Goal: Task Accomplishment & Management: Manage account settings

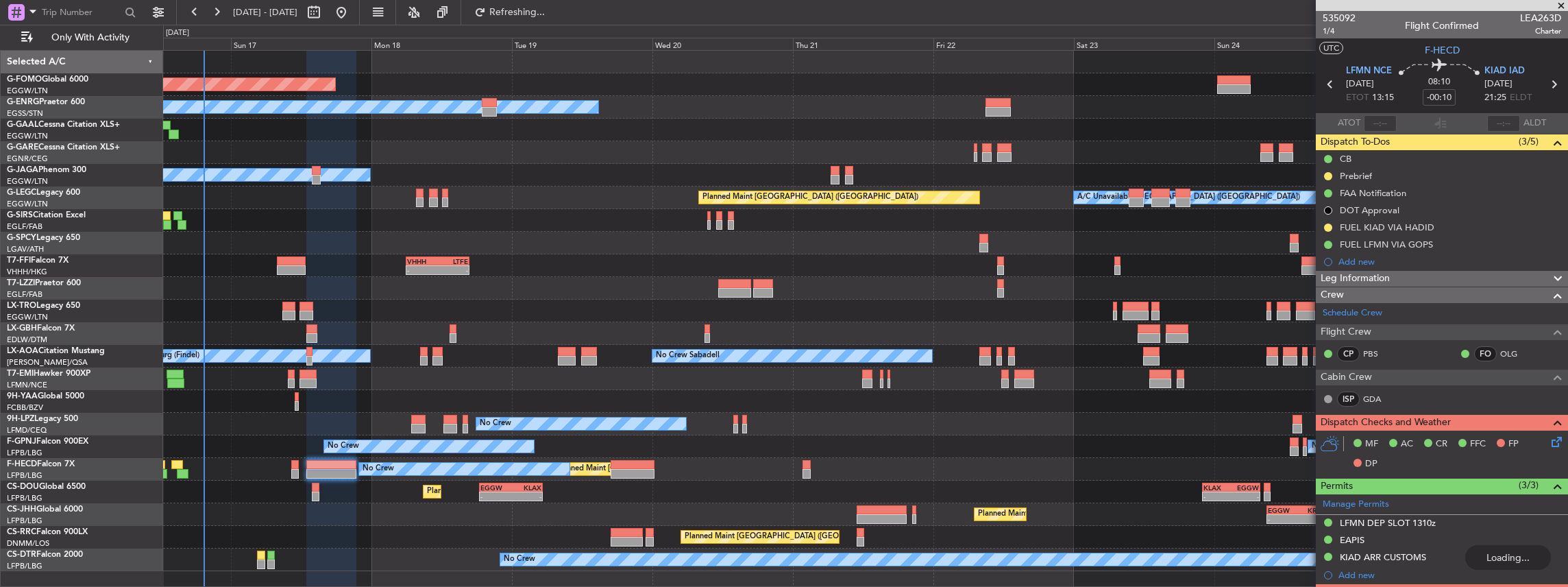
scroll to position [182, 0]
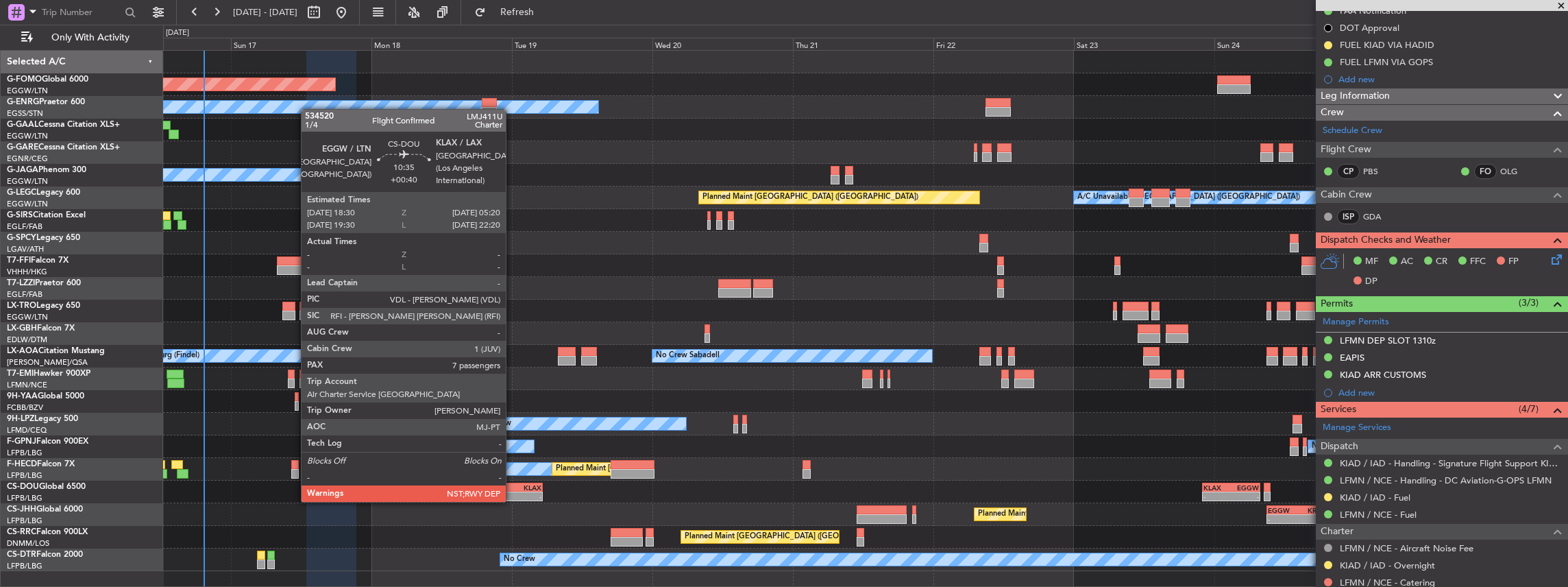
click at [512, 488] on div "KLAX" at bounding box center [526, 488] width 31 height 8
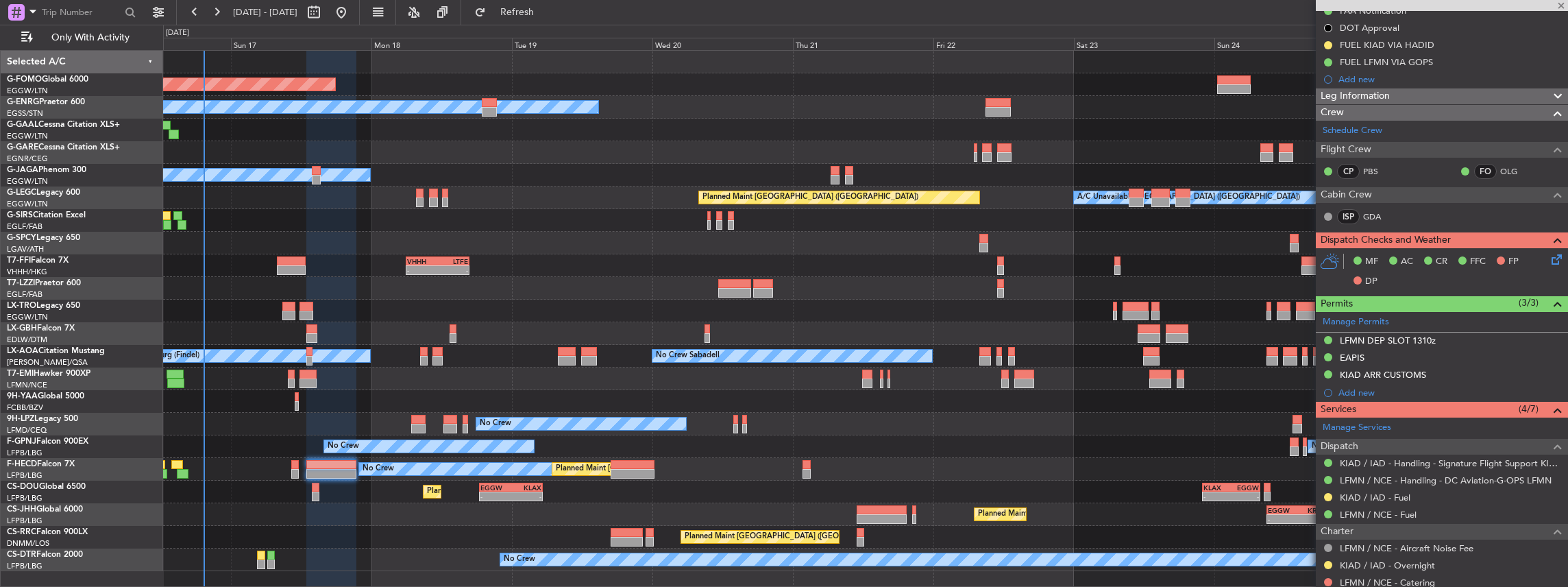
type input "+00:40"
type input "7"
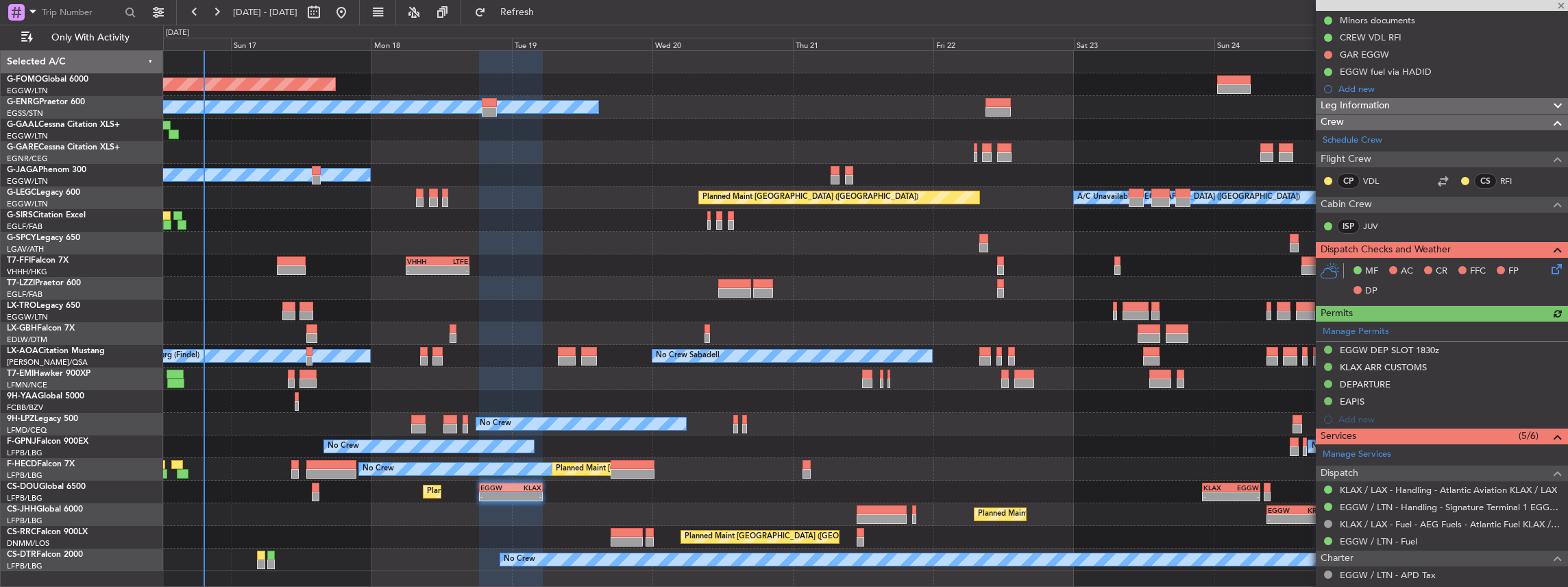
scroll to position [275, 0]
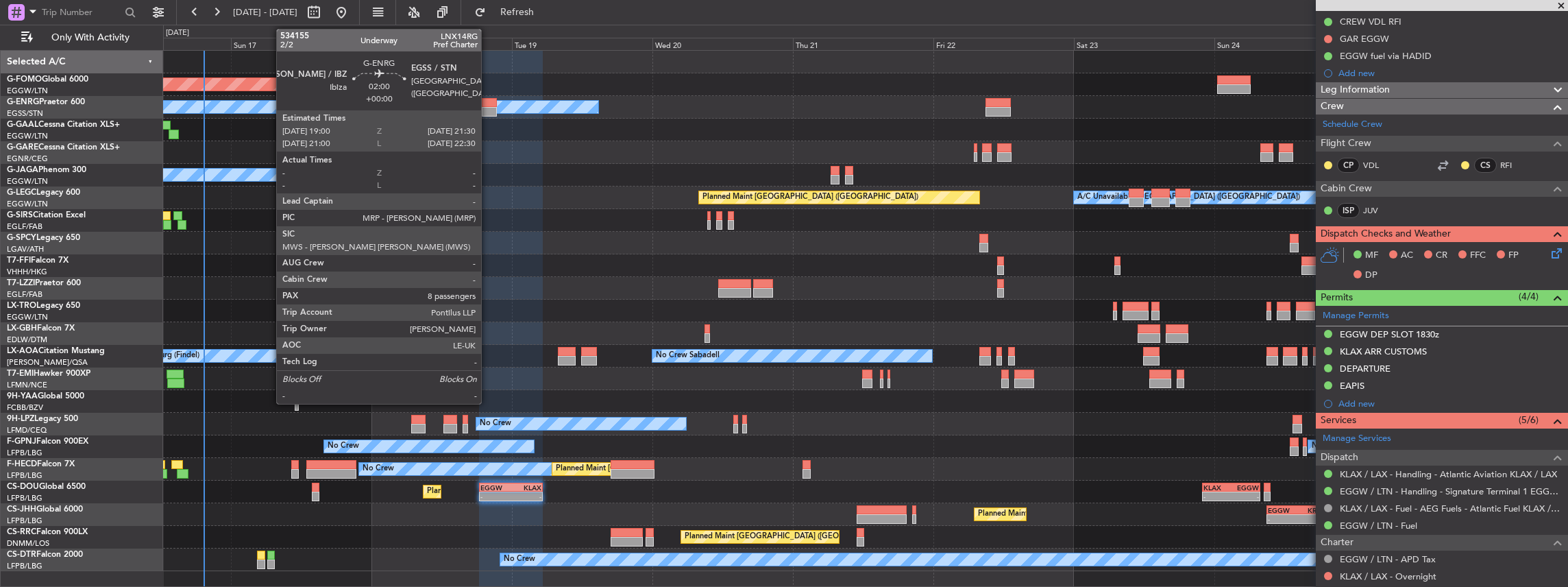
click at [487, 111] on div at bounding box center [489, 112] width 15 height 10
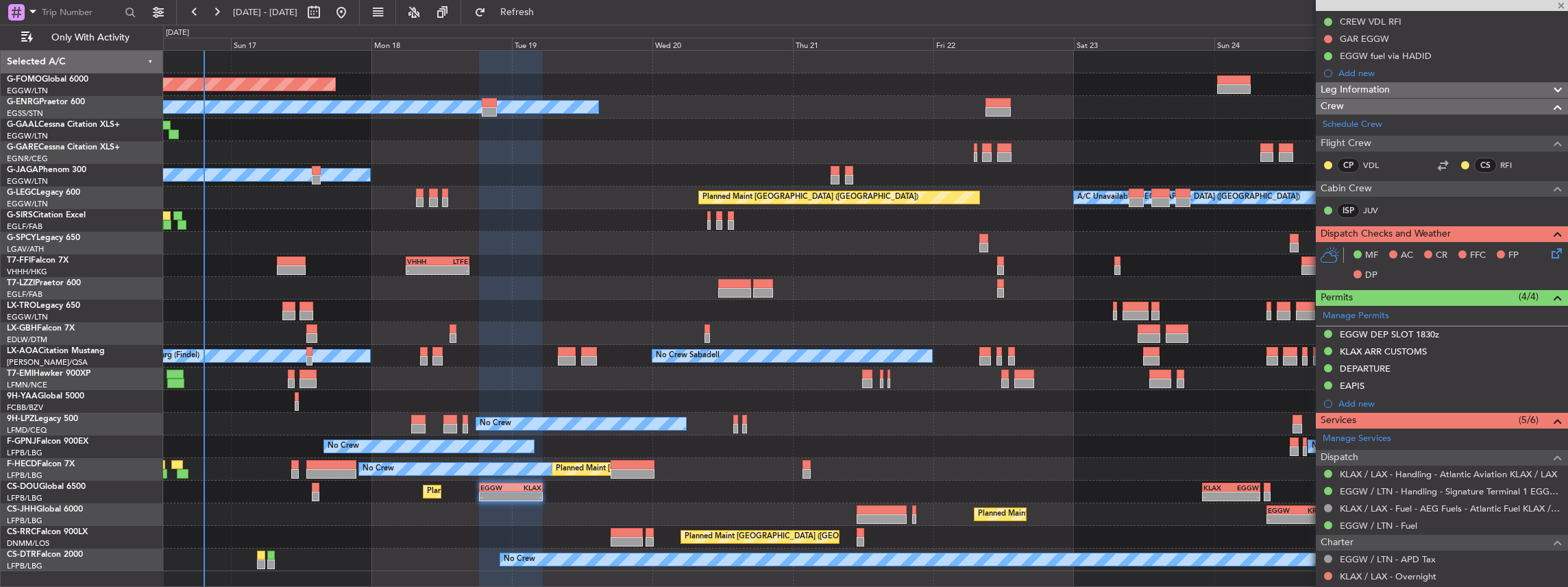
type input "8"
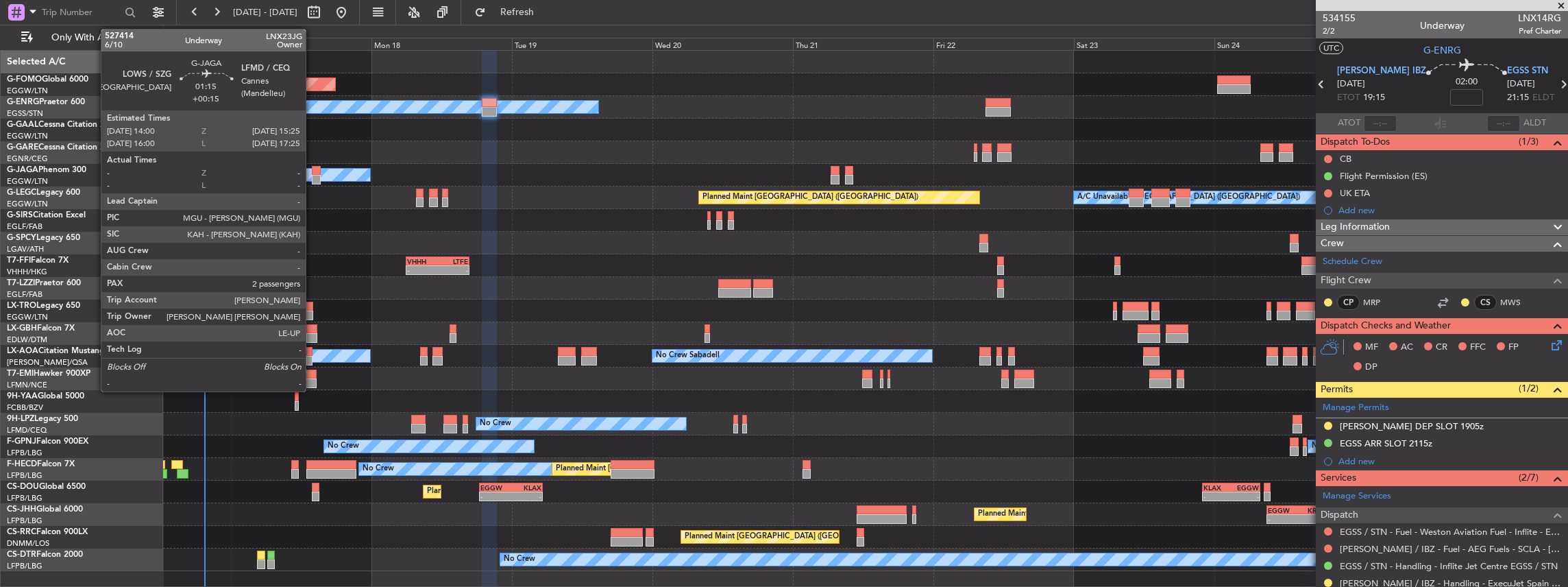
click at [312, 177] on div at bounding box center [316, 180] width 9 height 10
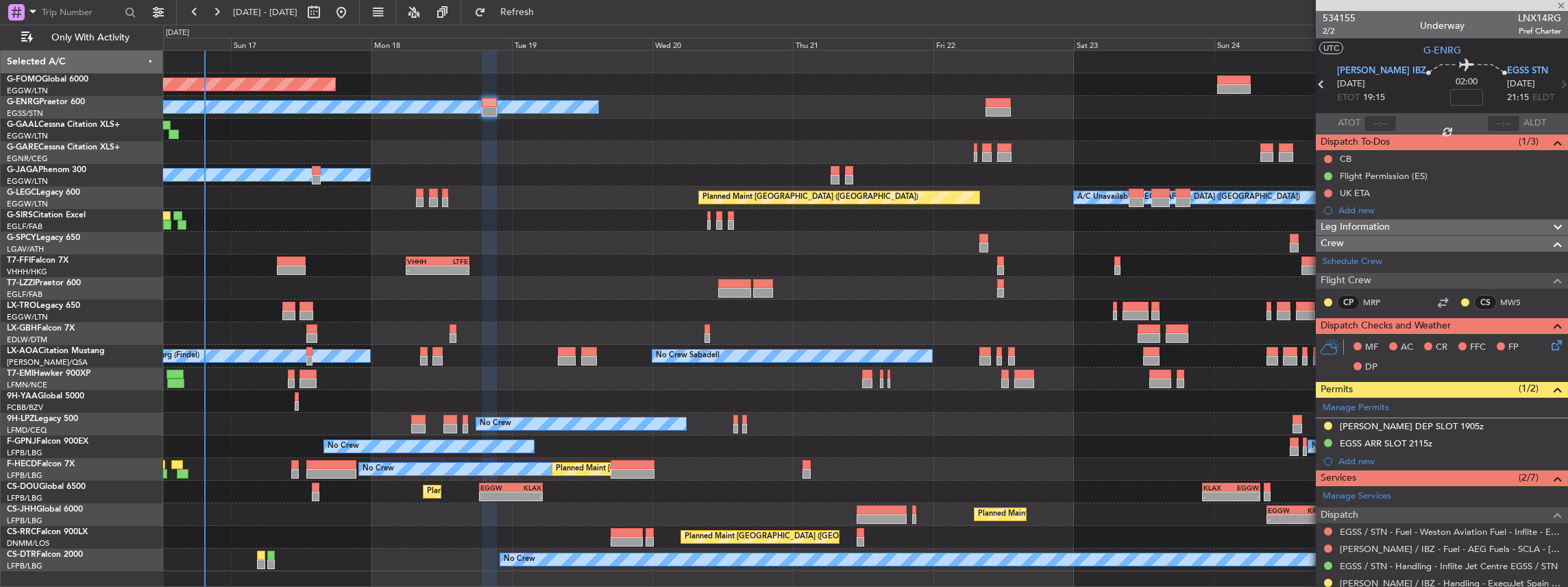
type input "+00:15"
type input "2"
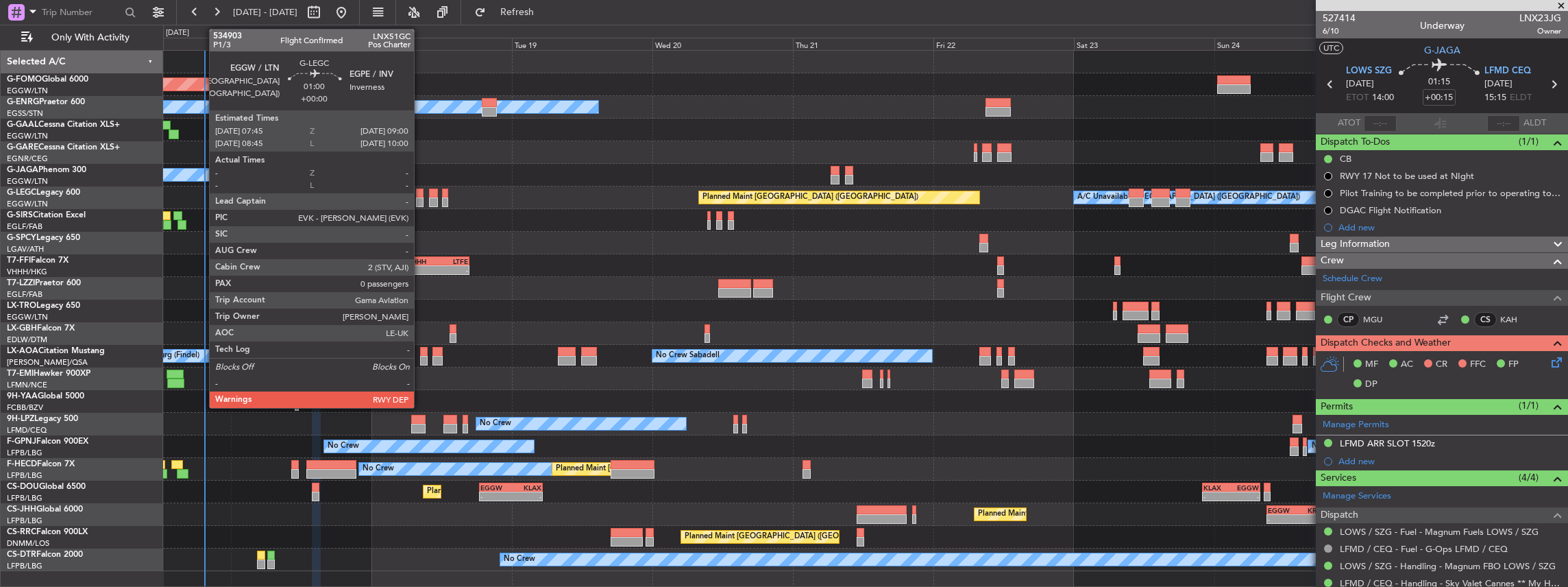
click at [421, 198] on div at bounding box center [420, 203] width 7 height 10
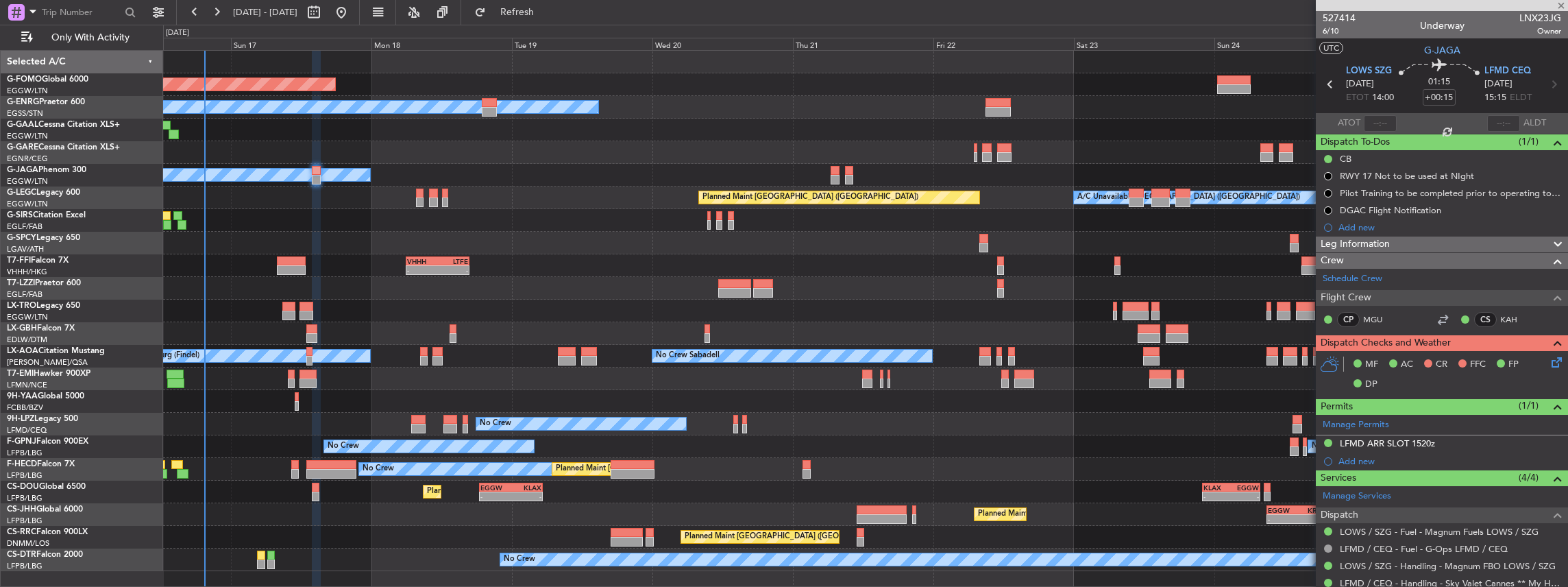
type input "0"
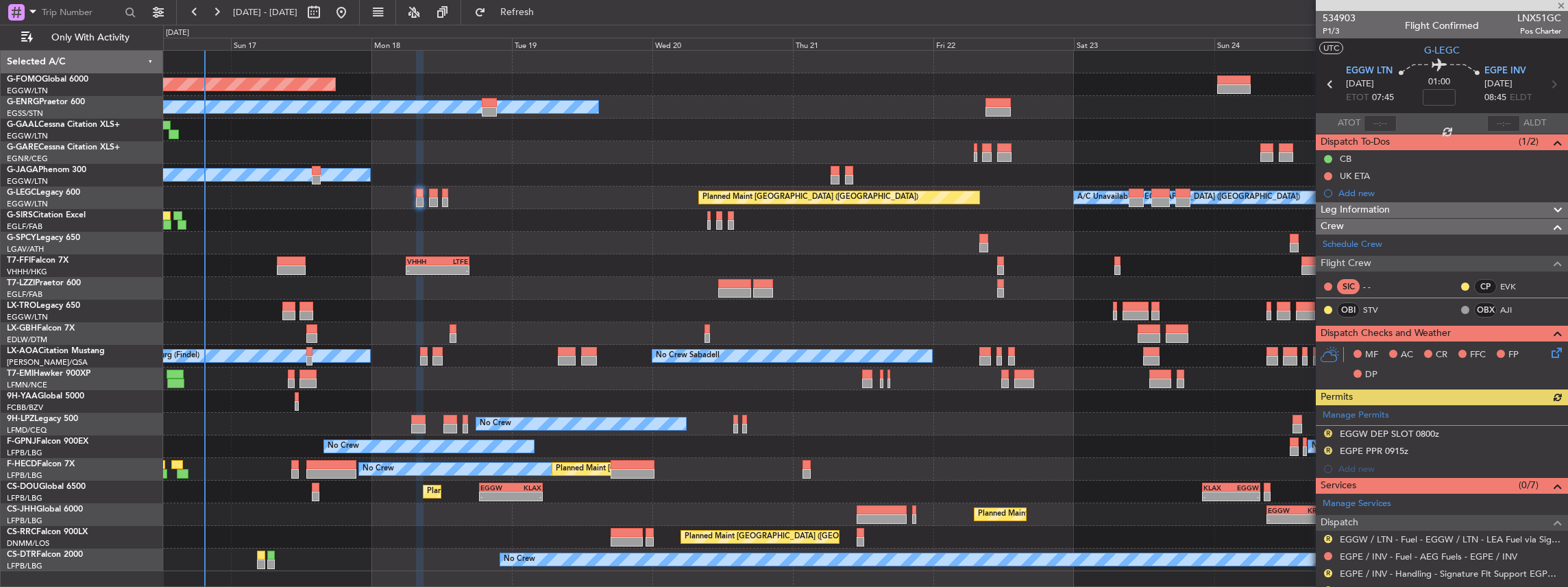
scroll to position [45, 0]
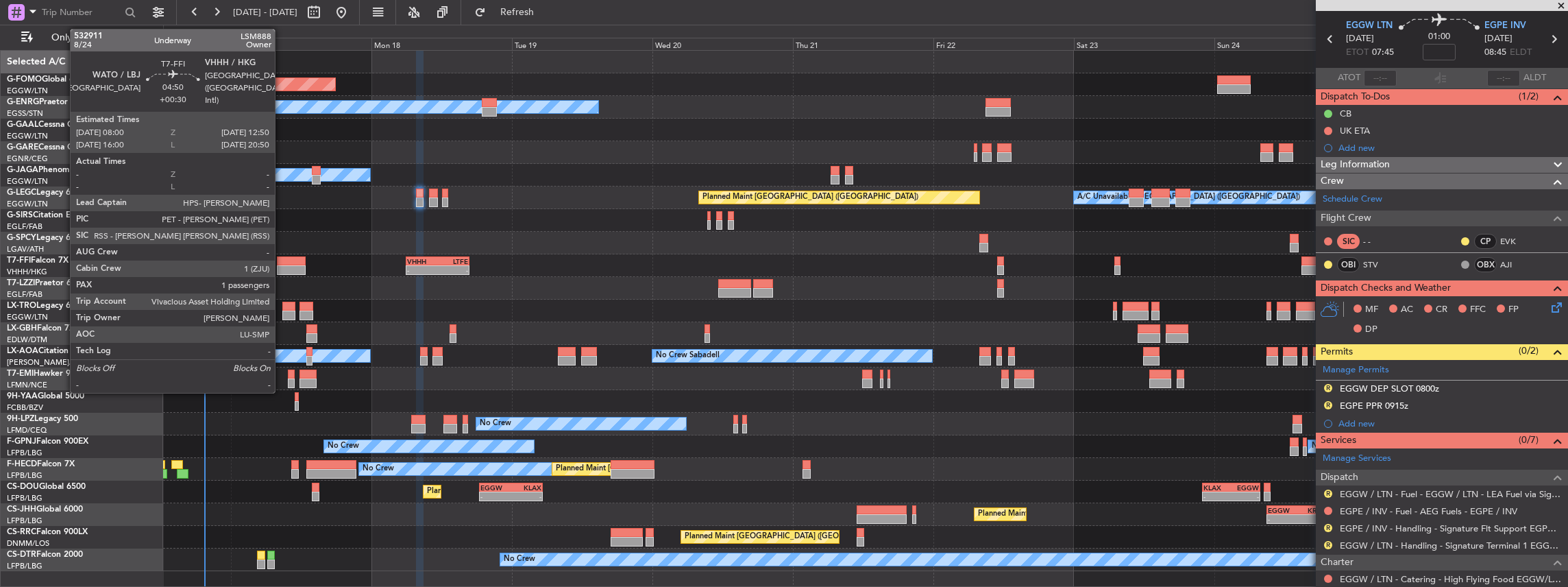
click at [282, 262] on div at bounding box center [291, 262] width 29 height 10
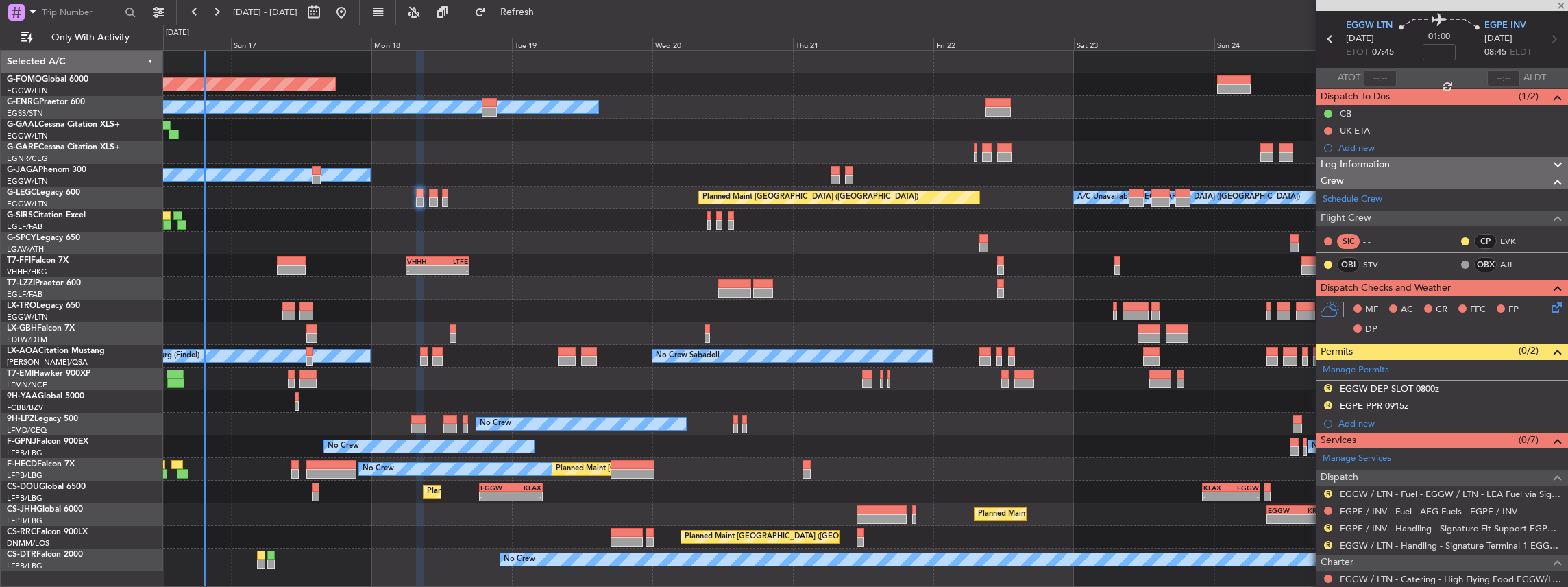
type input "+00:30"
type input "1"
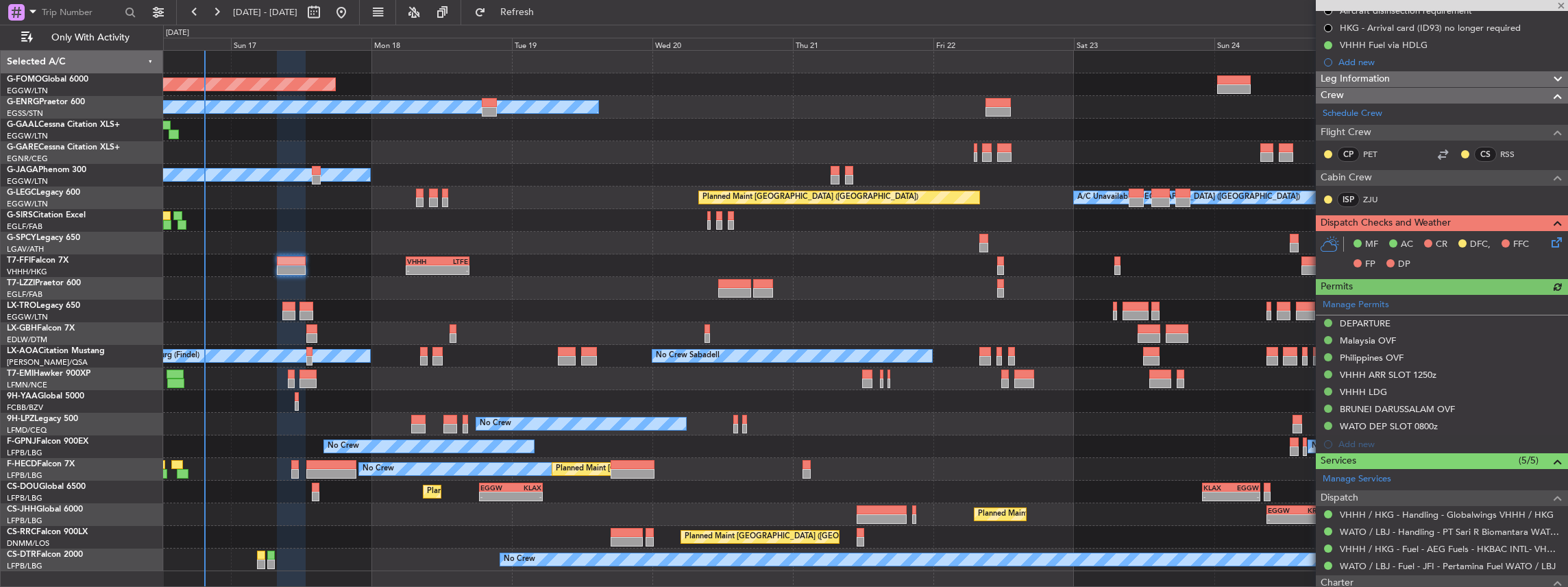
scroll to position [275, 0]
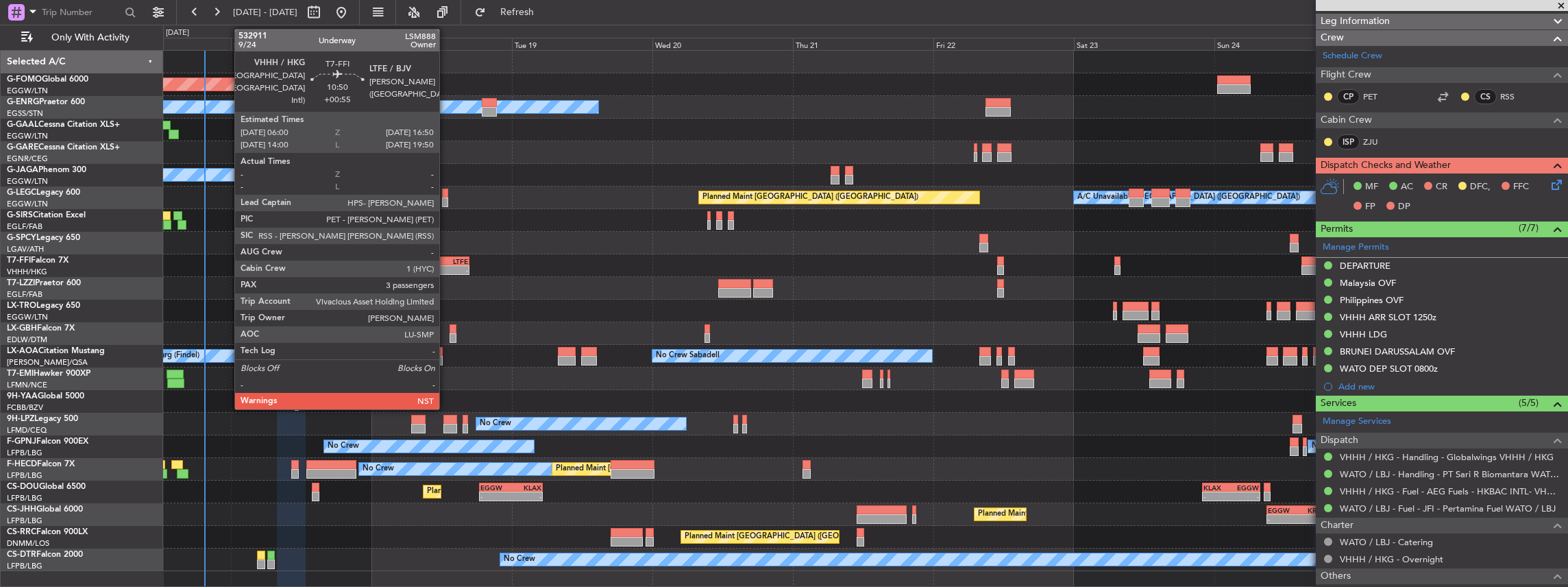
click at [445, 257] on div "VHHH 06:00 Z LTFE 16:50 Z" at bounding box center [437, 262] width 64 height 10
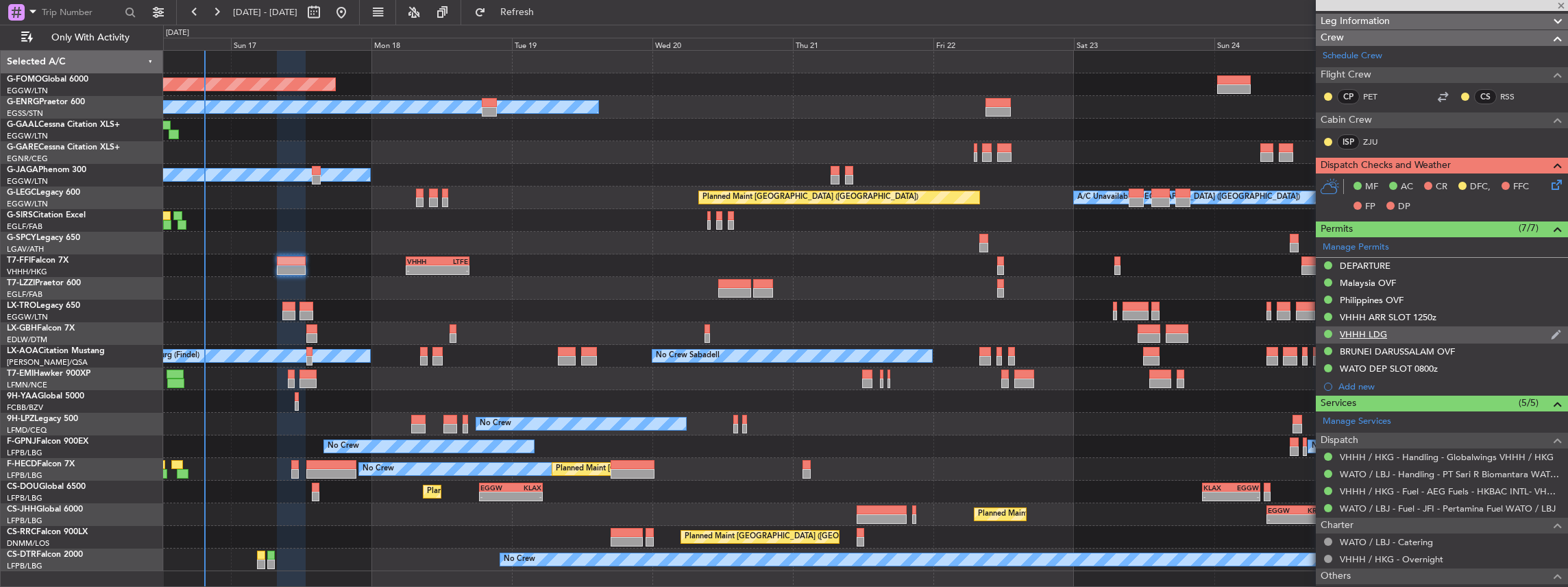
type input "+00:55"
type input "3"
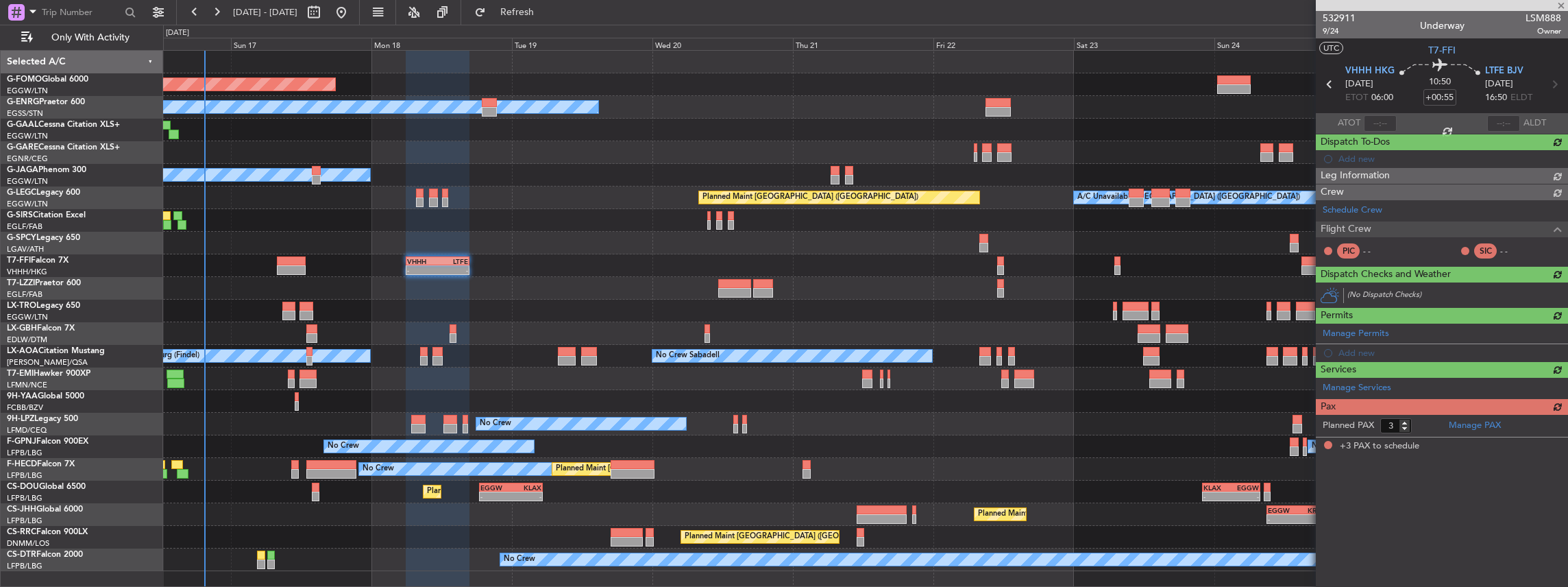
scroll to position [0, 0]
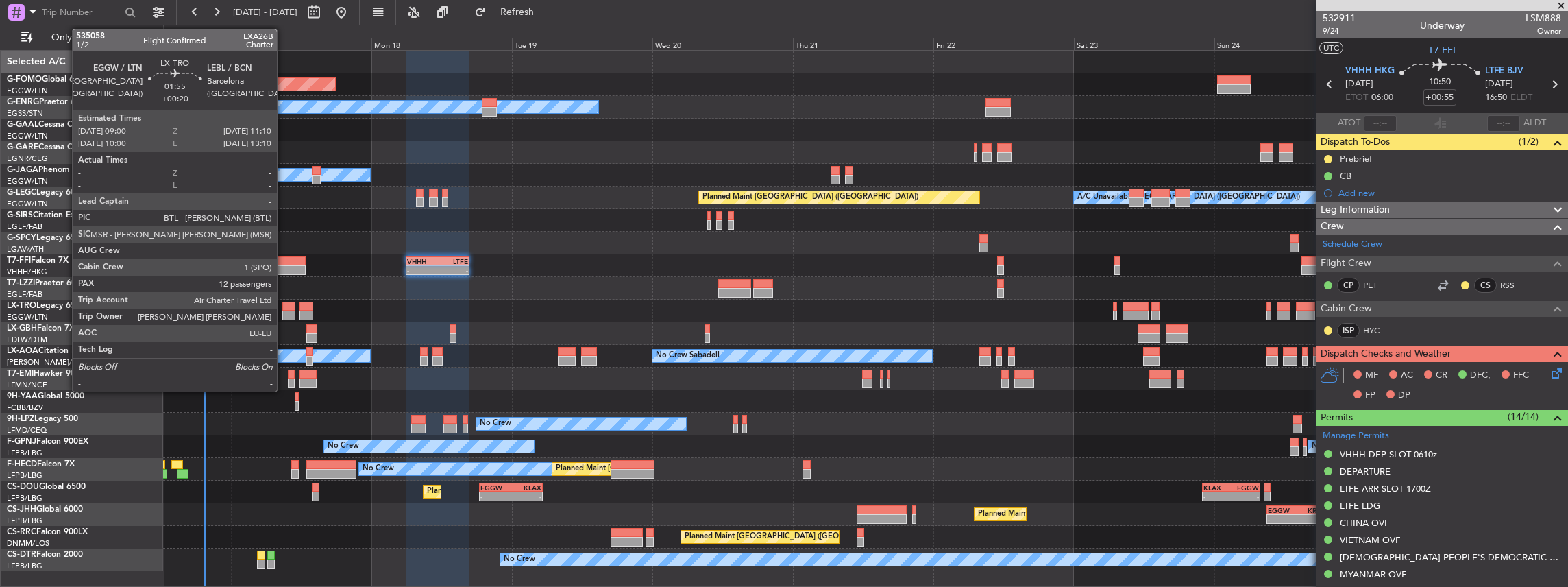
click at [284, 307] on div at bounding box center [289, 307] width 13 height 10
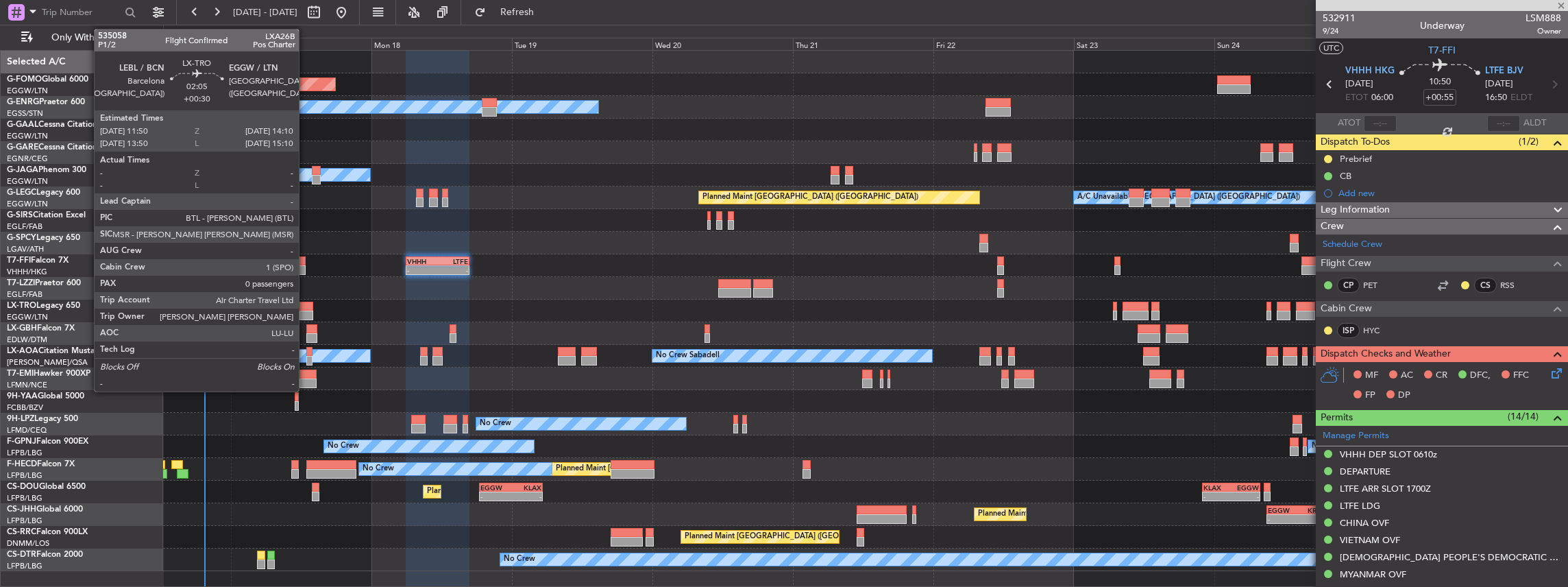
type input "+00:20"
type input "12"
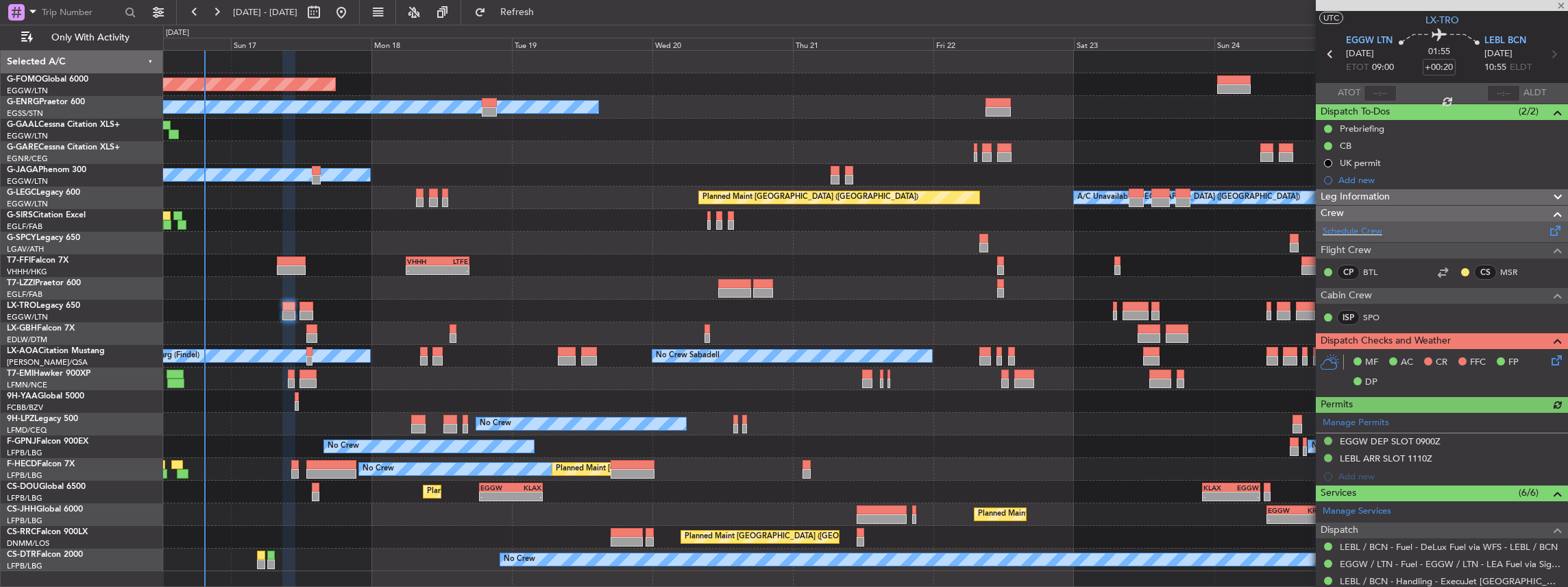
scroll to position [45, 0]
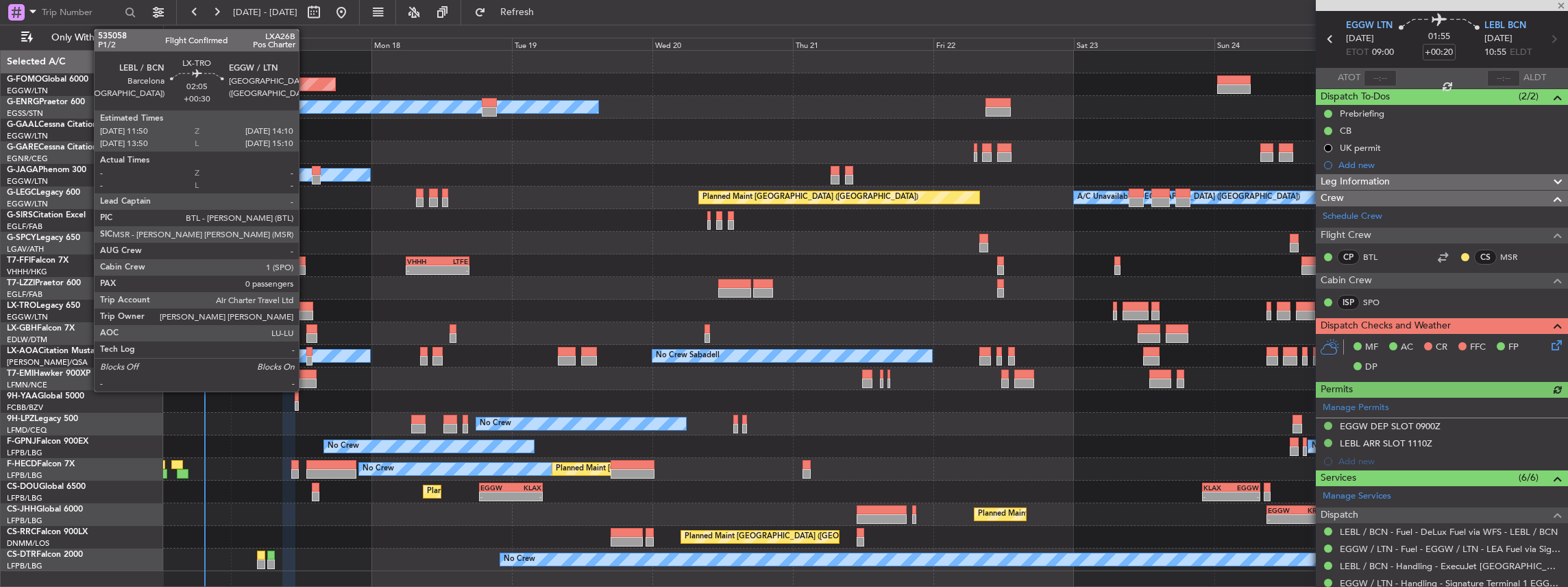
click at [306, 312] on div at bounding box center [306, 316] width 14 height 10
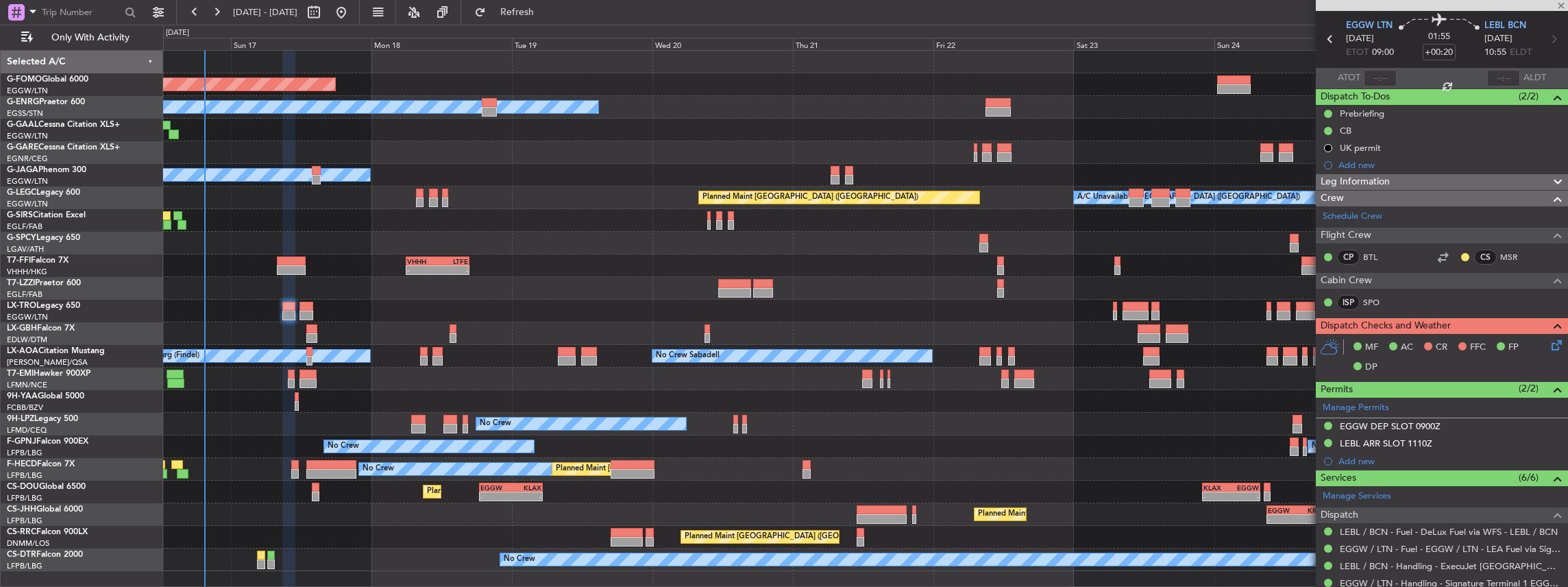
type input "+00:30"
type input "0"
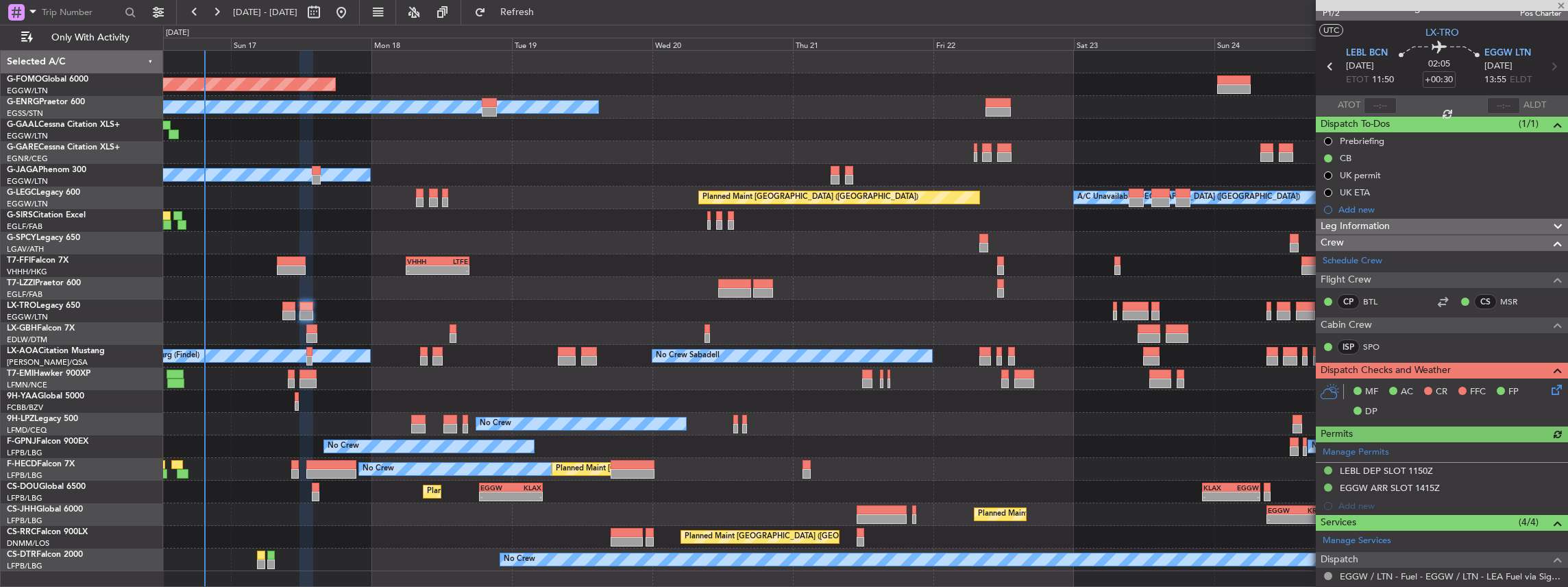
scroll to position [0, 0]
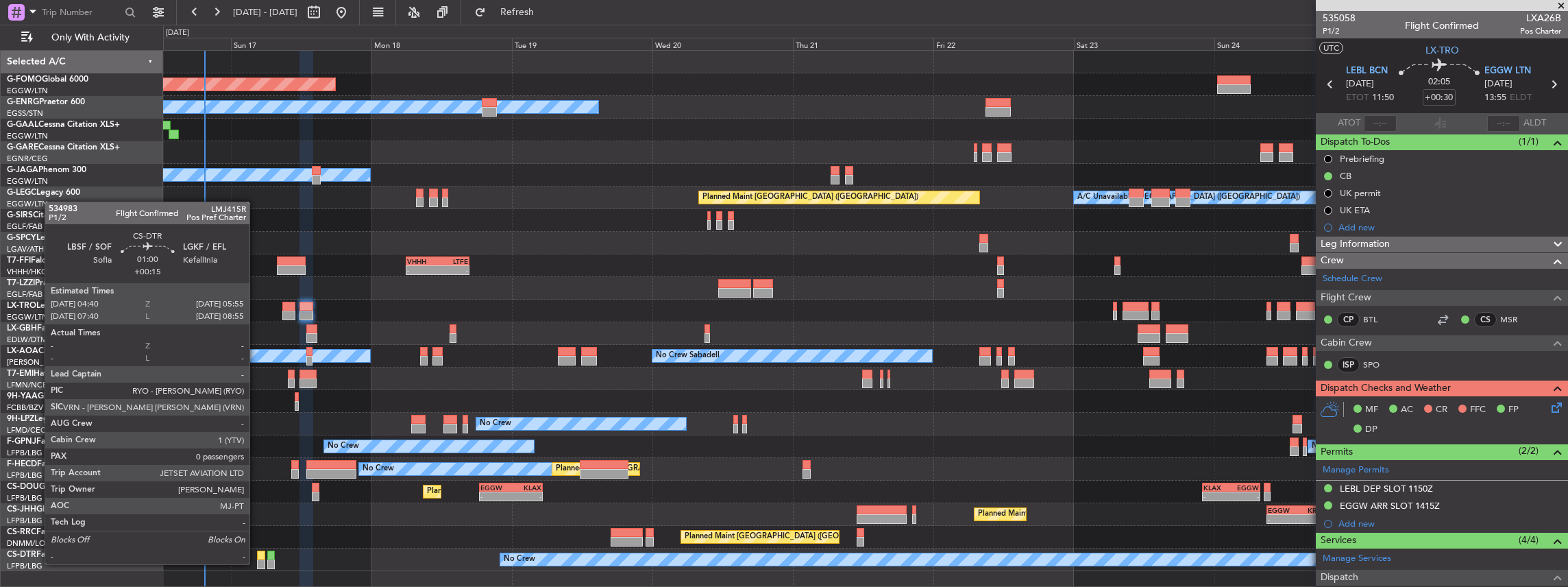
click at [257, 563] on div at bounding box center [261, 564] width 7 height 10
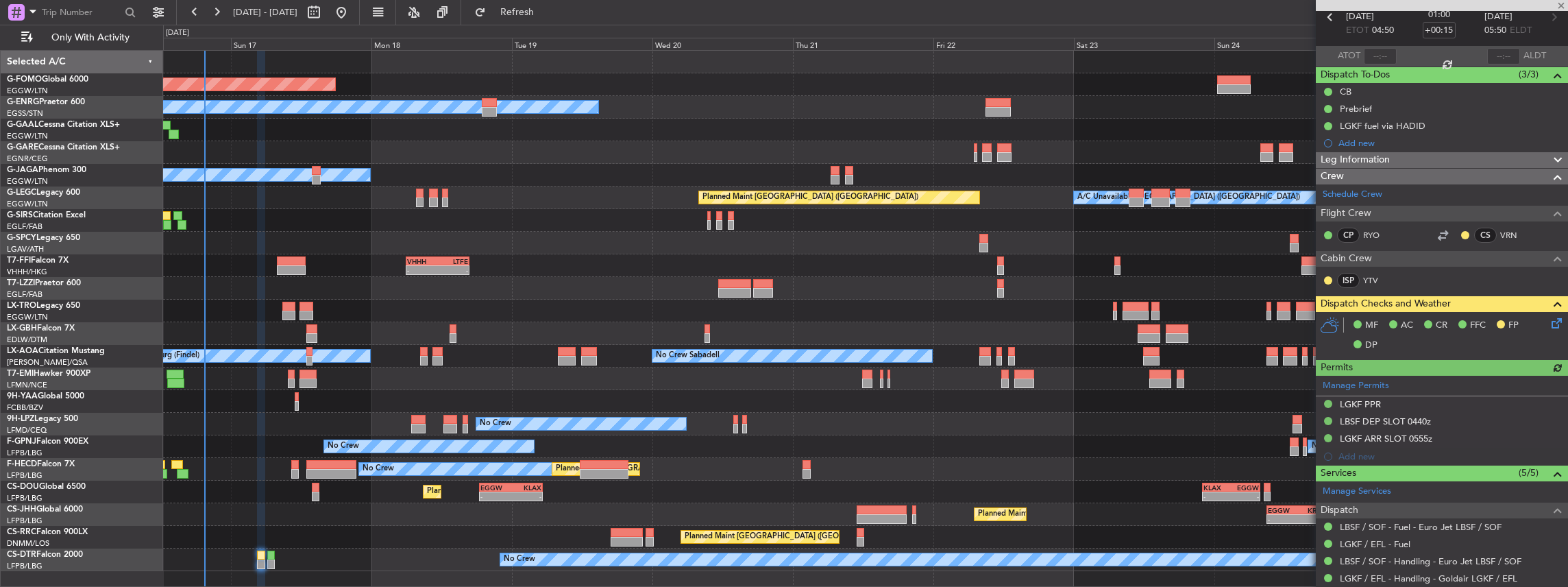
scroll to position [136, 0]
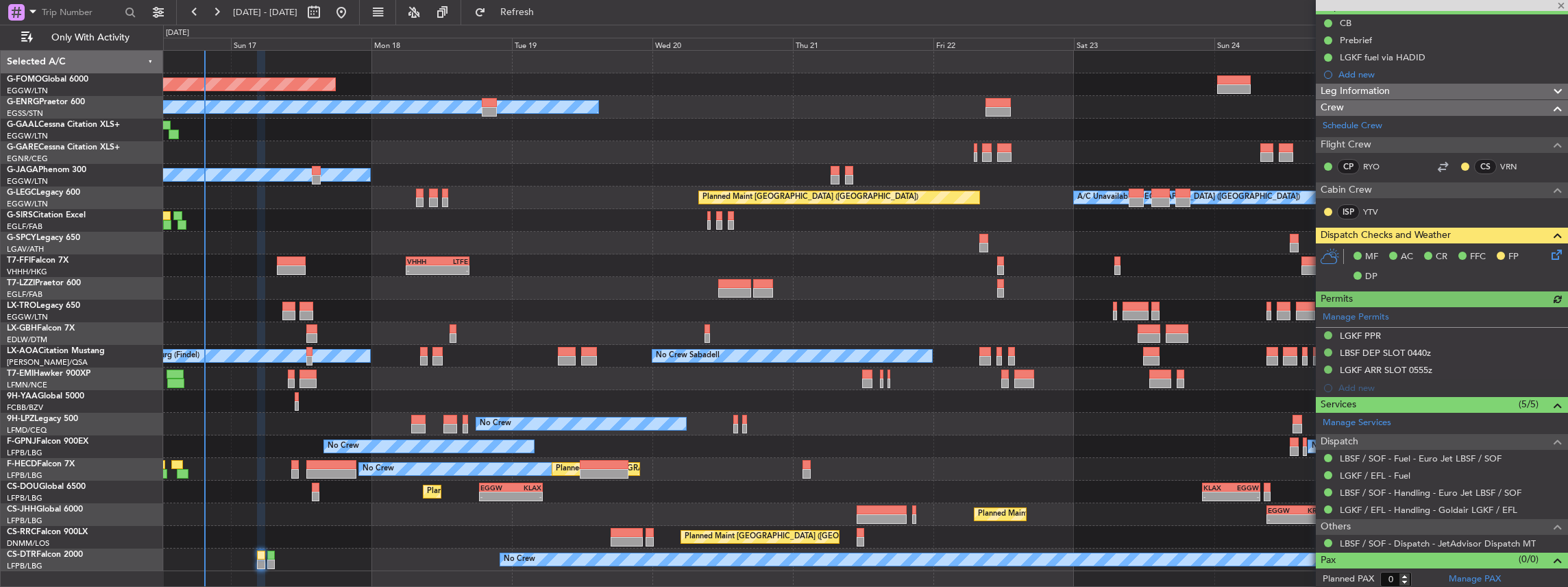
click at [266, 564] on div "No Crew Planned Maint [GEOGRAPHIC_DATA] ([GEOGRAPHIC_DATA])" at bounding box center [865, 560] width 1405 height 23
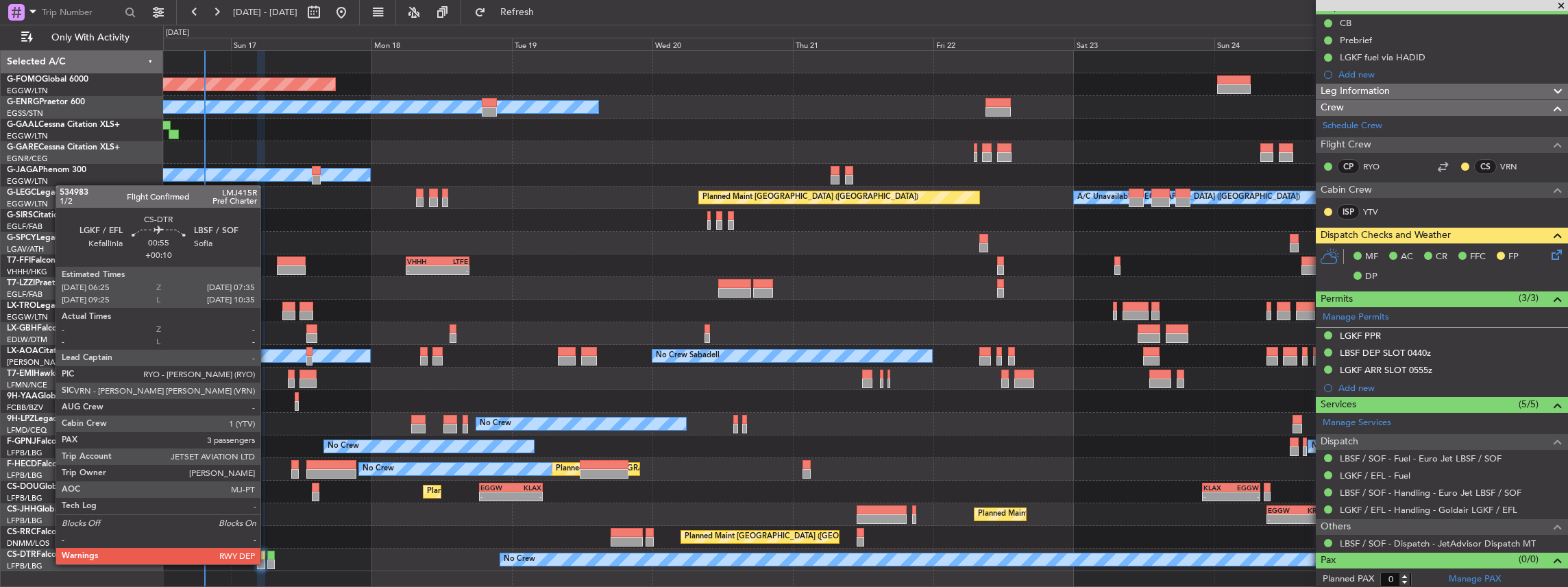
click at [267, 563] on div at bounding box center [270, 564] width 6 height 10
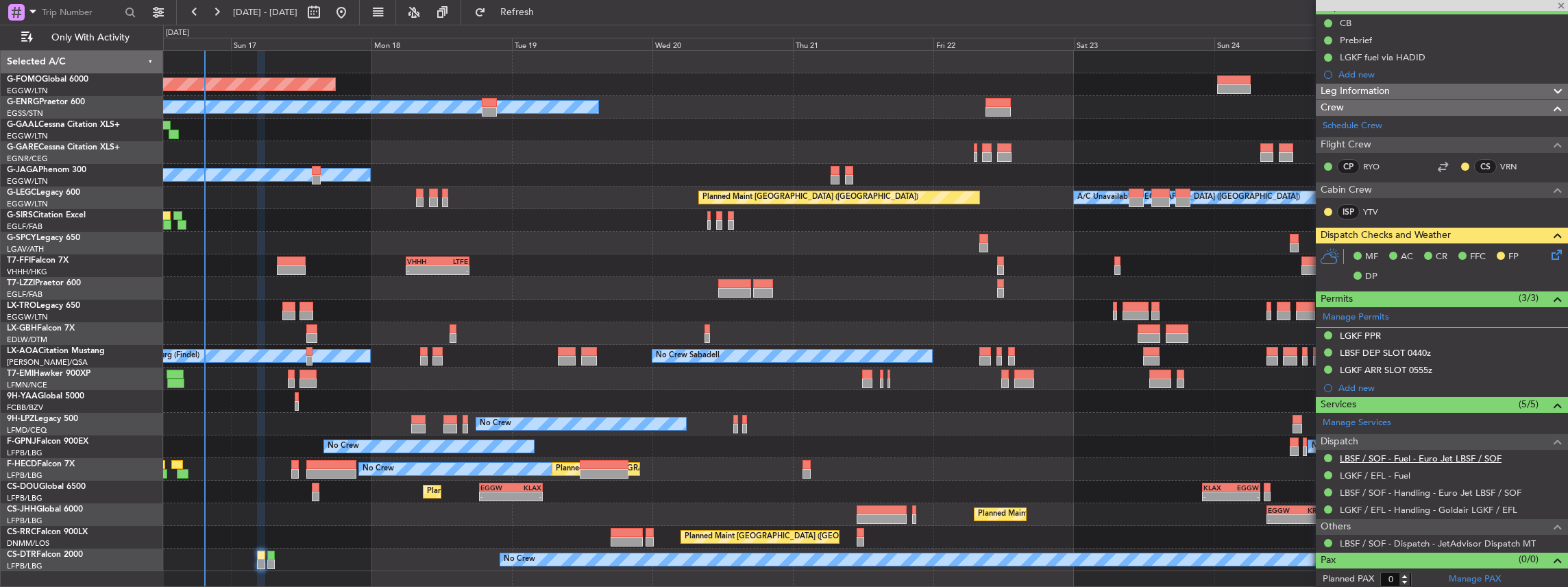
type input "+00:10"
type input "3"
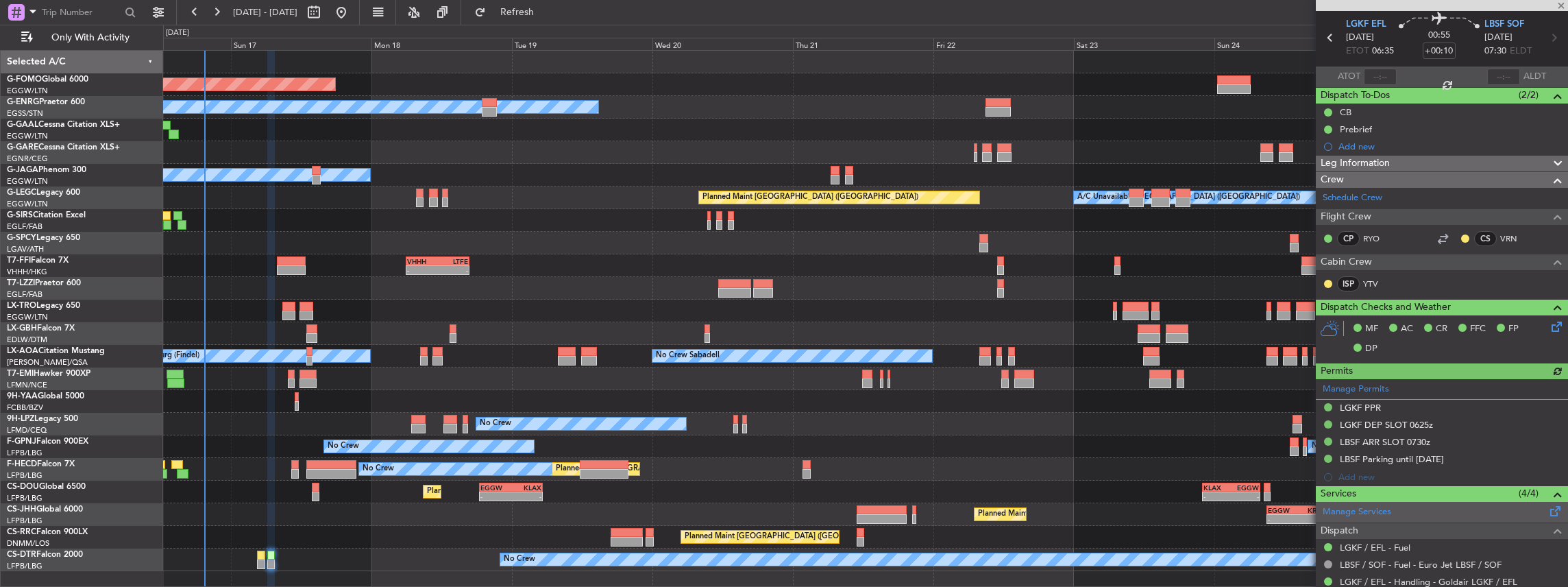
scroll to position [91, 0]
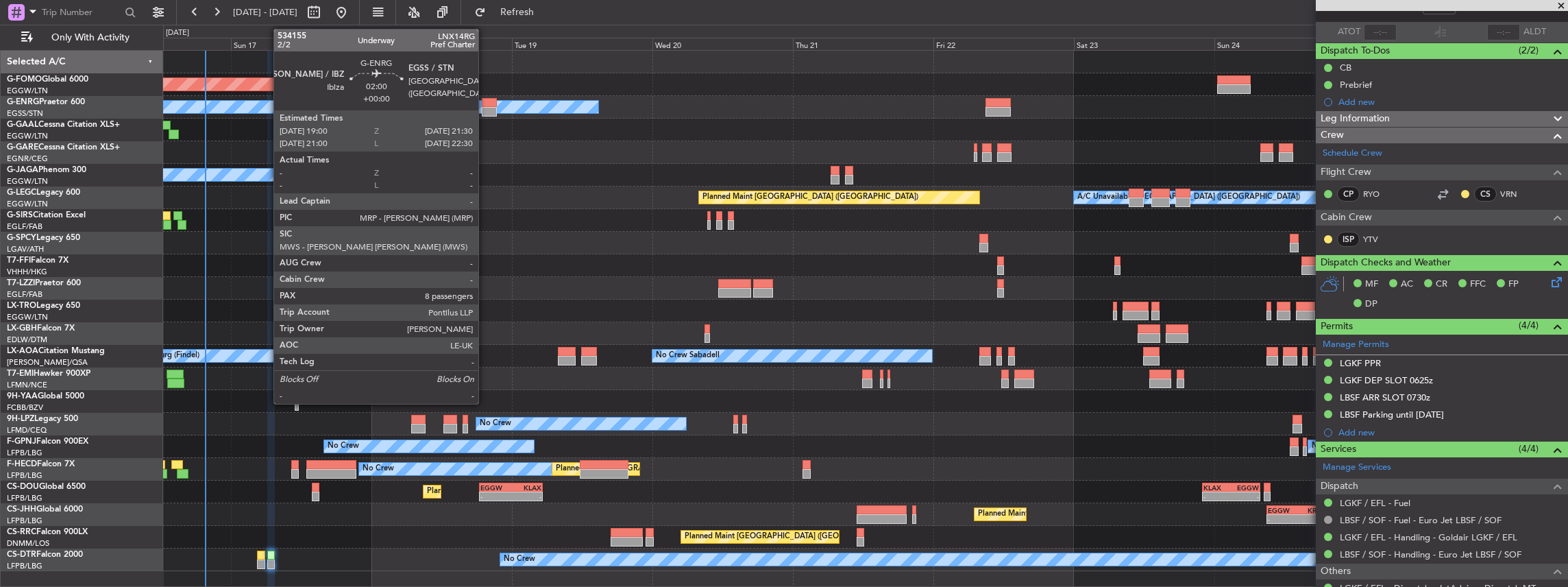
click at [485, 110] on div at bounding box center [489, 112] width 15 height 10
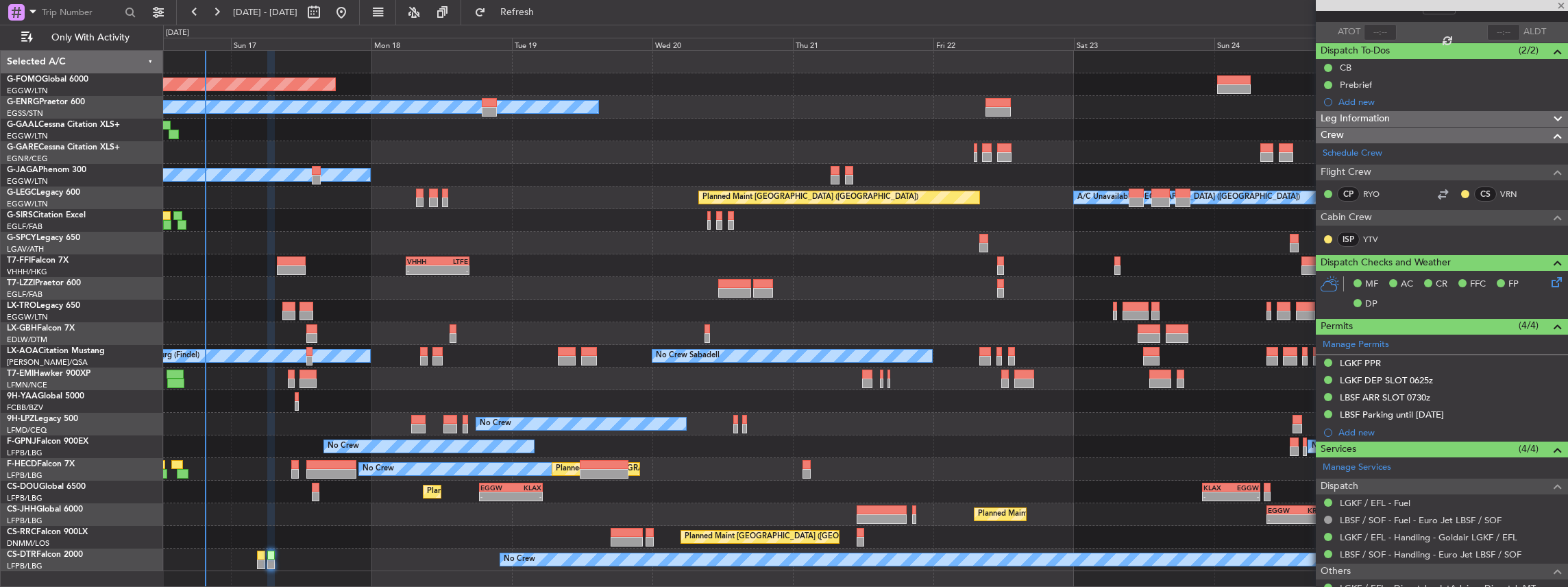
type input "8"
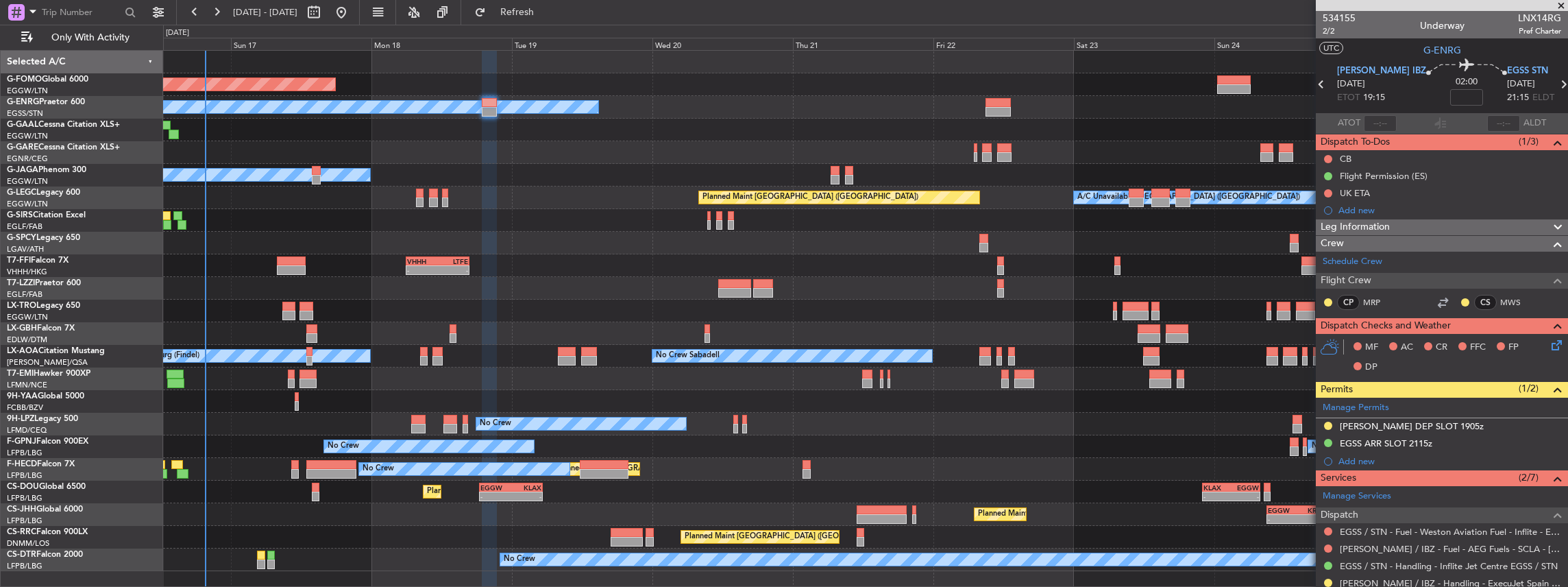
click at [603, 189] on div "Planned Maint Windsor Locks ([PERSON_NAME] Intl) Owner Planned Maint [GEOGRAPHI…" at bounding box center [865, 311] width 1405 height 521
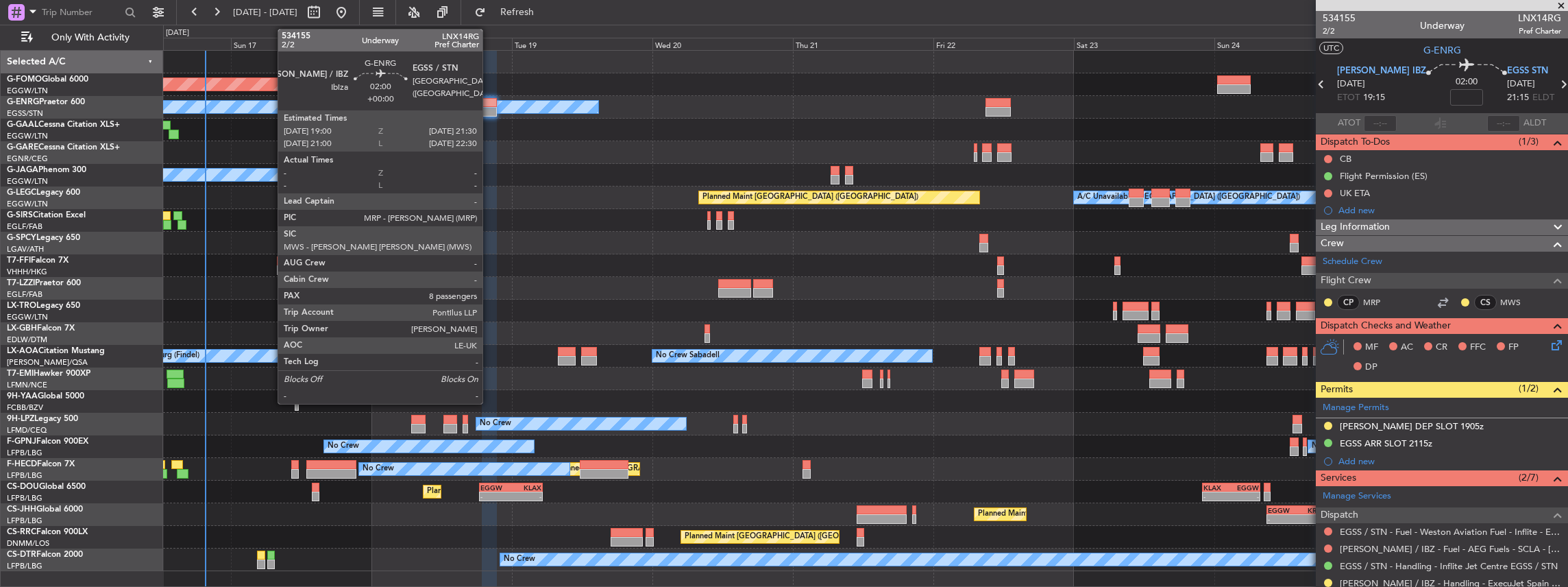
click at [489, 100] on div at bounding box center [489, 103] width 15 height 10
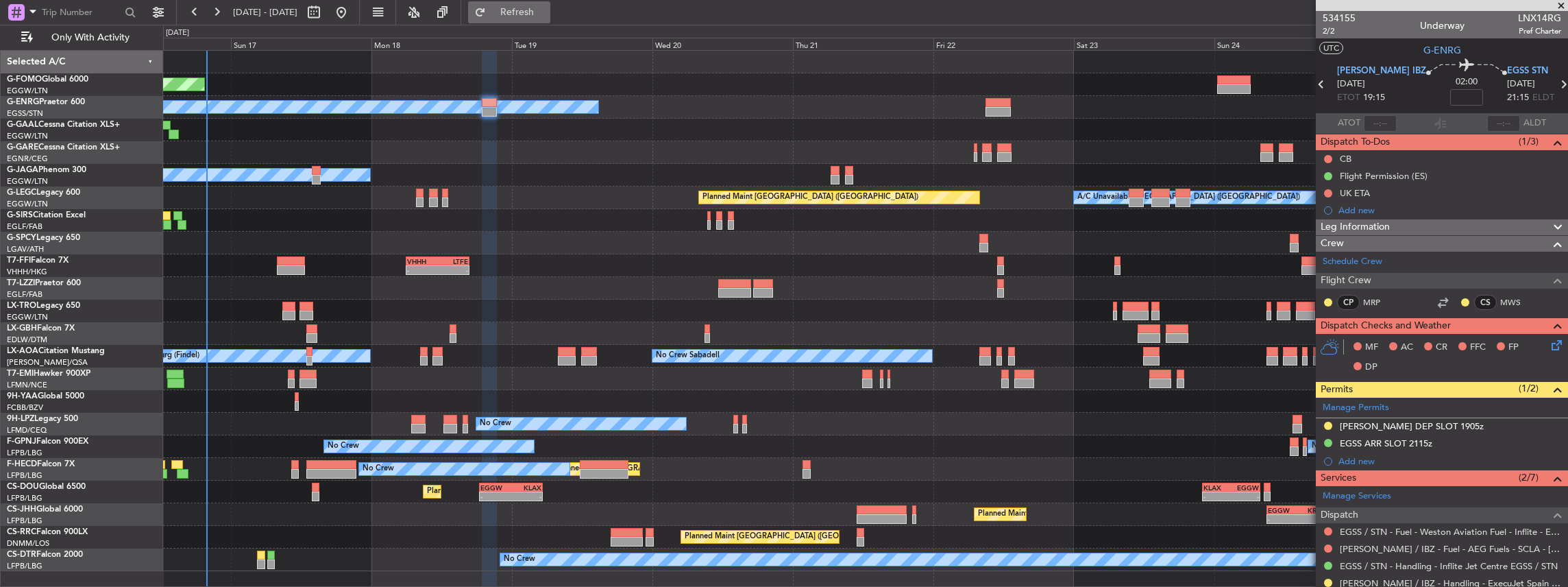
click at [546, 8] on span "Refresh" at bounding box center [517, 12] width 57 height 10
click at [1549, 344] on icon at bounding box center [1555, 343] width 11 height 11
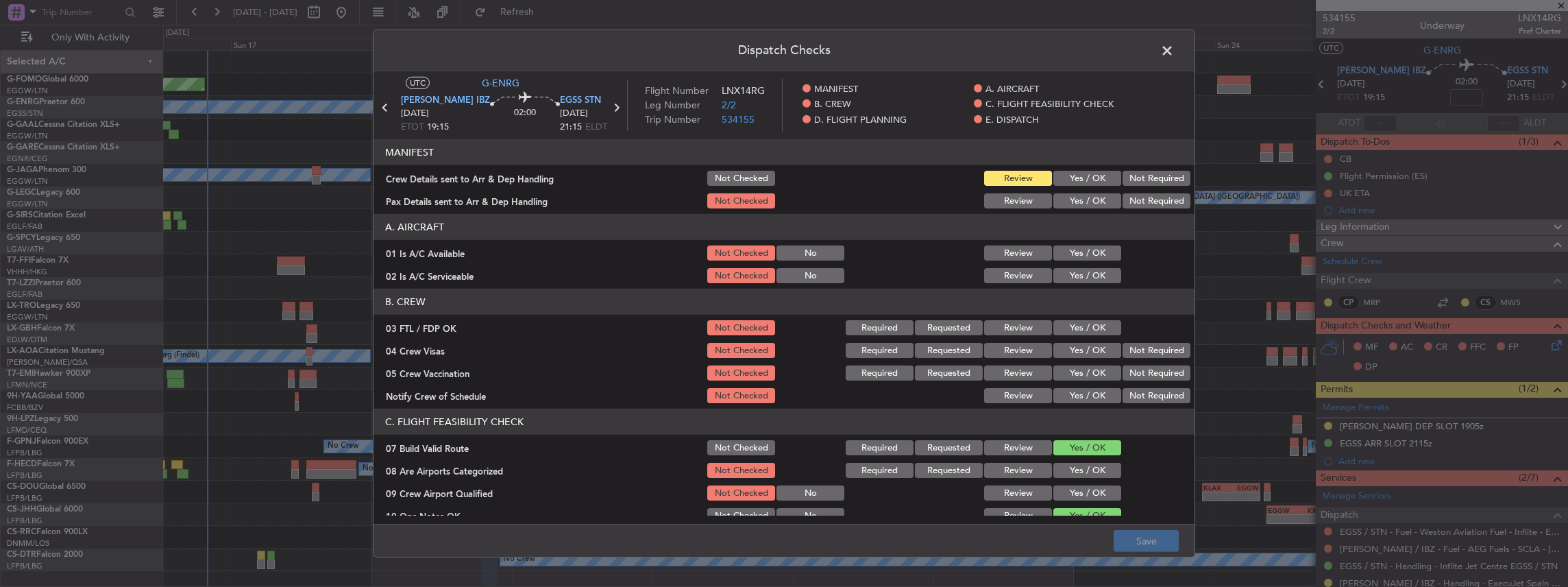
click at [1071, 174] on button "Yes / OK" at bounding box center [1088, 178] width 68 height 15
click at [1066, 199] on button "Yes / OK" at bounding box center [1088, 201] width 68 height 15
click at [1150, 542] on button "Save" at bounding box center [1146, 541] width 65 height 22
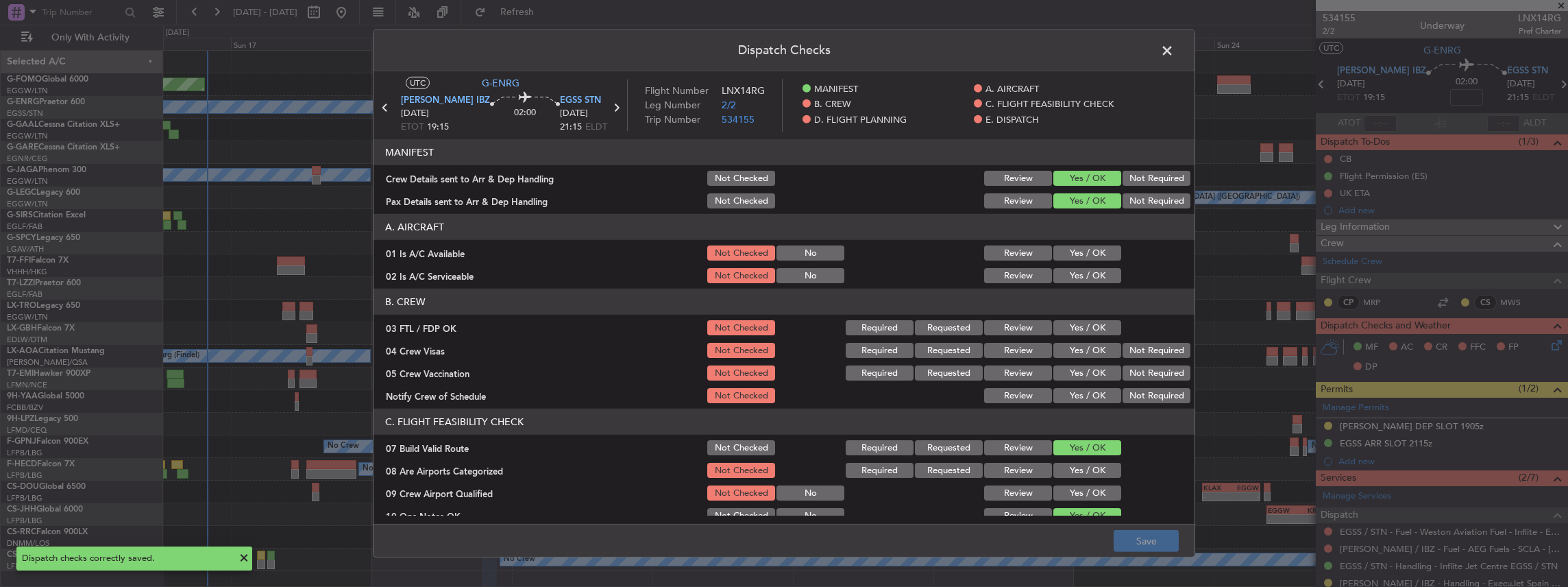
click at [1174, 47] on span at bounding box center [1174, 54] width 0 height 27
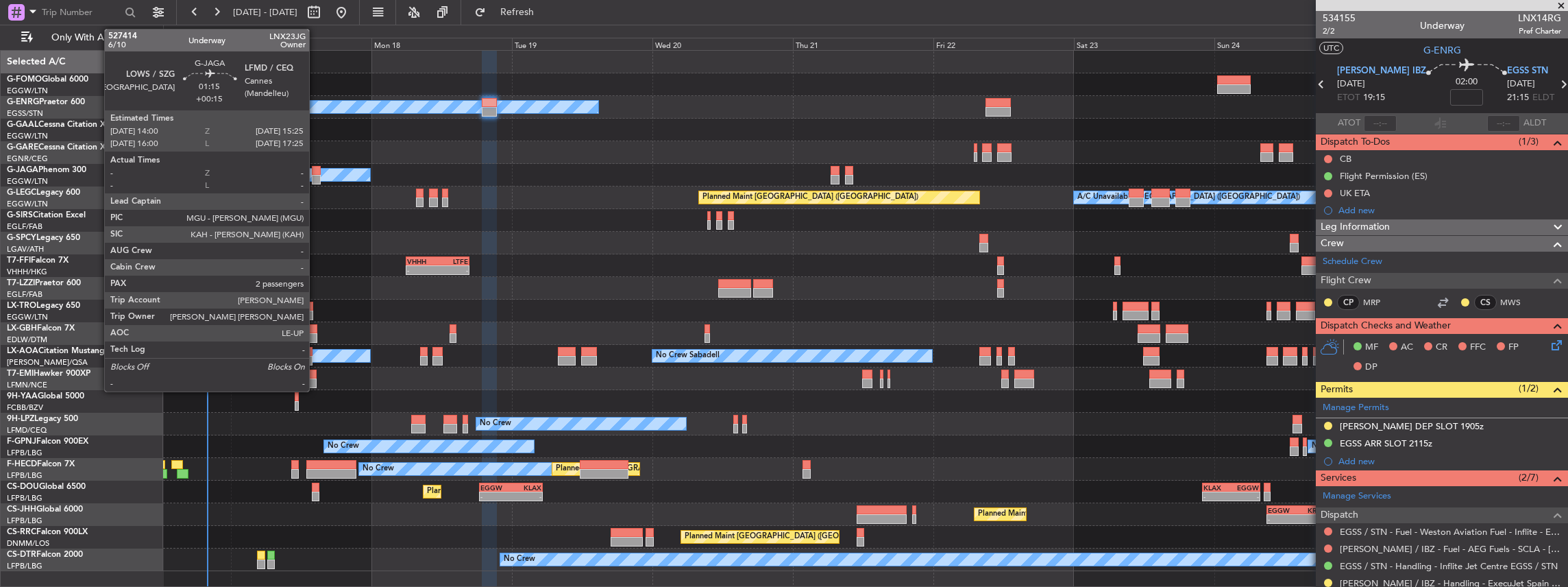
click at [316, 175] on div at bounding box center [316, 180] width 9 height 10
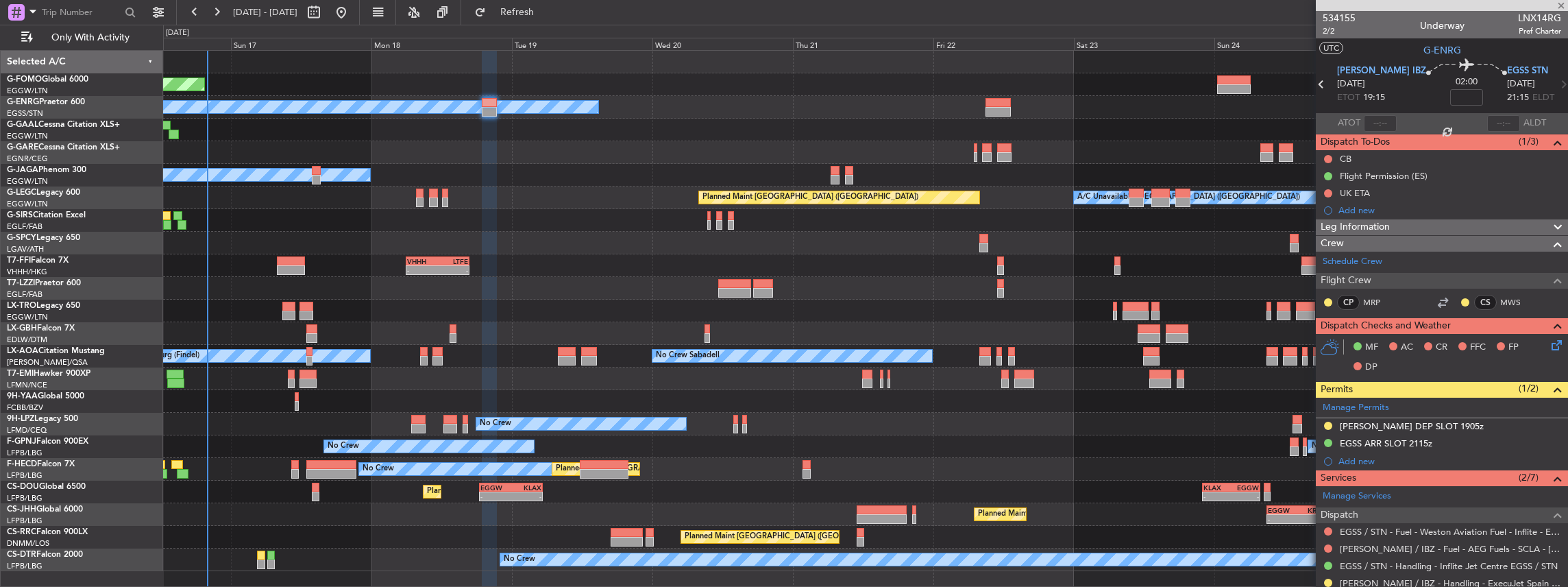
type input "+00:15"
type input "2"
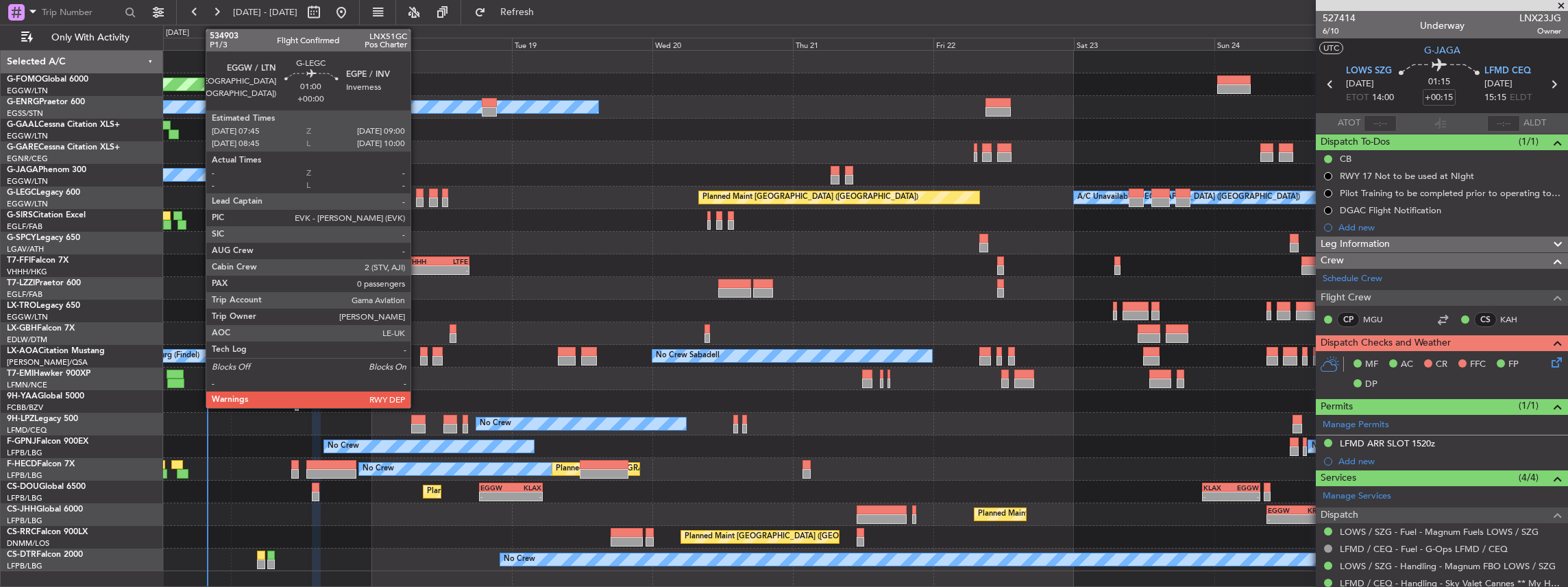
click at [417, 198] on div at bounding box center [420, 203] width 7 height 10
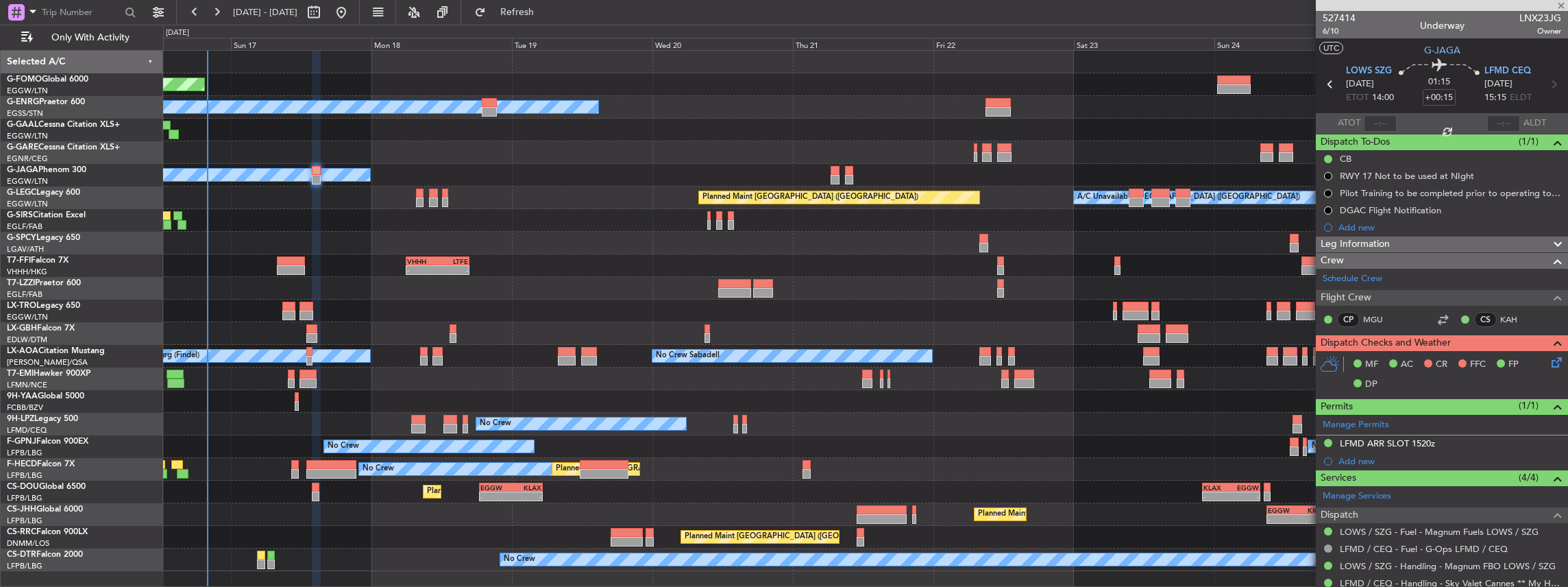
type input "0"
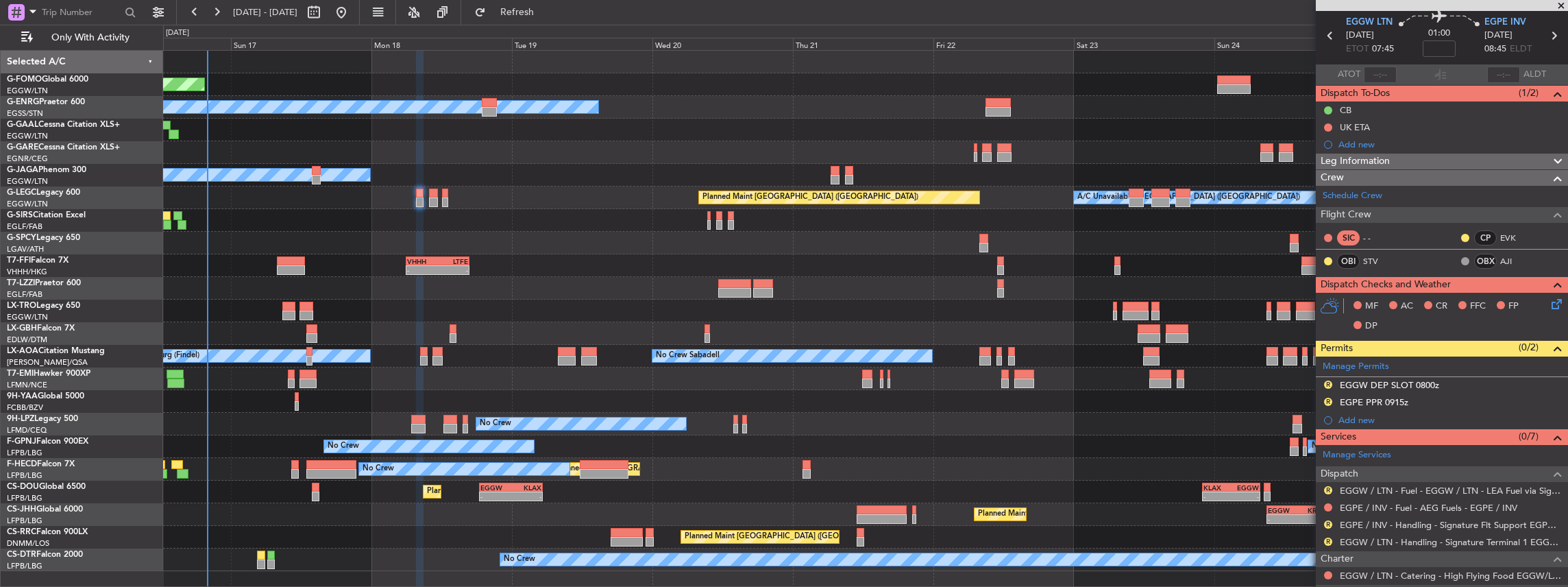
scroll to position [91, 0]
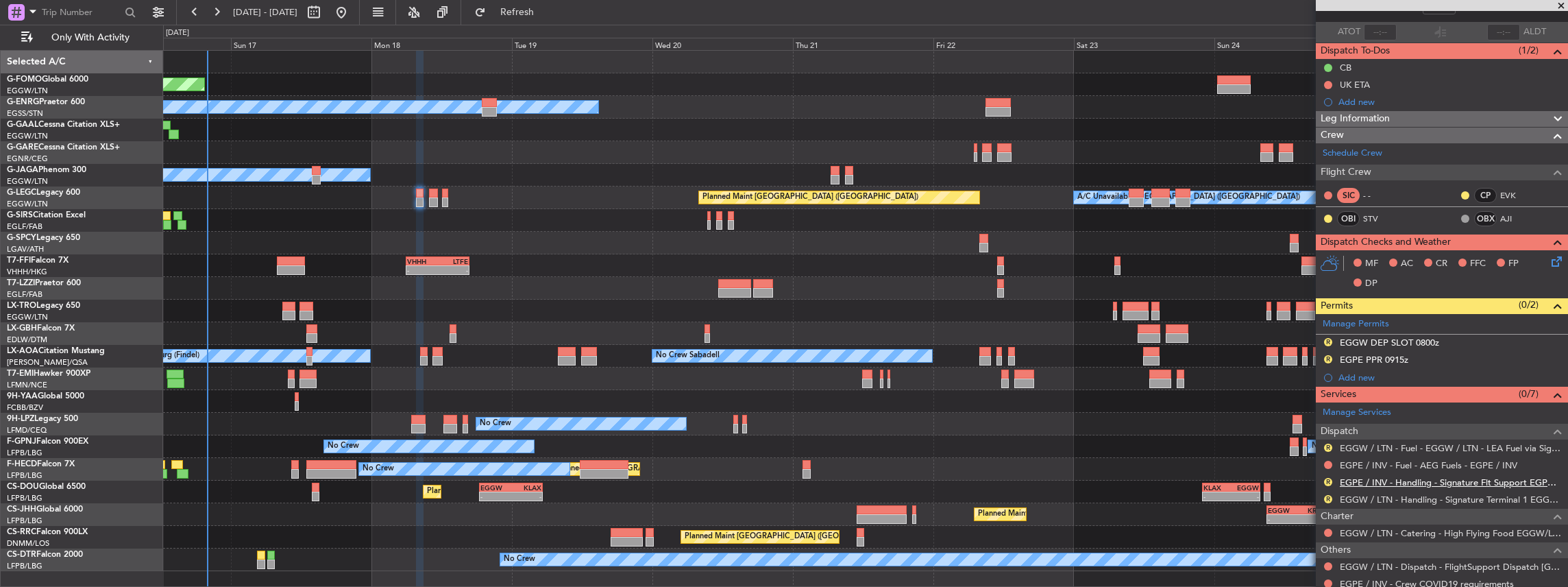
click at [1397, 480] on link "EGPE / INV - Handling - Signature Flt Support EGPE / INV" at bounding box center [1451, 482] width 221 height 11
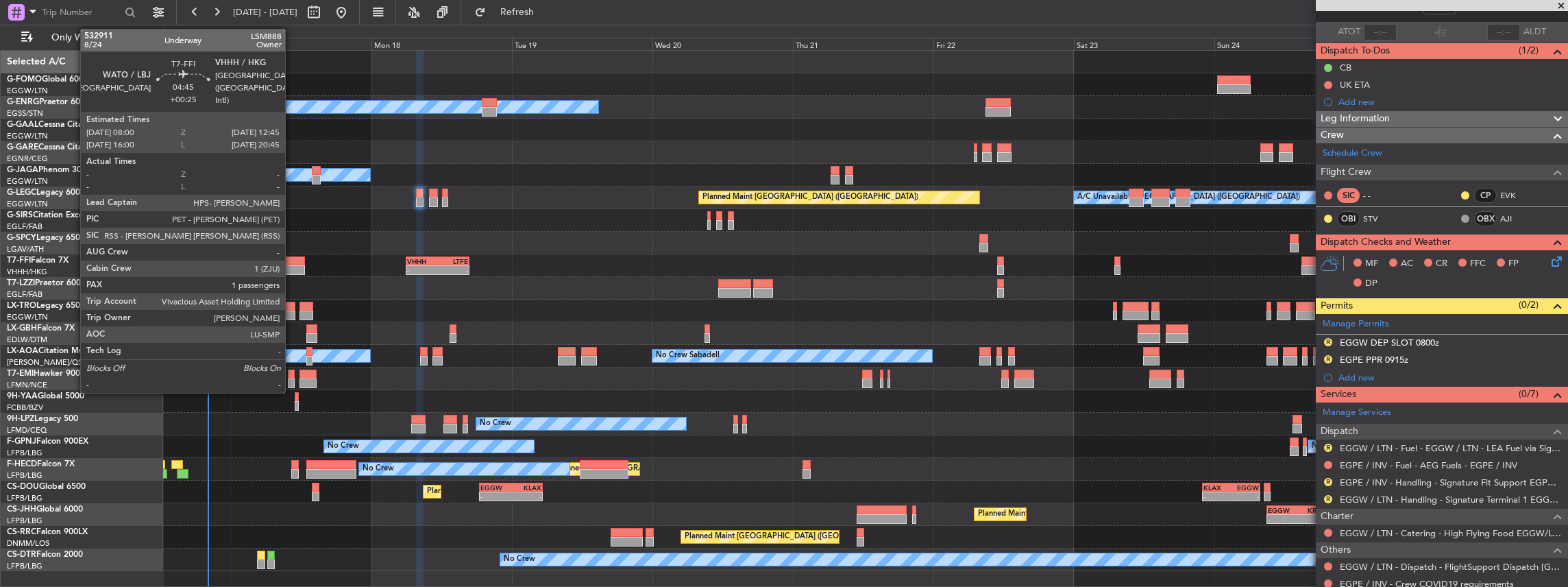
click at [291, 263] on div at bounding box center [291, 262] width 28 height 10
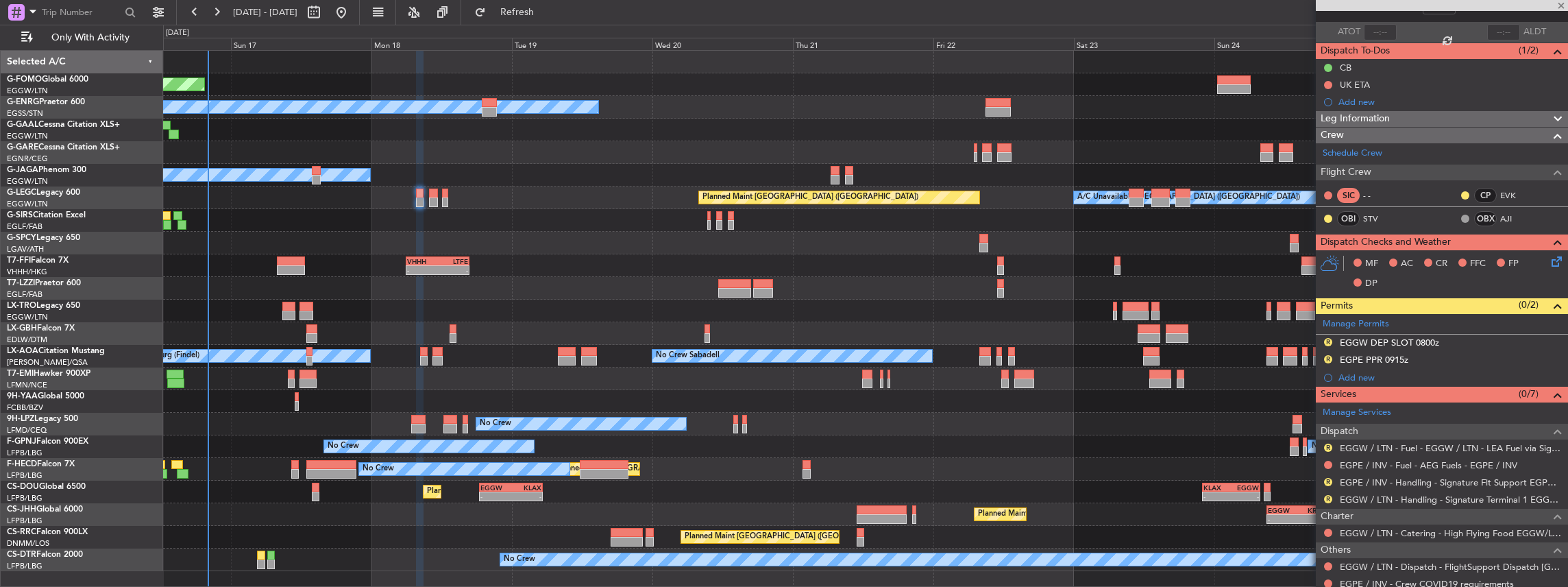
type input "+00:25"
type input "1"
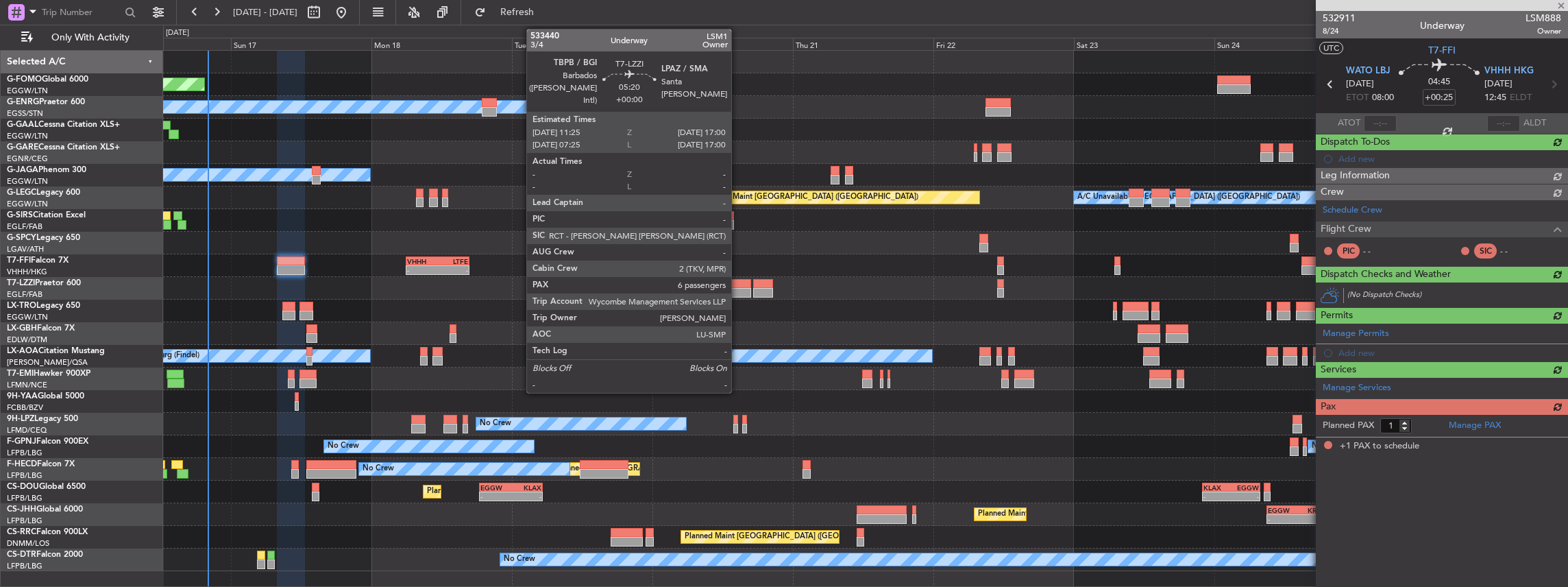
scroll to position [0, 0]
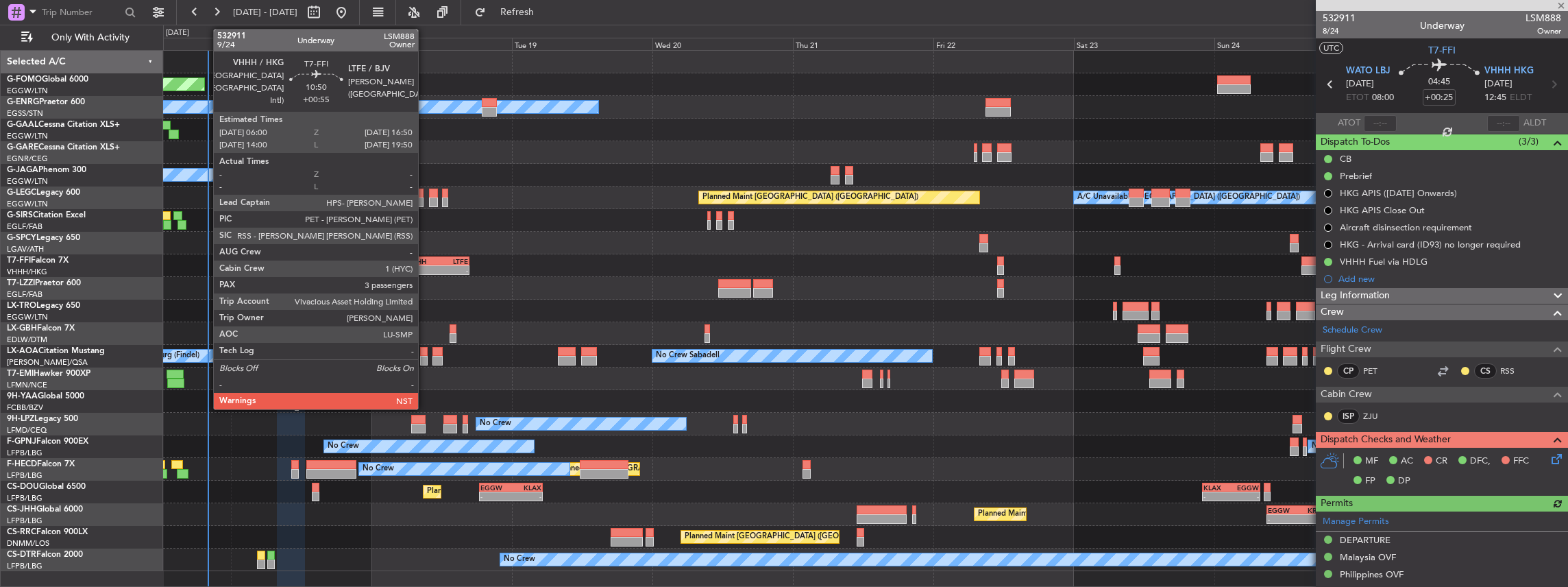
click at [425, 265] on div "06:00 Z" at bounding box center [423, 269] width 31 height 8
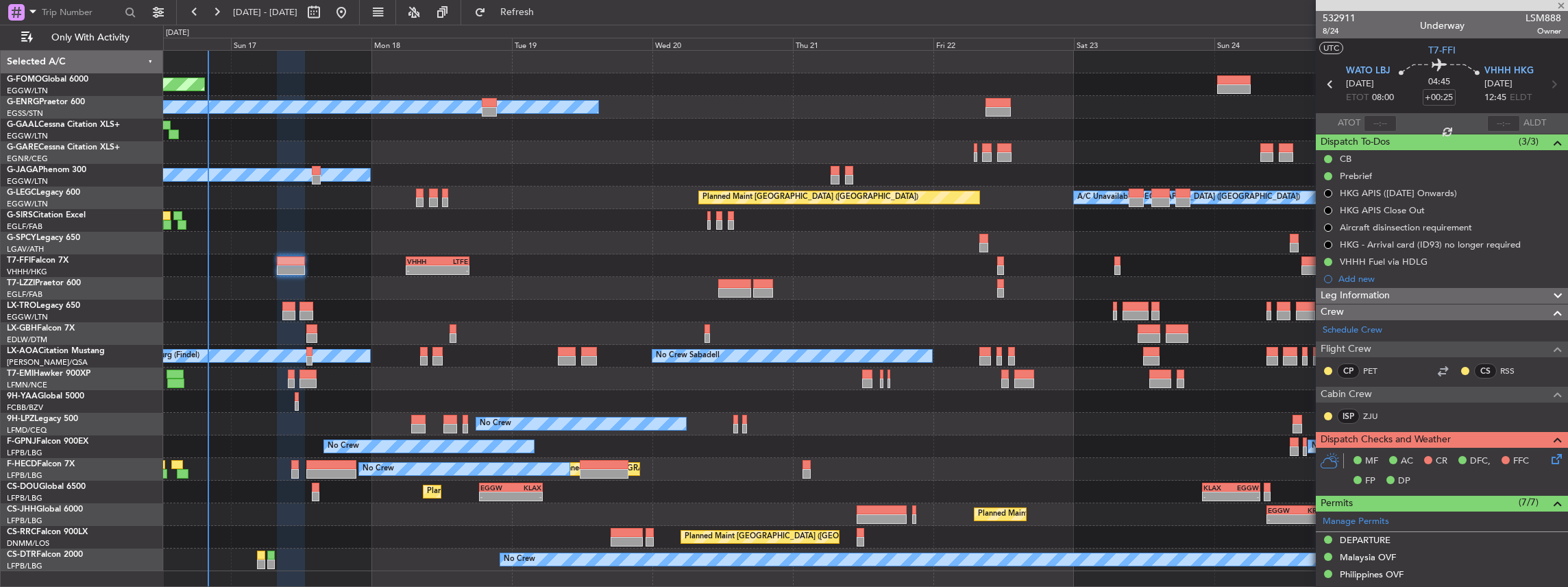
type input "+00:55"
type input "3"
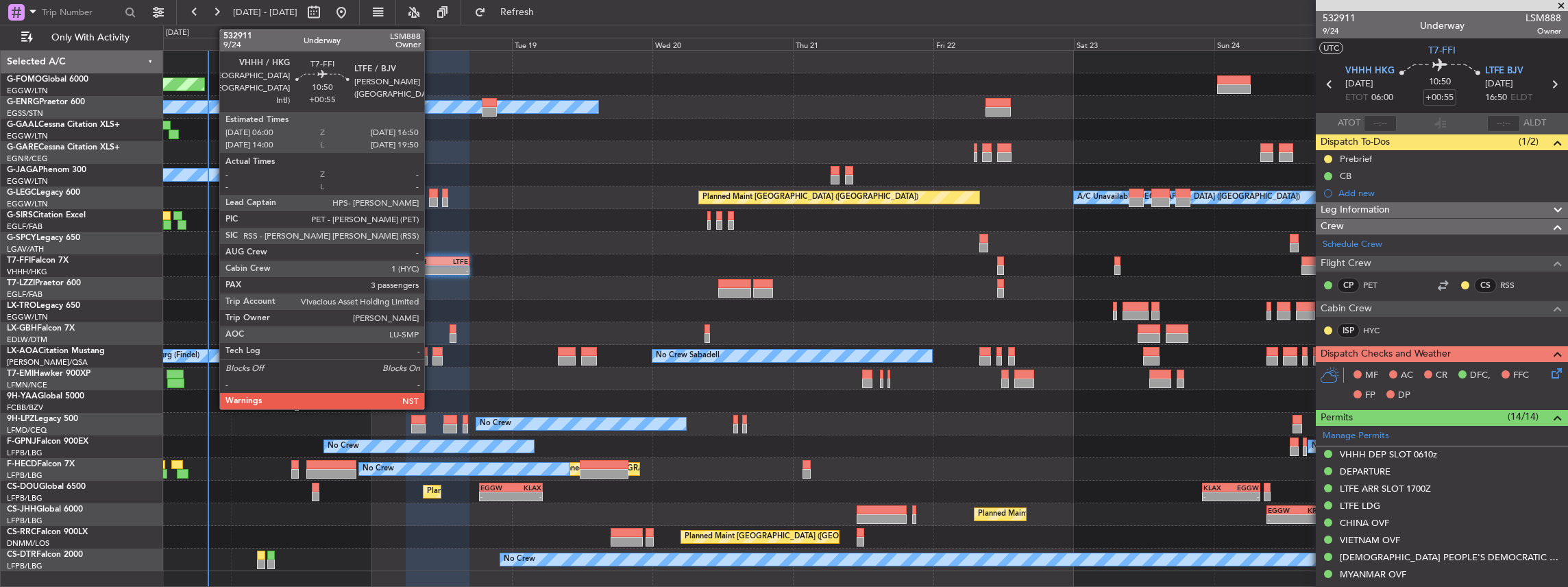
click at [431, 266] on div "-" at bounding box center [423, 270] width 31 height 8
click at [430, 266] on div "-" at bounding box center [423, 270] width 31 height 8
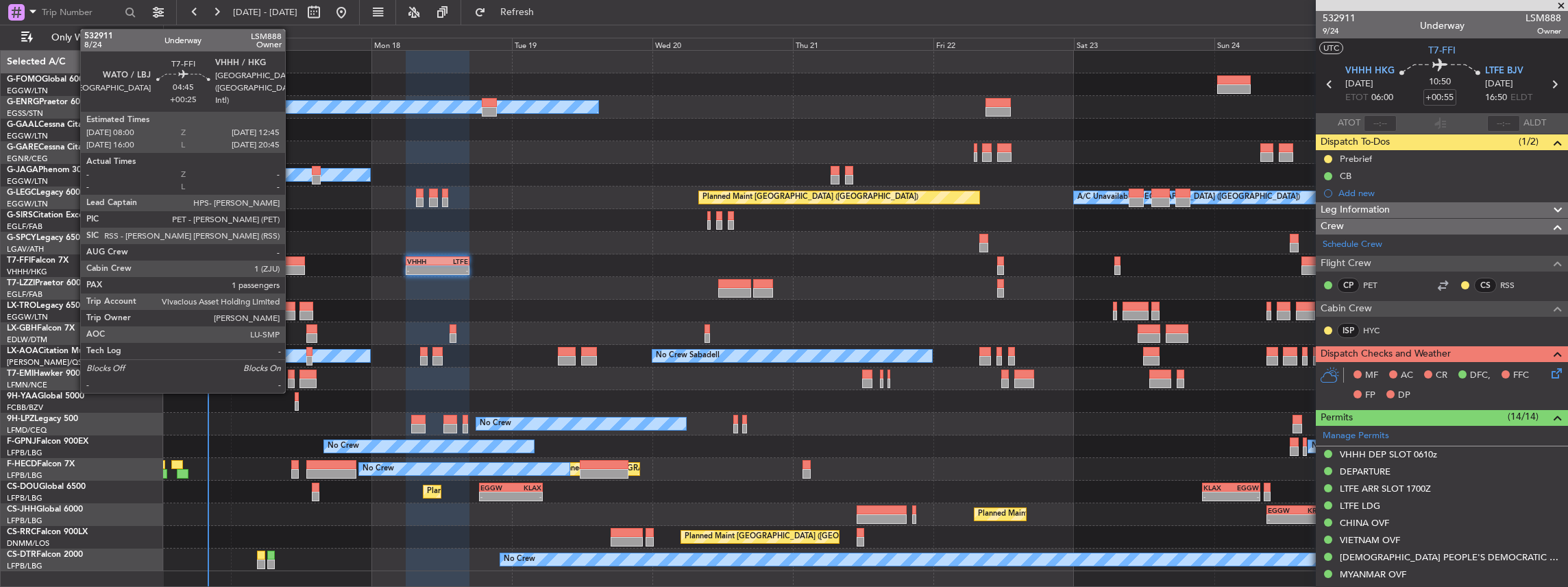
click at [292, 259] on div at bounding box center [291, 262] width 28 height 10
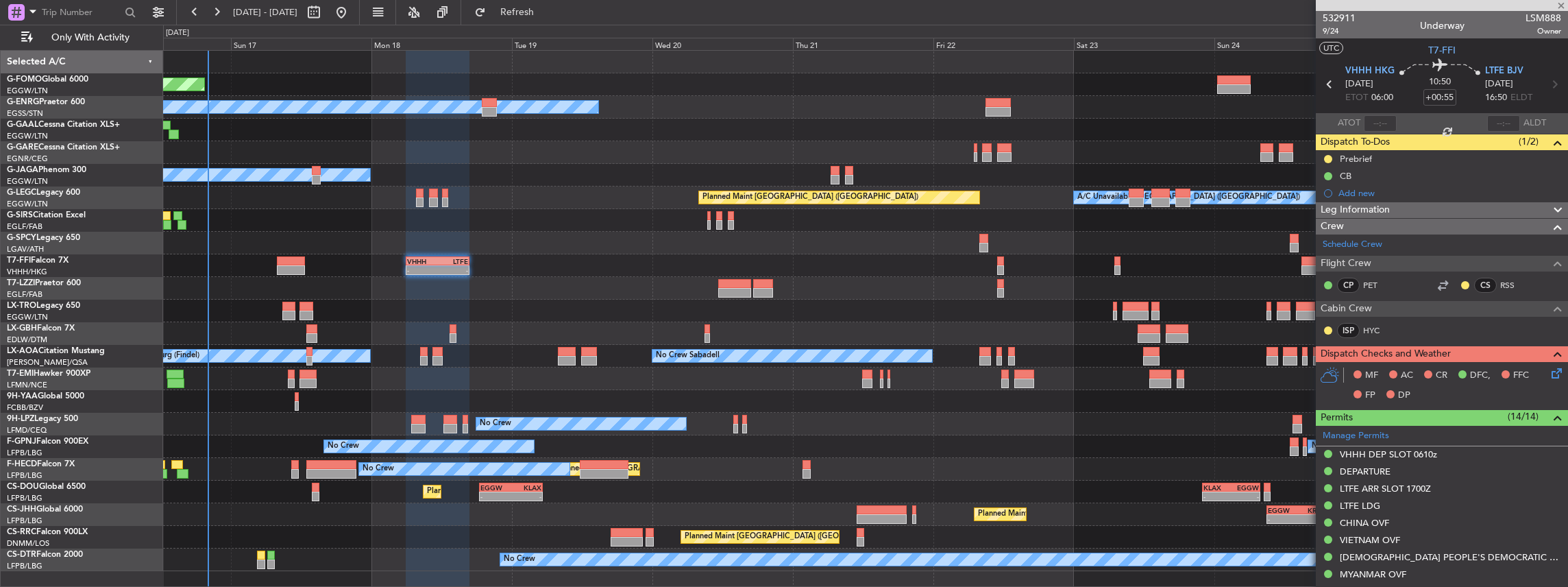
type input "+00:25"
type input "1"
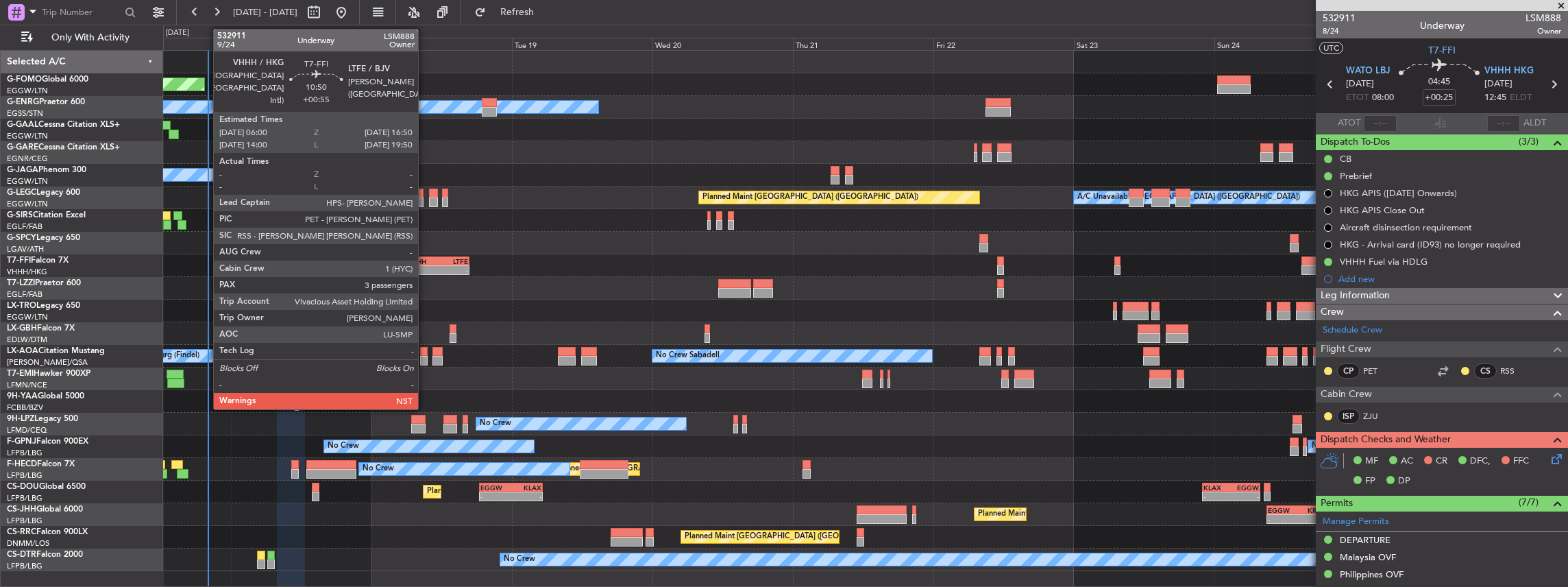
click at [425, 266] on div "-" at bounding box center [423, 270] width 31 height 8
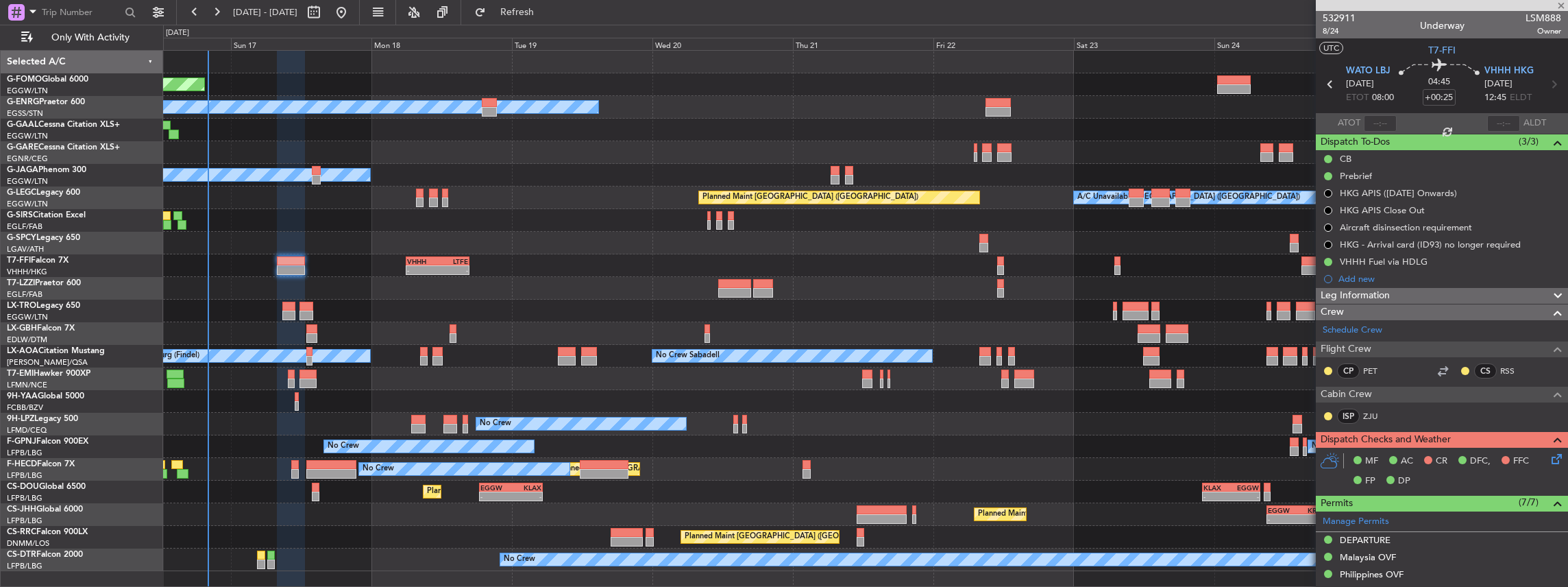
type input "+00:55"
type input "3"
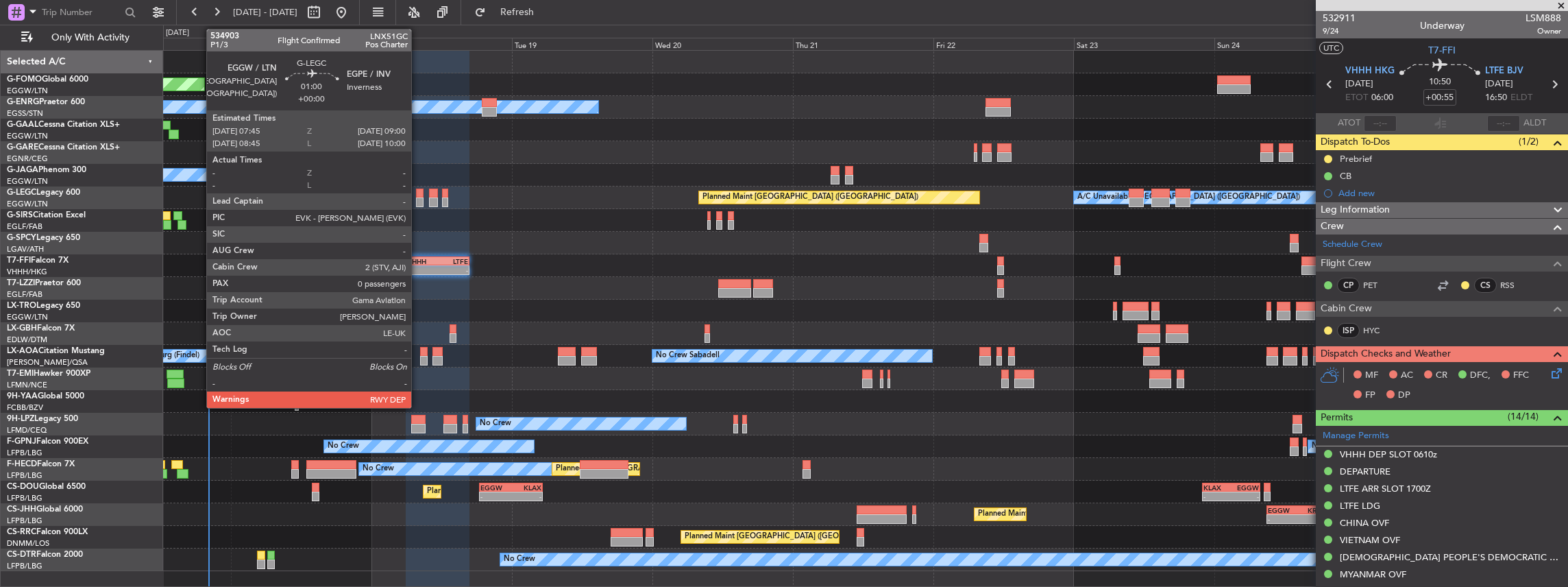
click at [418, 196] on div at bounding box center [420, 194] width 7 height 10
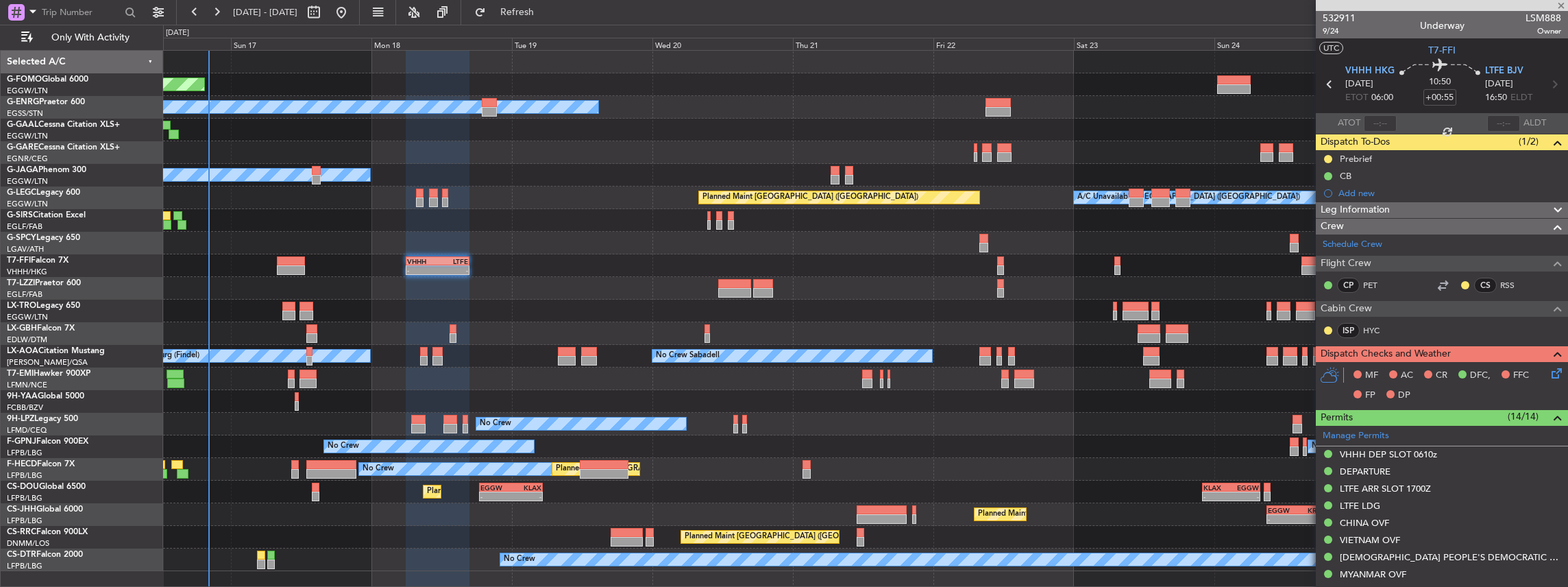
type input "0"
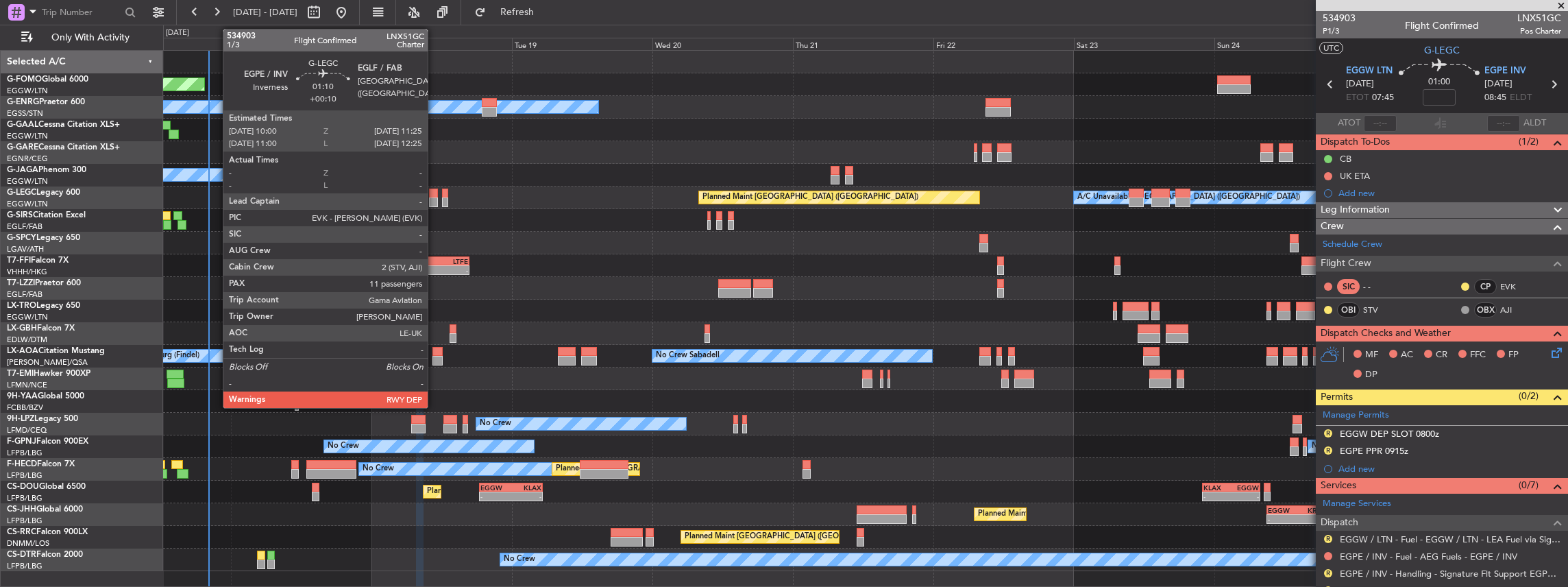
click at [434, 202] on div at bounding box center [433, 203] width 9 height 10
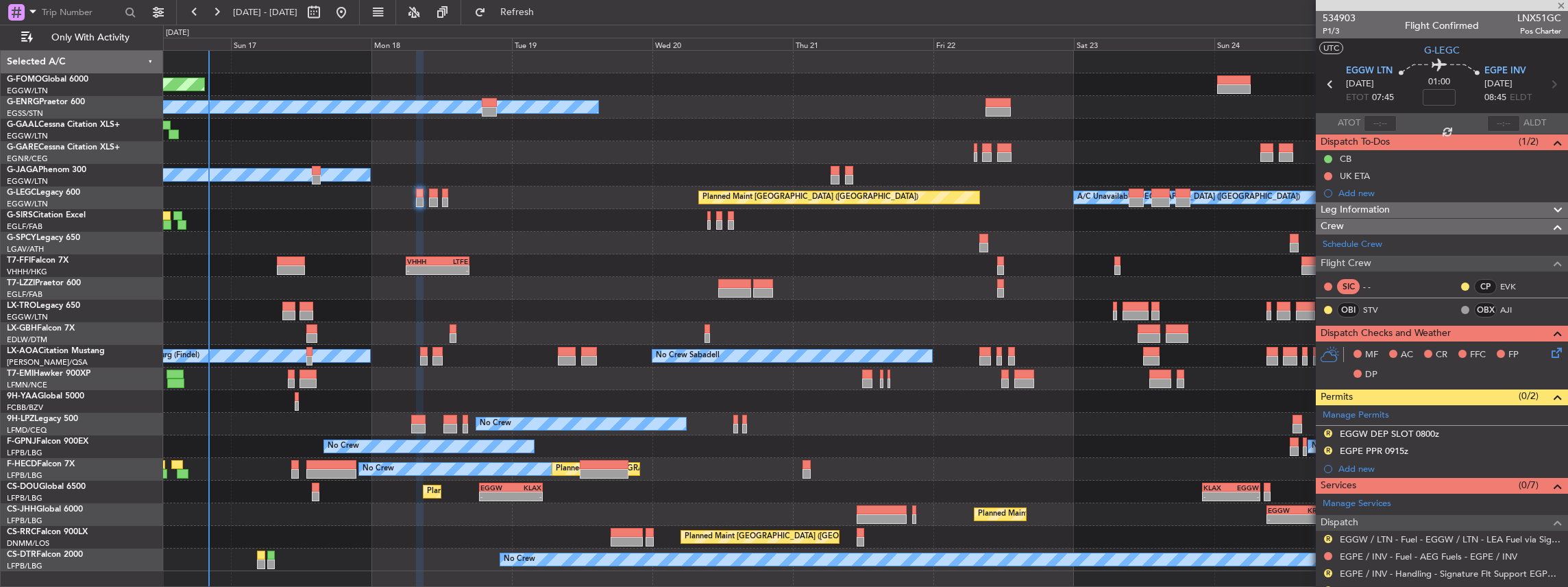
type input "+00:10"
type input "11"
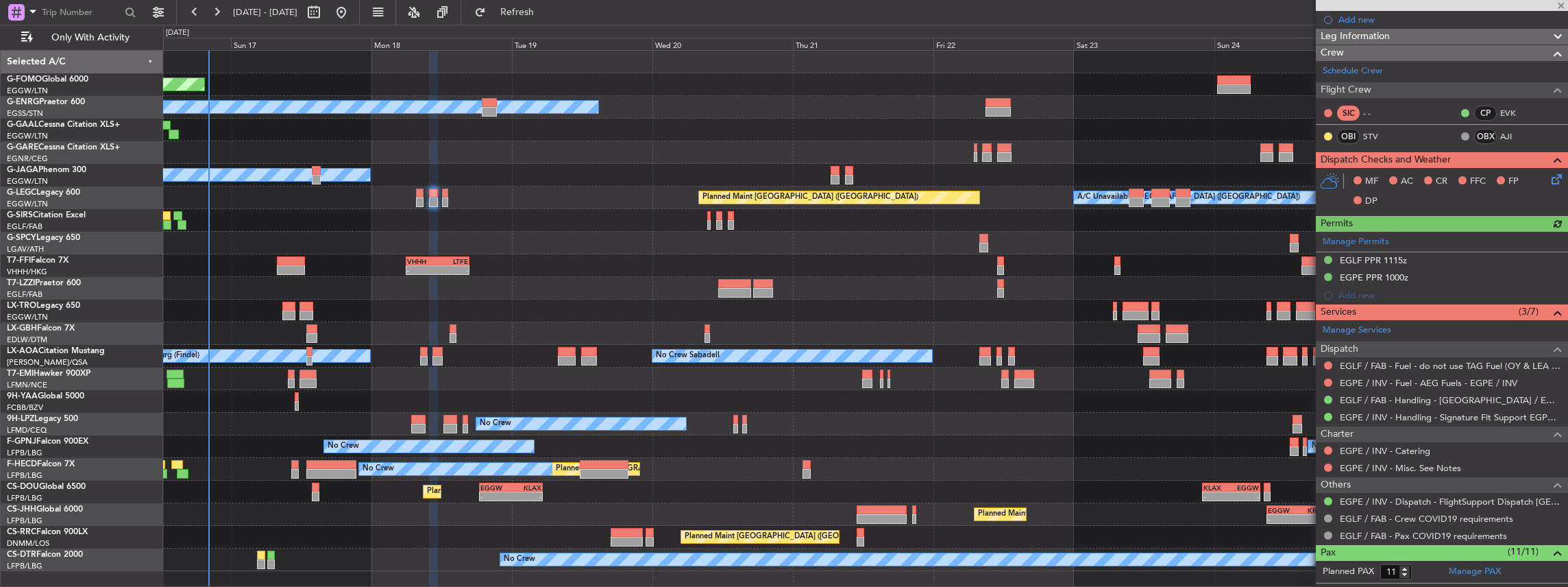
scroll to position [182, 0]
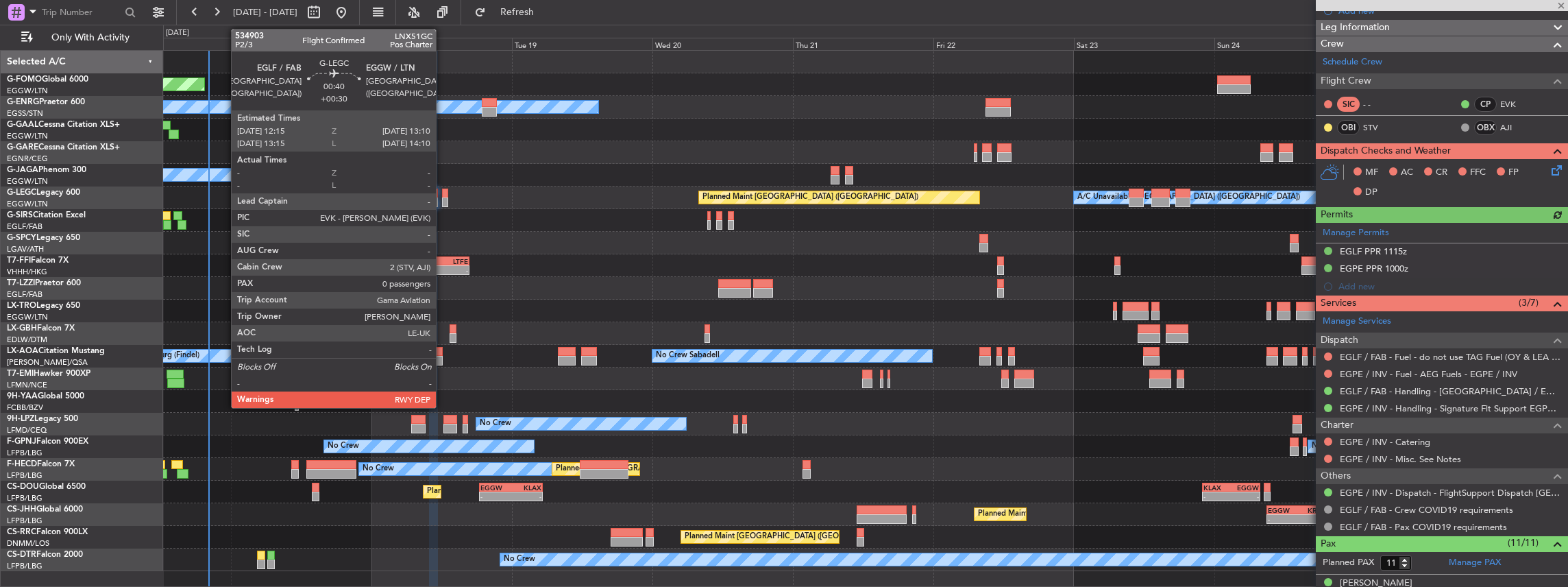
click at [443, 203] on div at bounding box center [445, 203] width 6 height 10
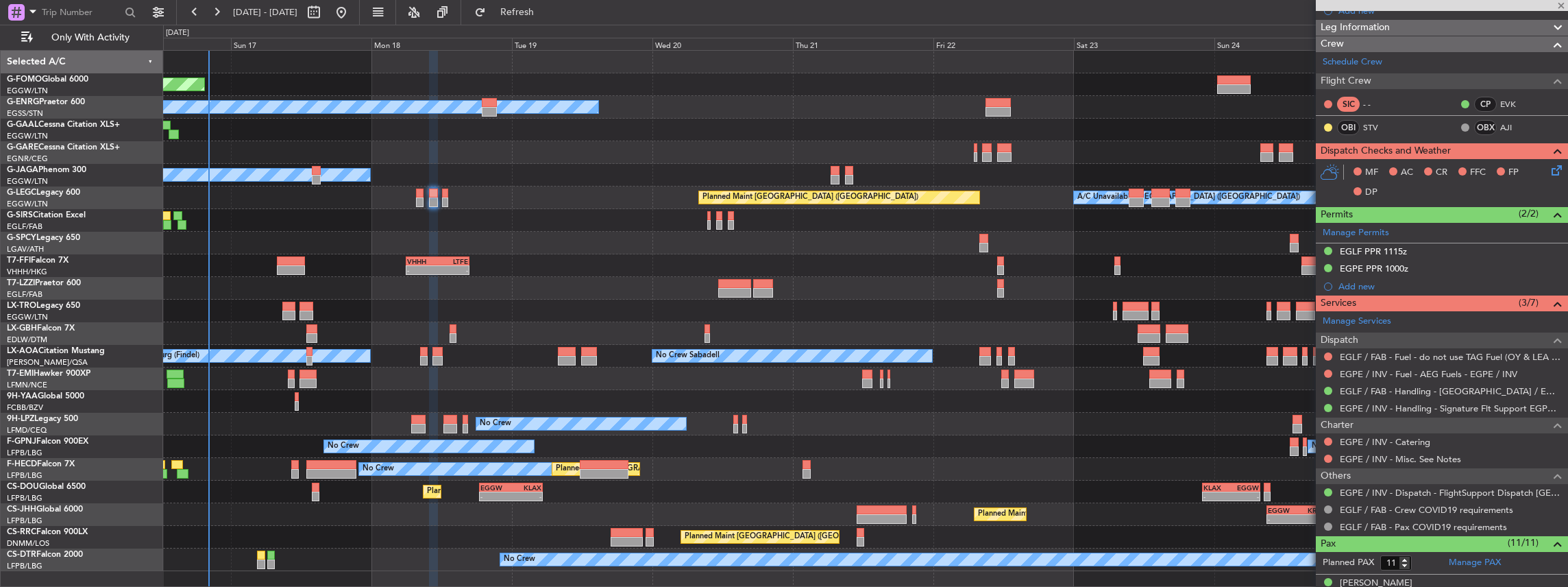
type input "+00:30"
type input "0"
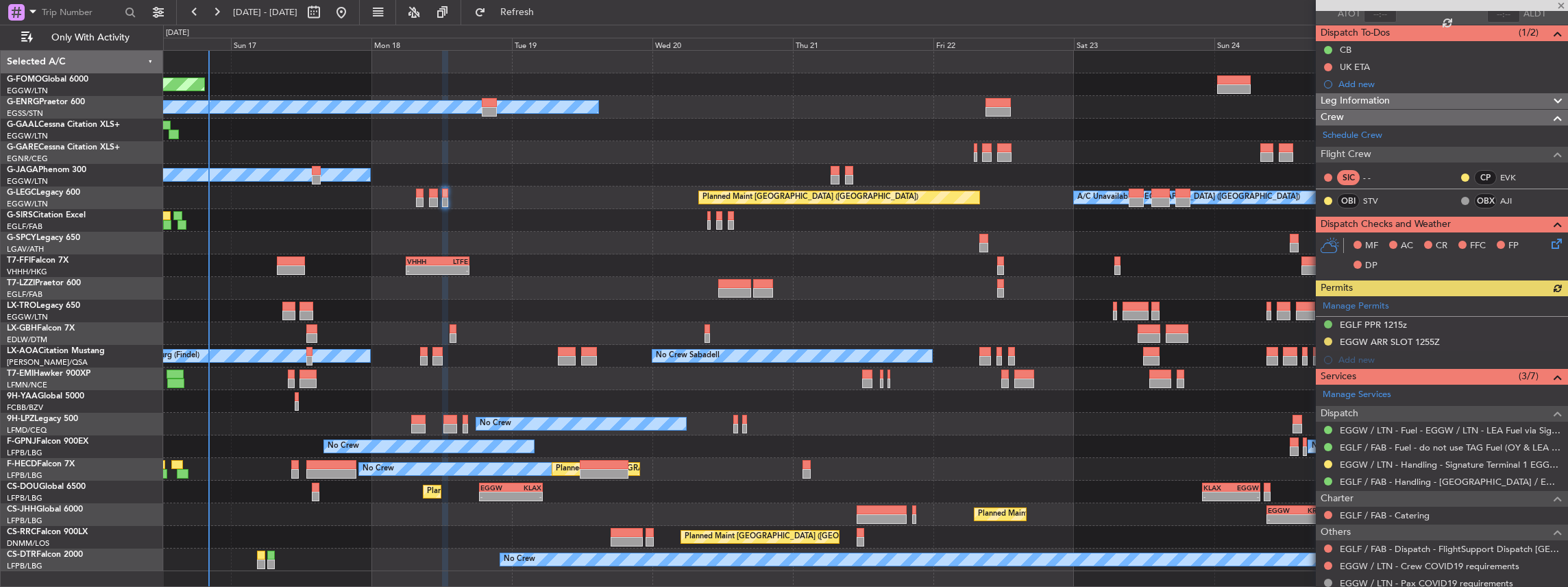
scroll to position [137, 0]
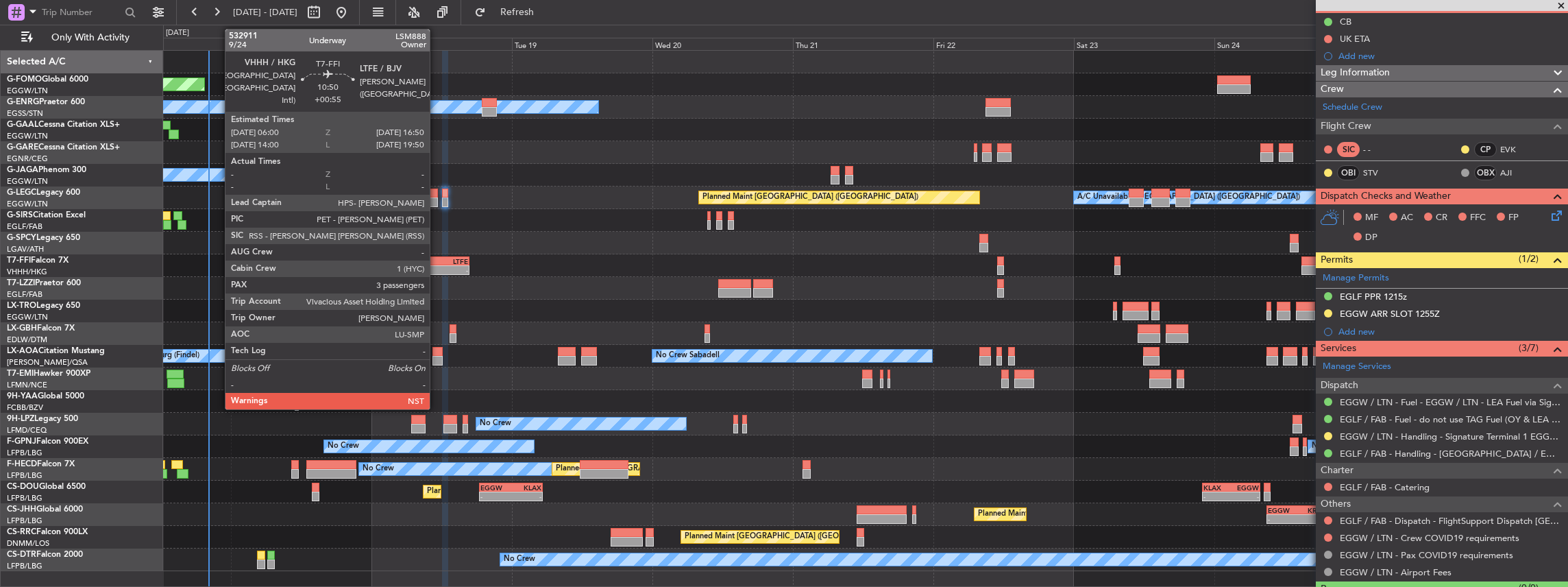
click at [435, 266] on div "-" at bounding box center [423, 270] width 31 height 8
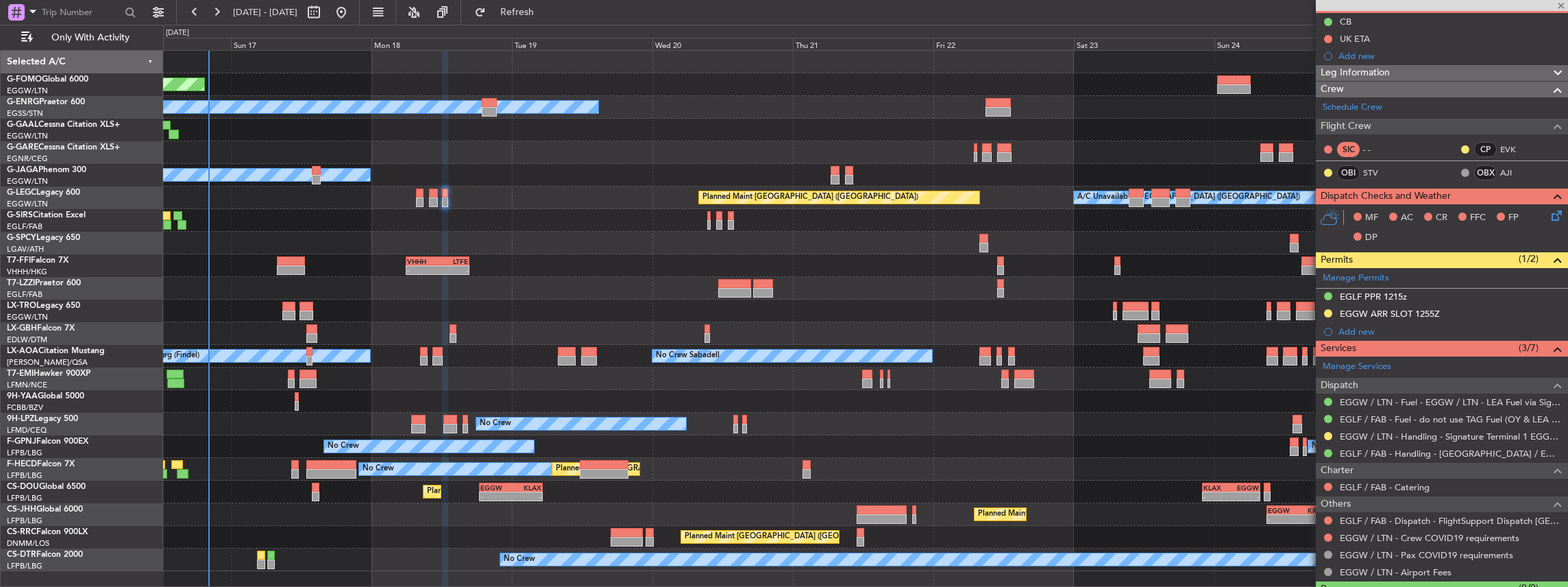
type input "+00:55"
type input "3"
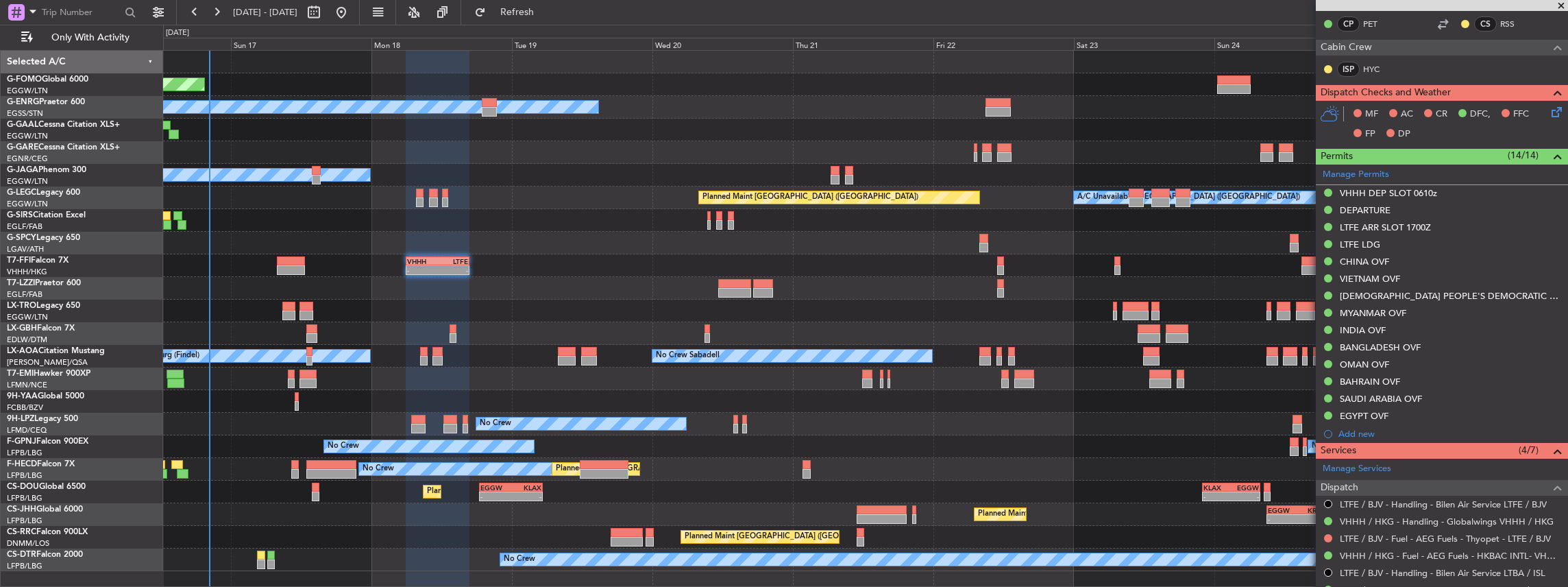
scroll to position [366, 0]
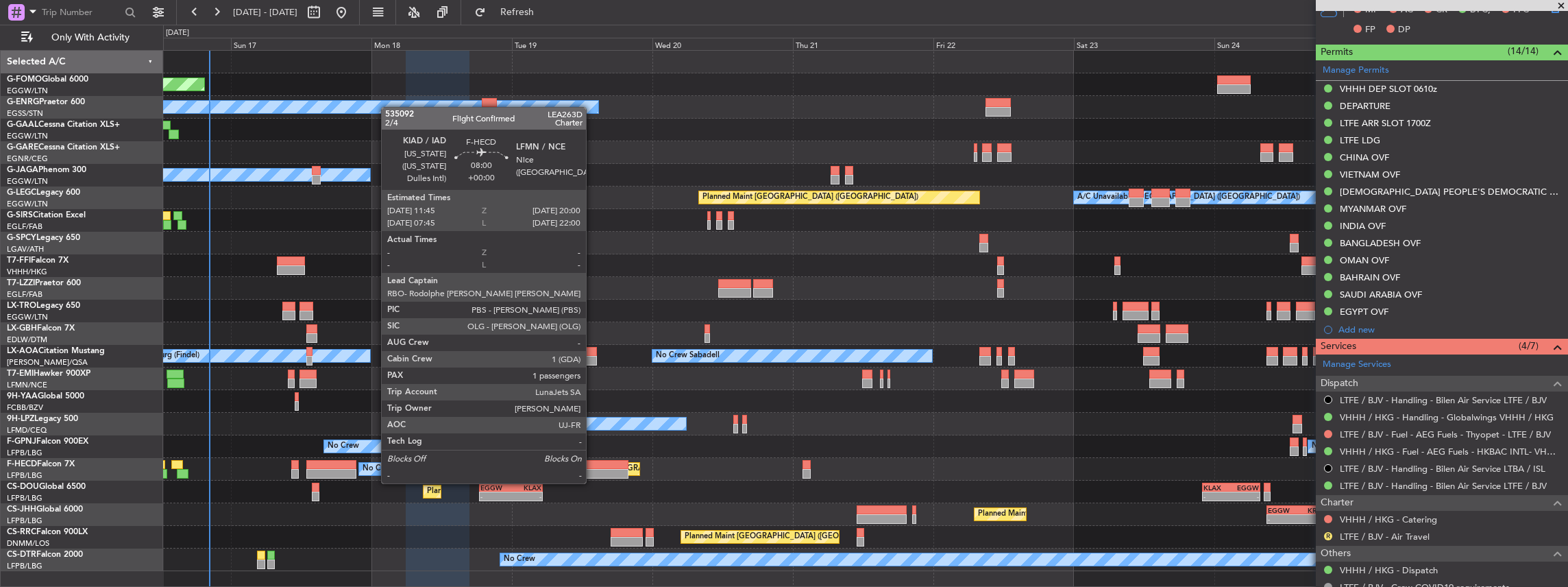
click at [593, 470] on div at bounding box center [604, 474] width 48 height 10
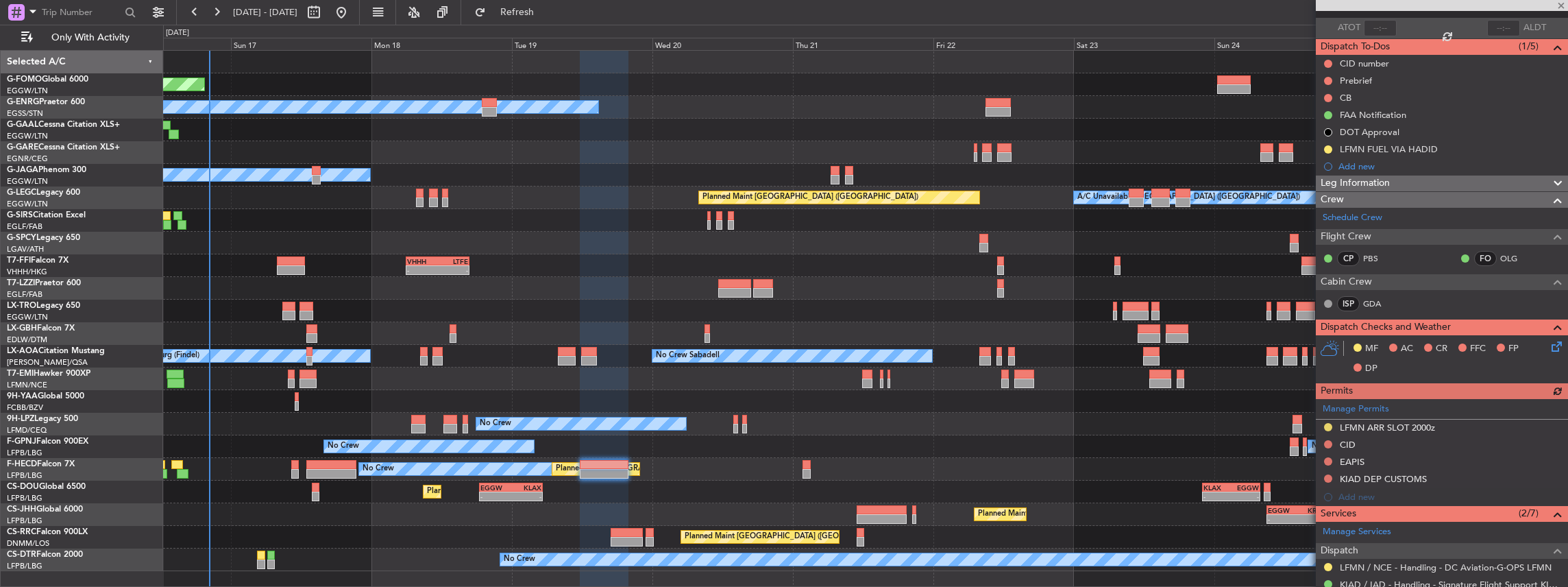
scroll to position [182, 0]
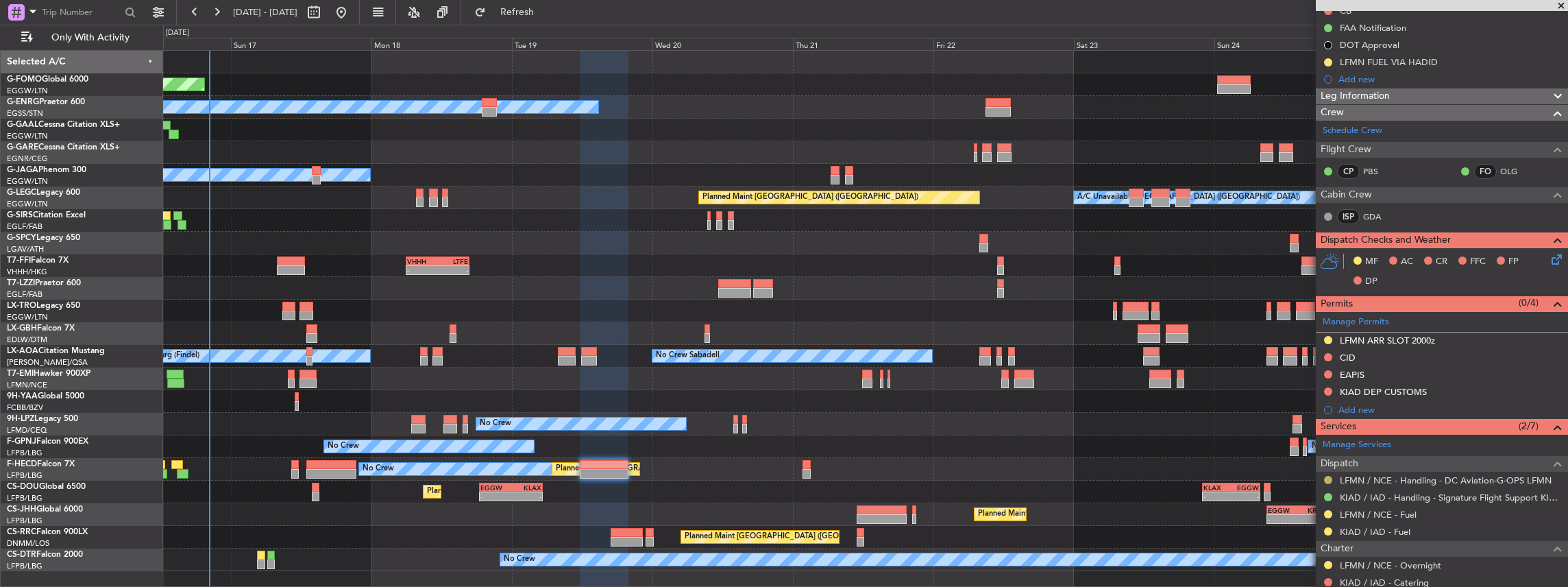
click at [1327, 476] on button at bounding box center [1328, 480] width 8 height 8
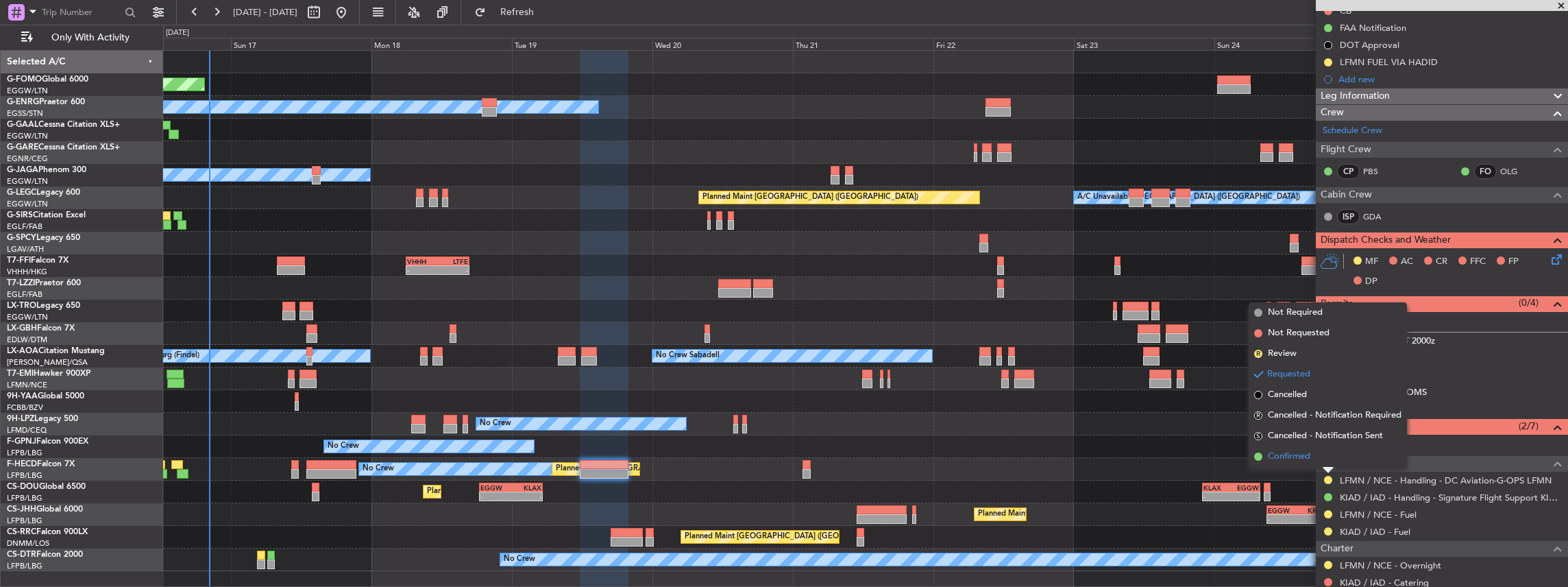
click at [1298, 450] on span "Confirmed" at bounding box center [1289, 456] width 43 height 14
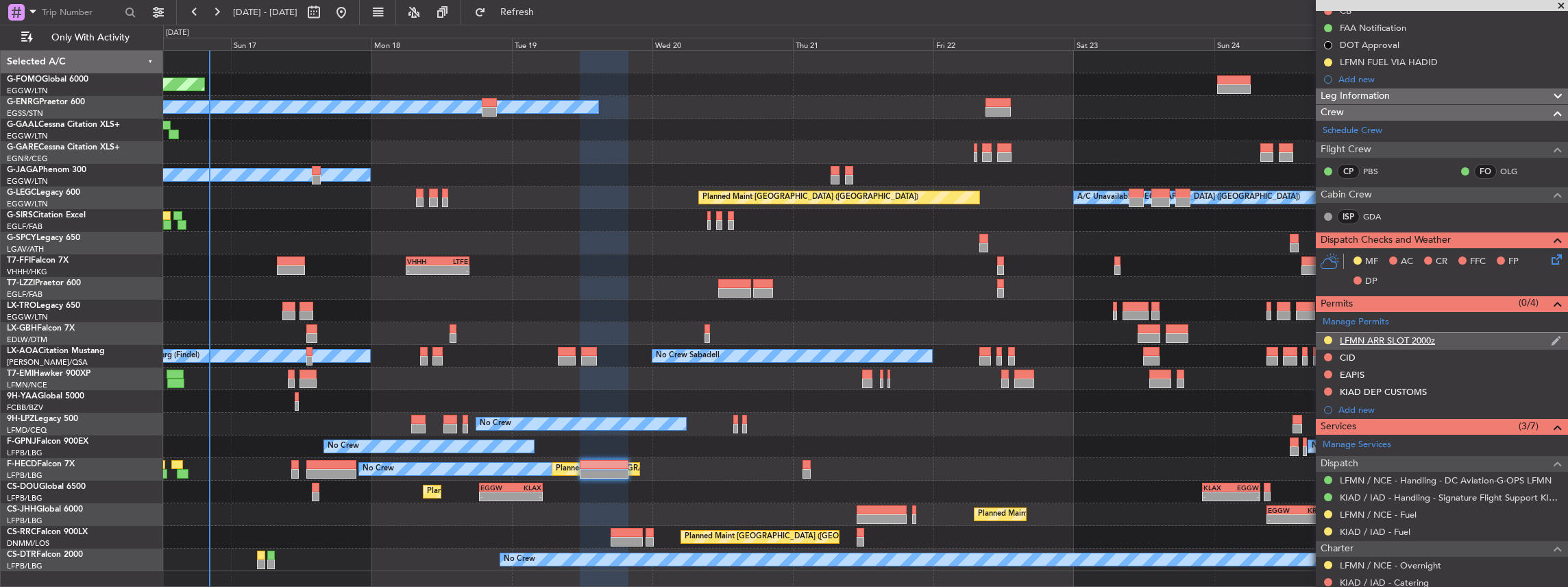
click at [1471, 339] on div "LFMN ARR SLOT 2000z" at bounding box center [1442, 341] width 253 height 17
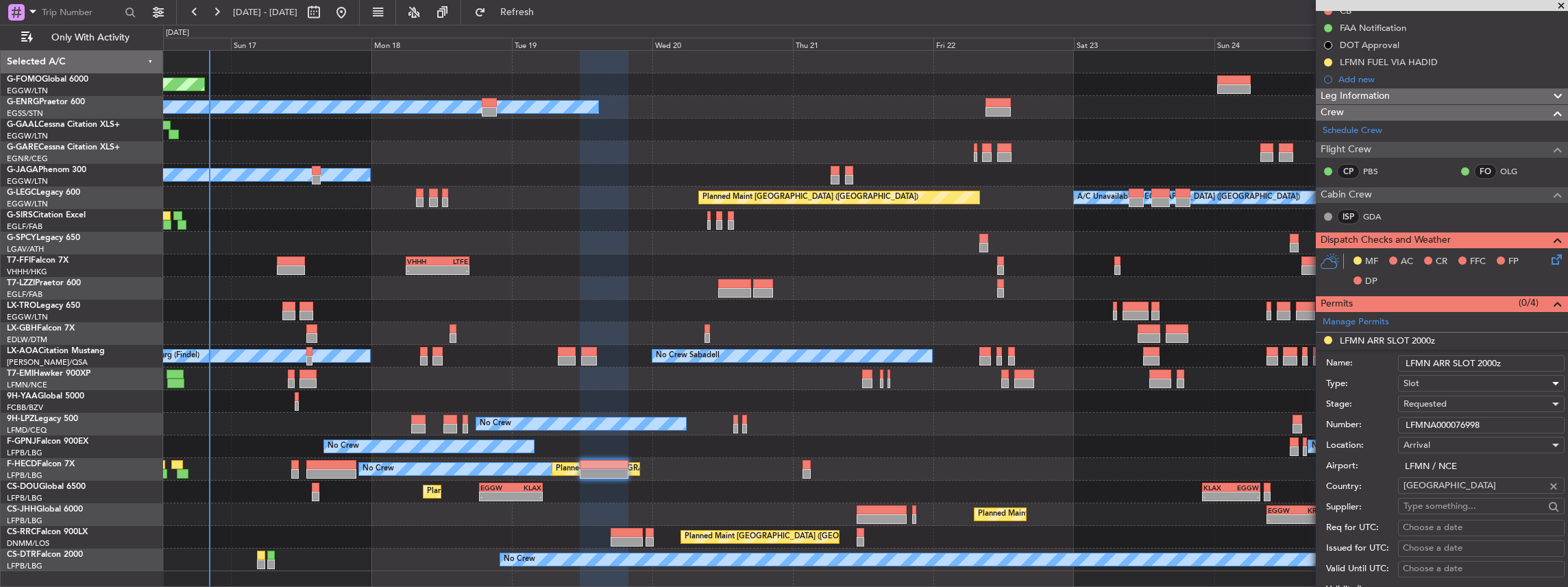
click at [1428, 379] on div "Slot" at bounding box center [1477, 383] width 146 height 20
click at [1378, 380] on div at bounding box center [784, 293] width 1568 height 587
click at [1450, 409] on div "Requested" at bounding box center [1477, 404] width 146 height 20
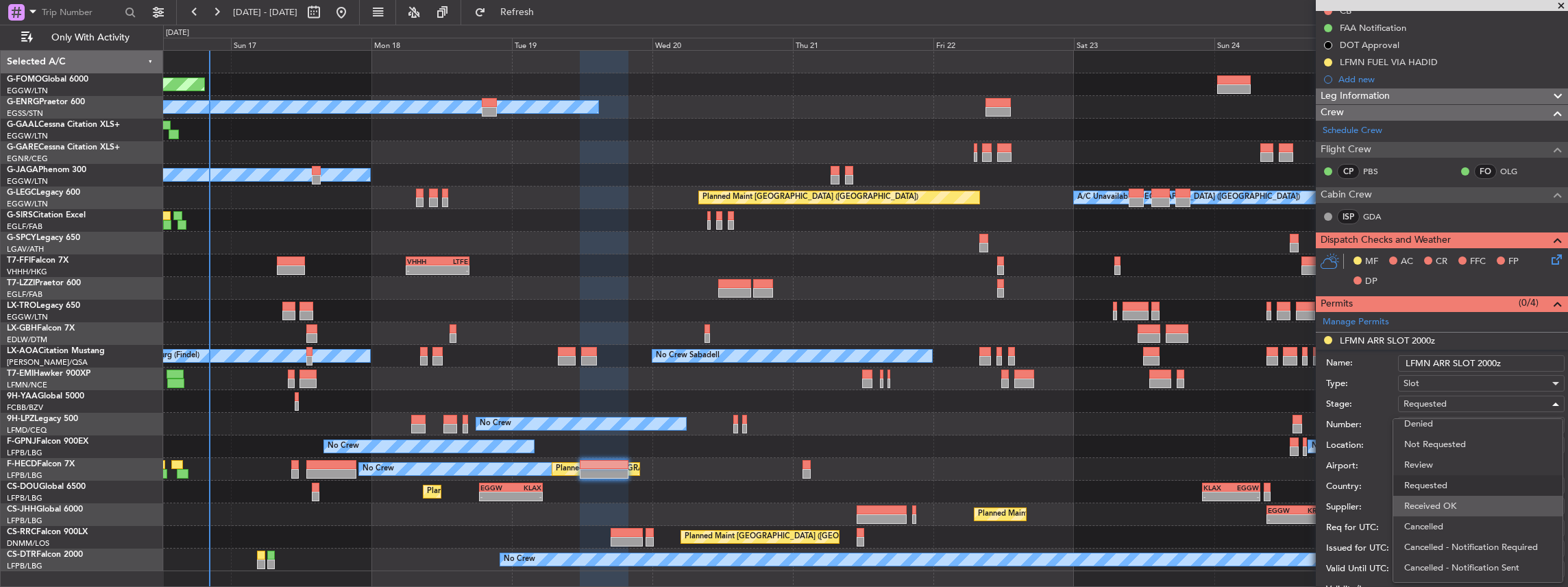
click at [1435, 508] on span "Received OK" at bounding box center [1478, 505] width 148 height 20
click at [1452, 421] on input "LFMNA000076998" at bounding box center [1482, 425] width 166 height 16
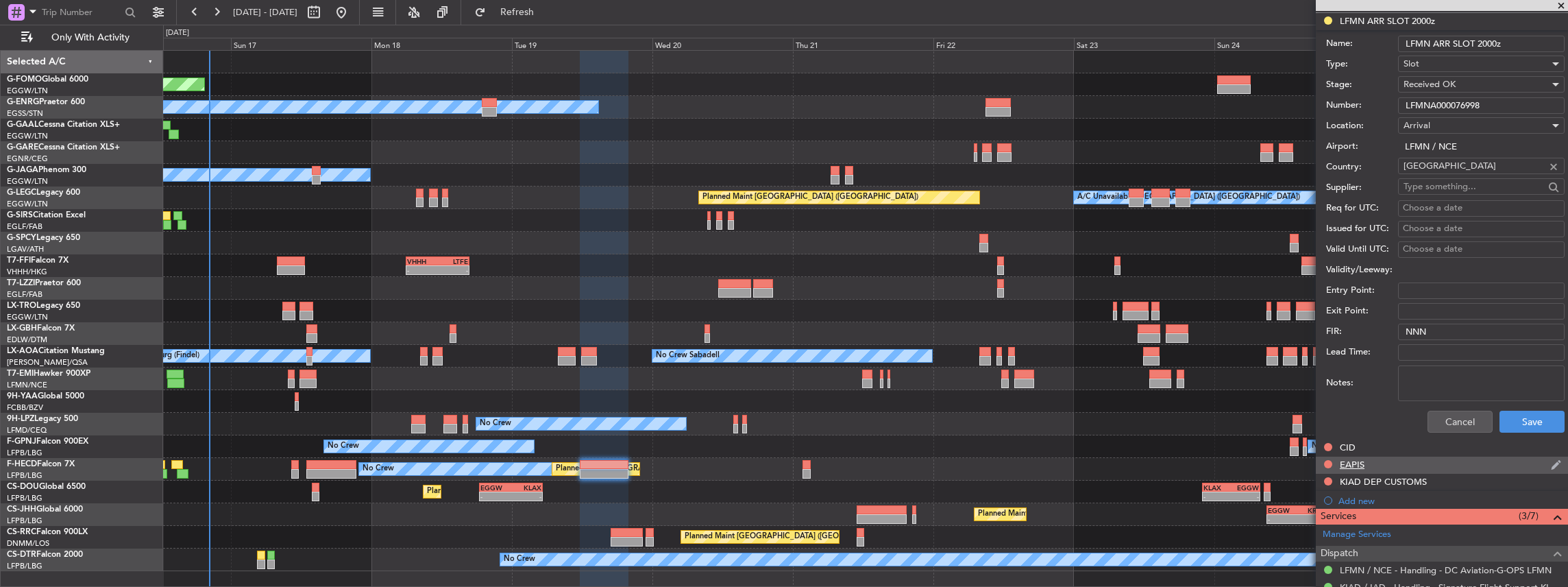
scroll to position [503, 0]
click at [1532, 421] on button "Save" at bounding box center [1532, 421] width 65 height 22
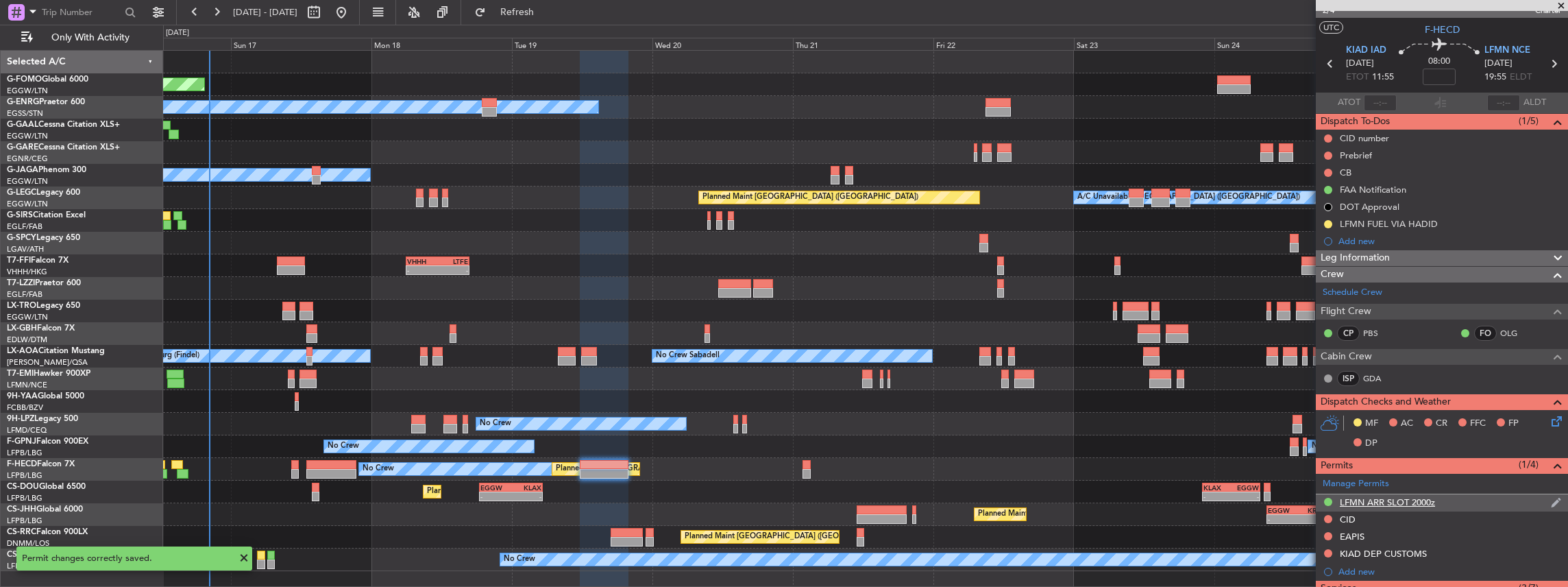
scroll to position [0, 0]
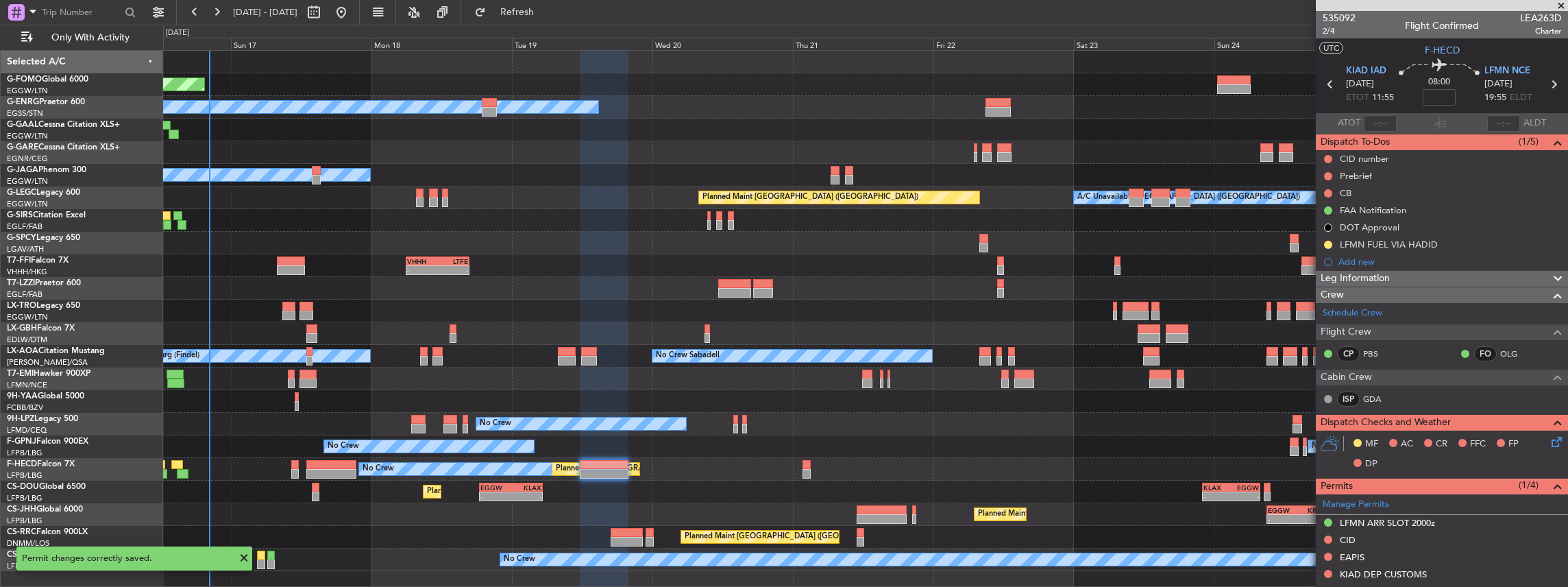
click at [1549, 85] on icon at bounding box center [1554, 84] width 18 height 18
type input "0"
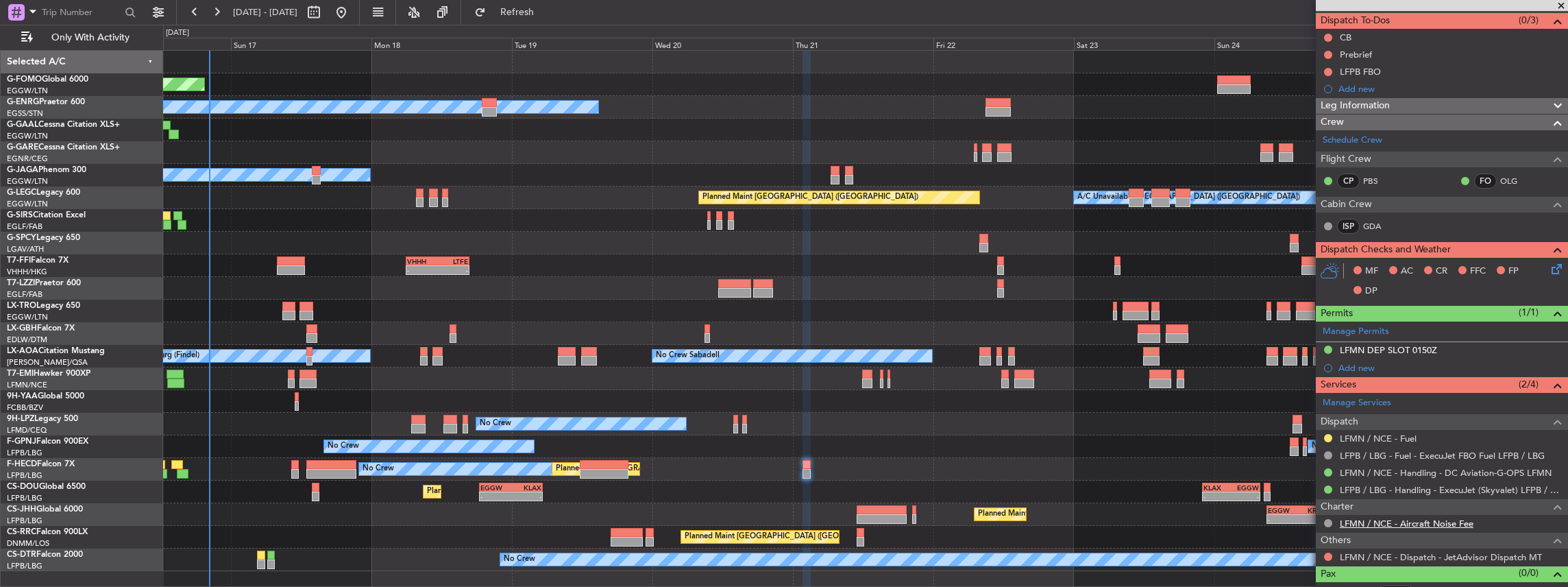
scroll to position [134, 0]
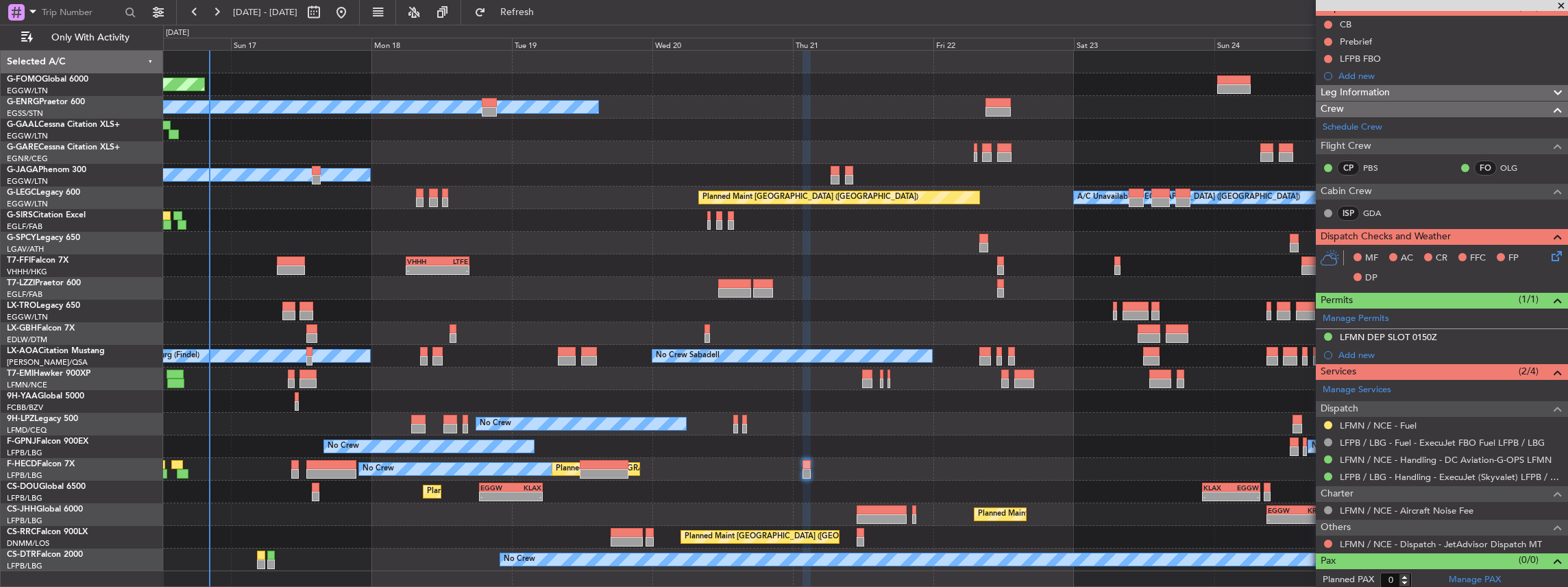
click at [1563, 6] on span at bounding box center [1561, 6] width 14 height 12
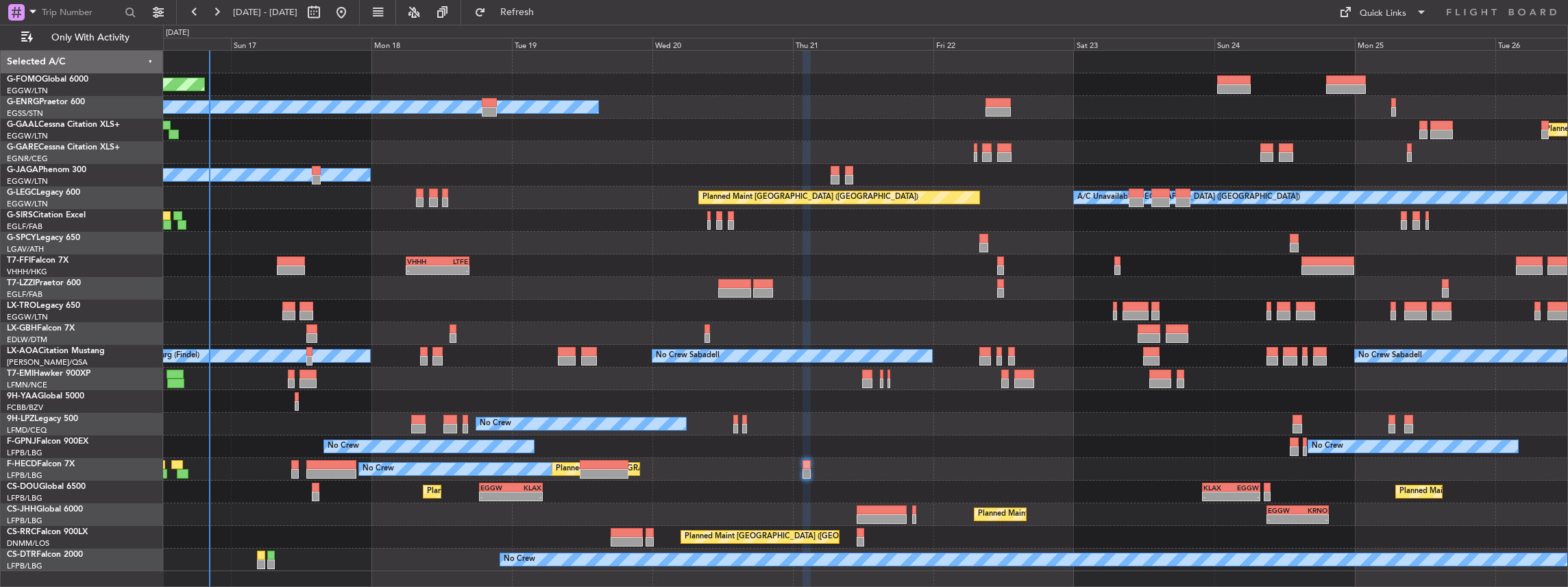
scroll to position [0, 0]
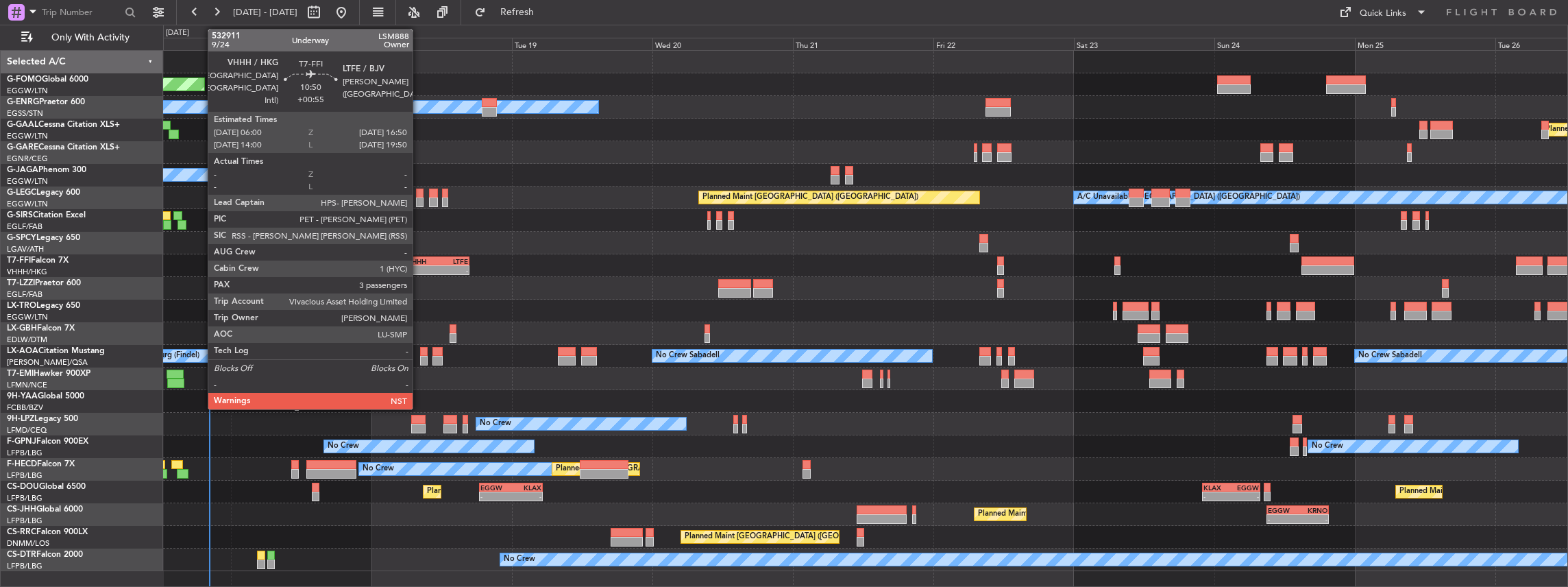
click at [420, 258] on div "VHHH" at bounding box center [423, 262] width 31 height 8
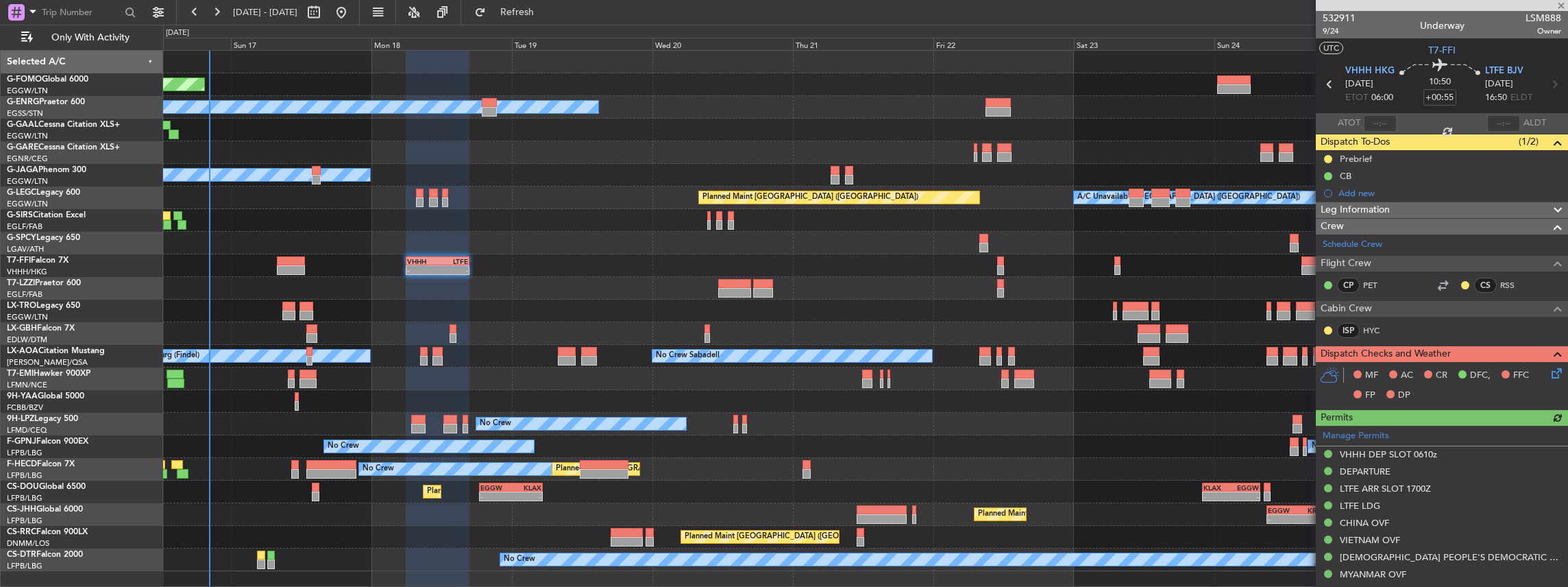
click at [1549, 371] on icon at bounding box center [1555, 371] width 11 height 11
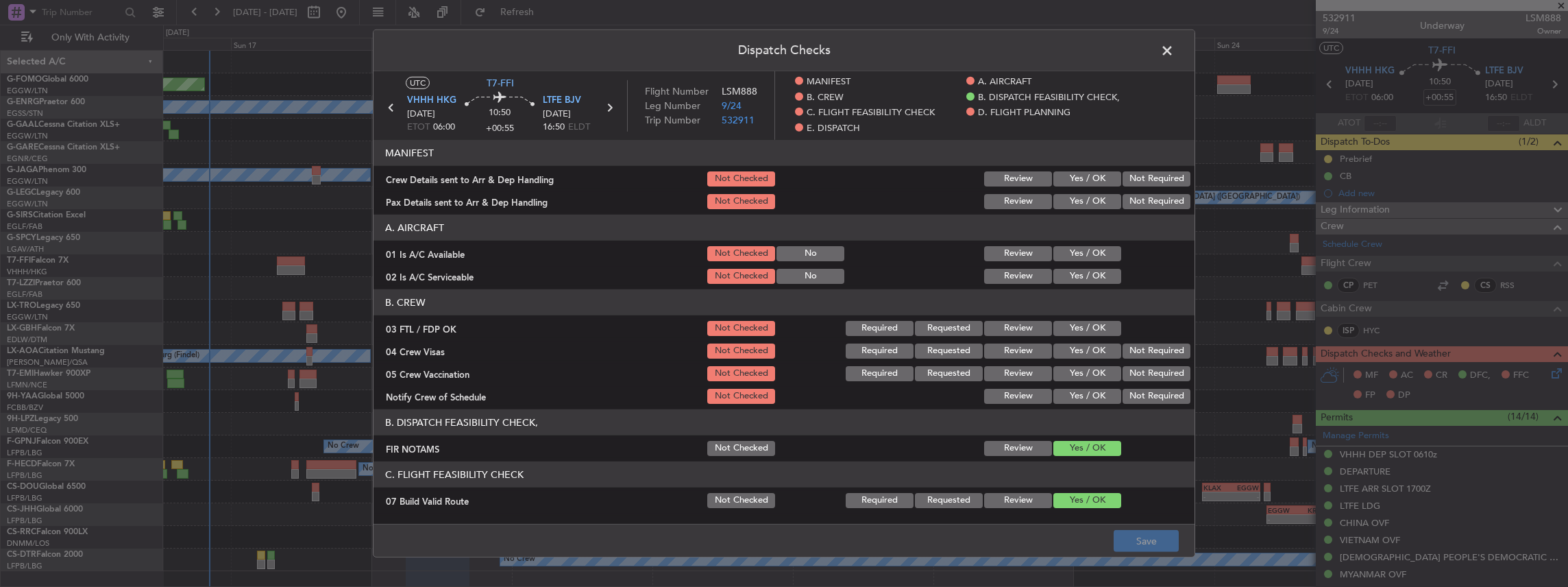
click at [1083, 178] on button "Yes / OK" at bounding box center [1088, 178] width 68 height 15
click at [1064, 204] on button "Yes / OK" at bounding box center [1088, 201] width 68 height 15
click at [1140, 546] on button "Save" at bounding box center [1146, 541] width 65 height 22
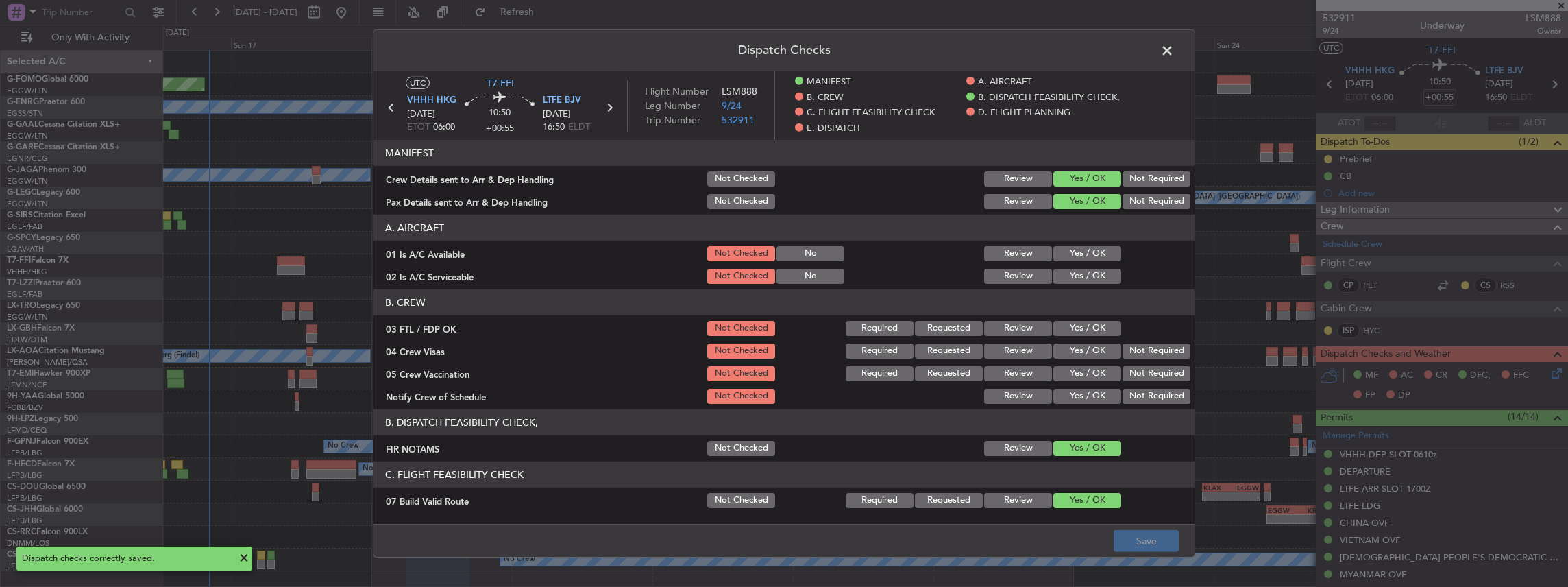
click at [1174, 52] on span at bounding box center [1174, 54] width 0 height 27
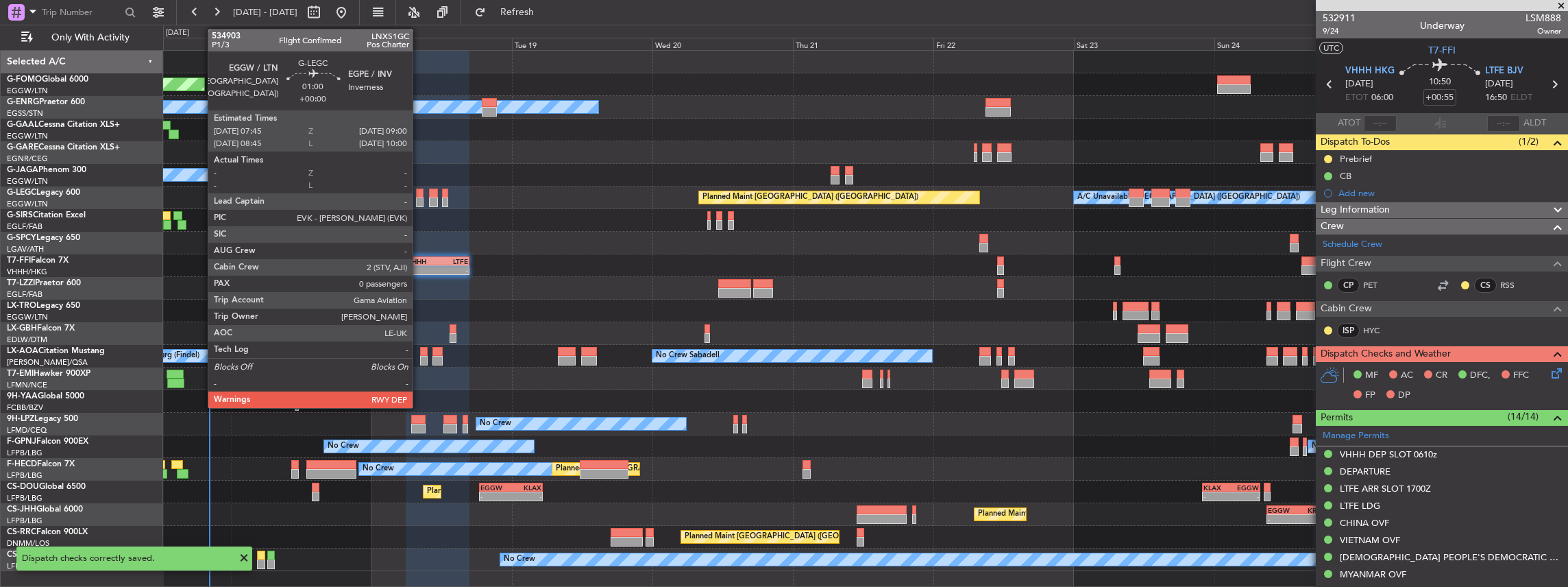
click at [420, 199] on div at bounding box center [420, 203] width 7 height 10
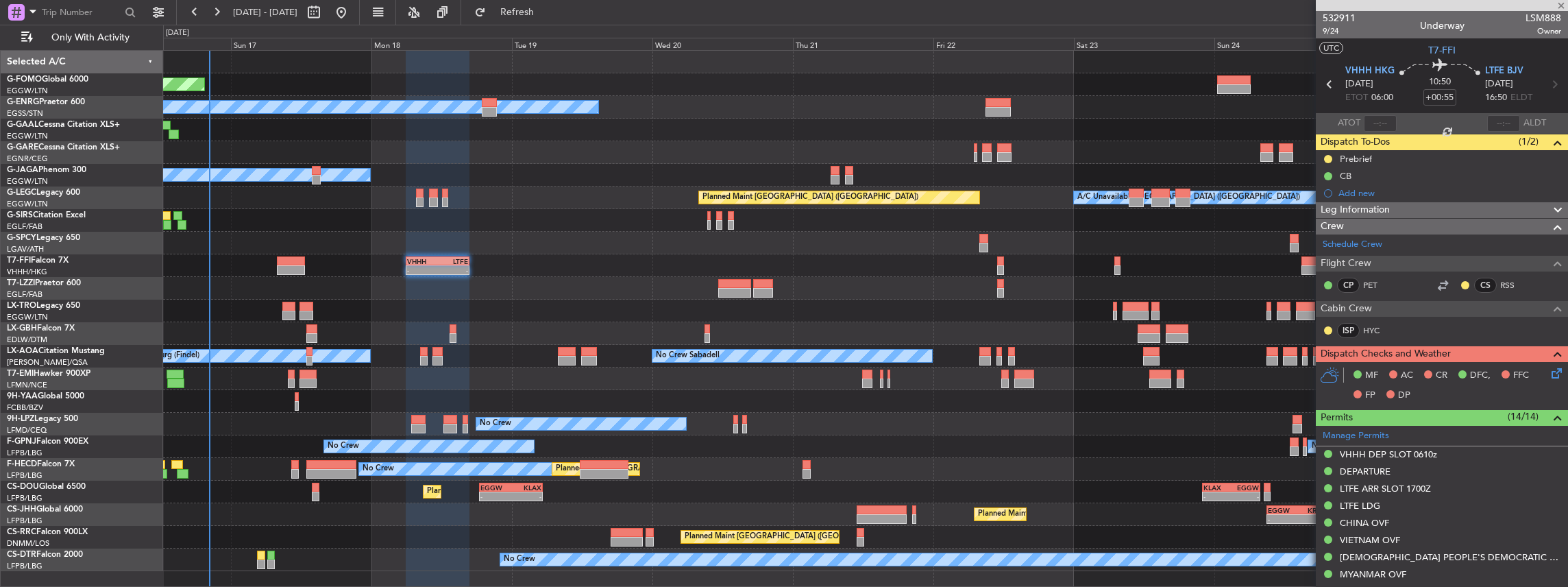
type input "0"
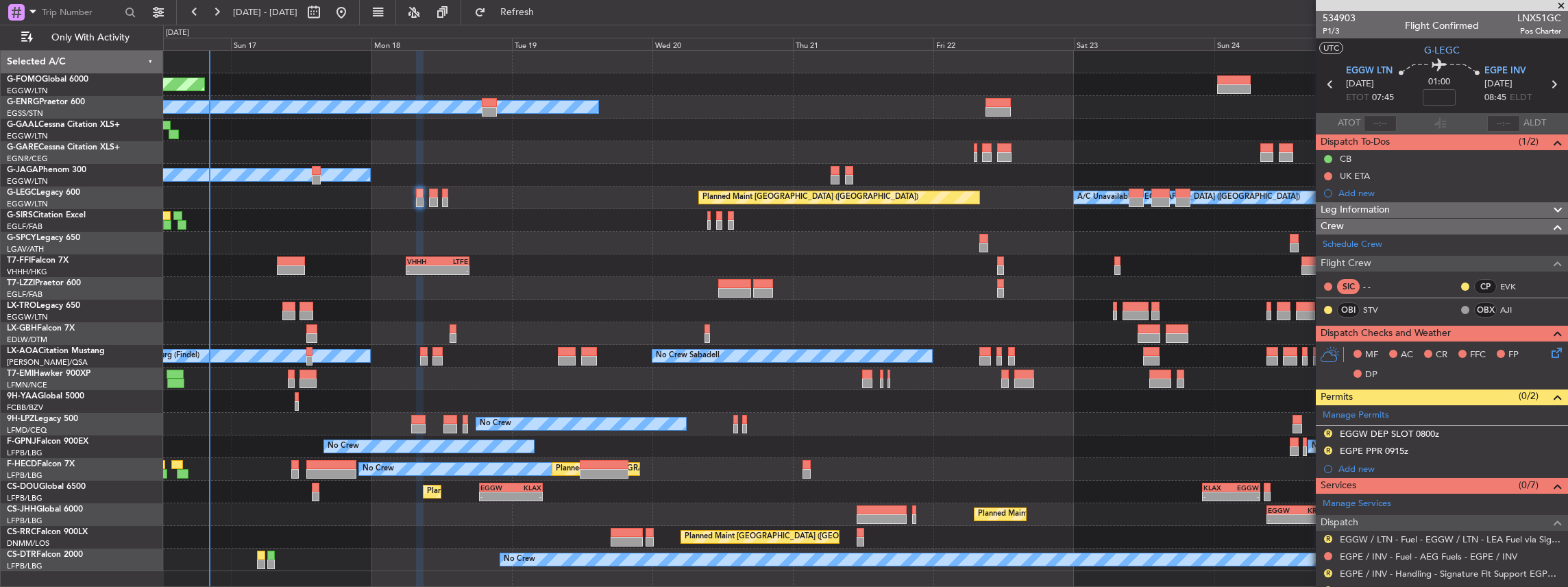
scroll to position [45, 0]
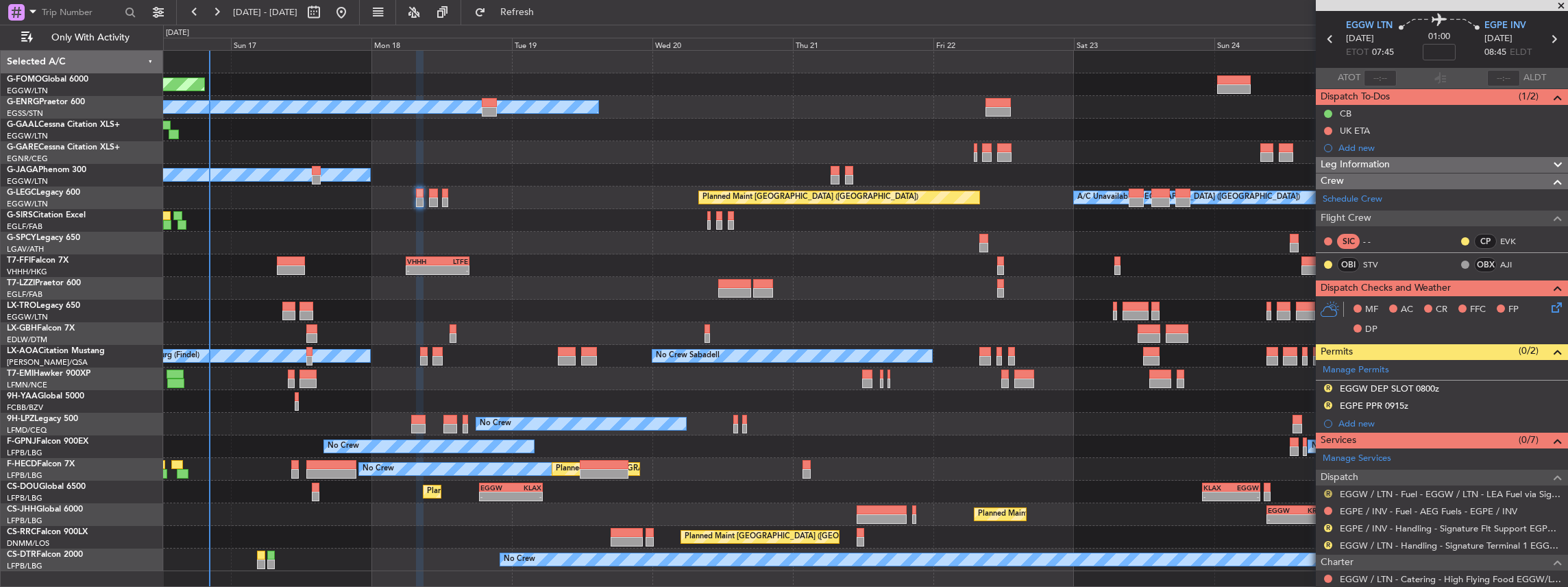
click at [1326, 489] on button "R" at bounding box center [1328, 493] width 8 height 8
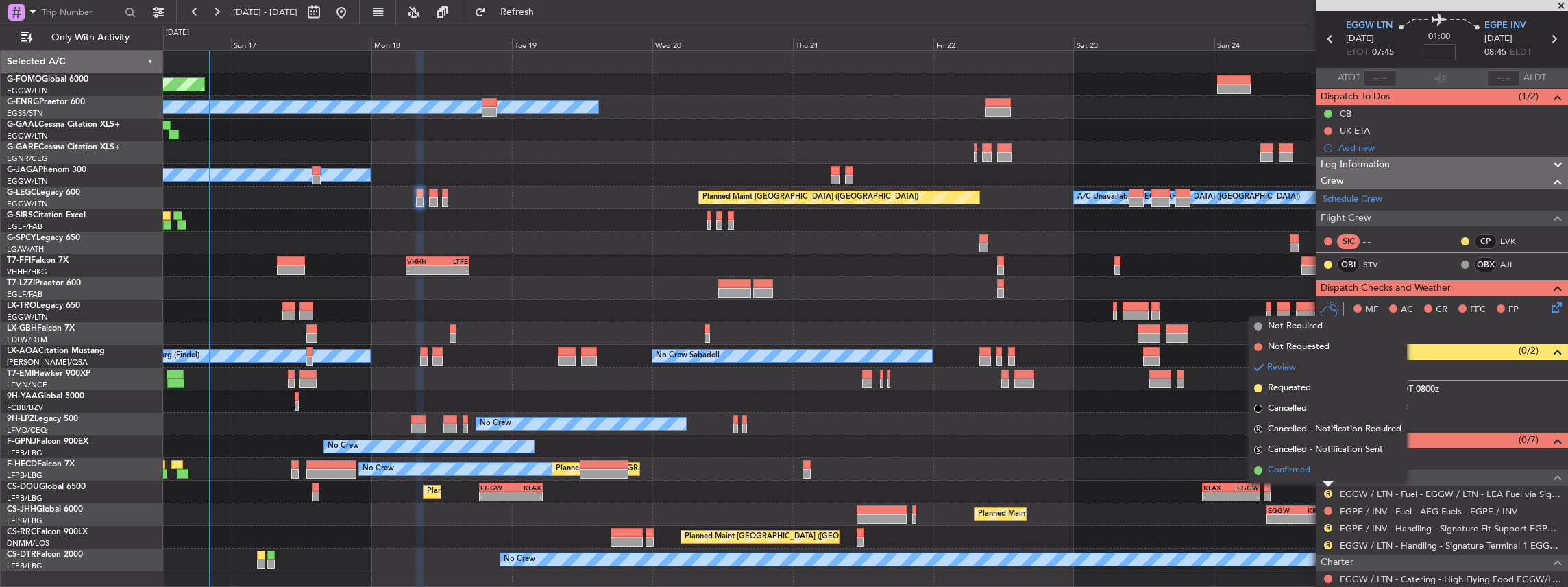
click at [1290, 469] on span "Confirmed" at bounding box center [1289, 470] width 43 height 14
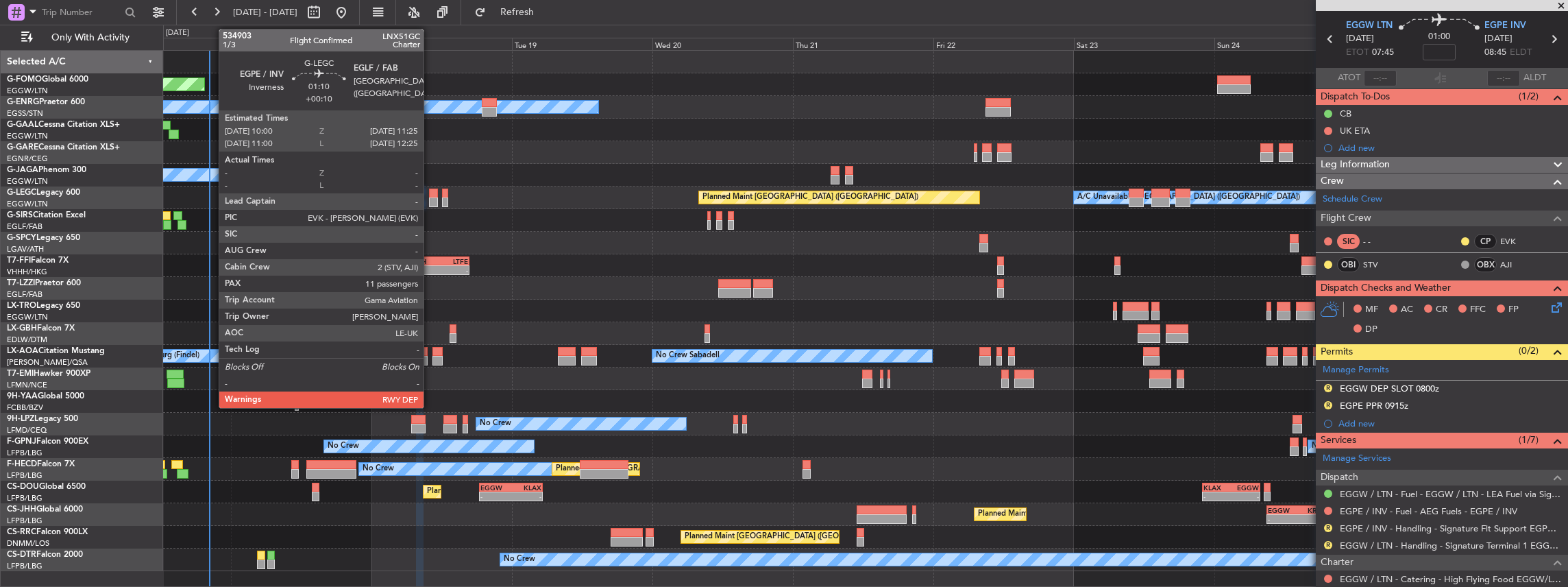
click at [430, 199] on div at bounding box center [433, 203] width 9 height 10
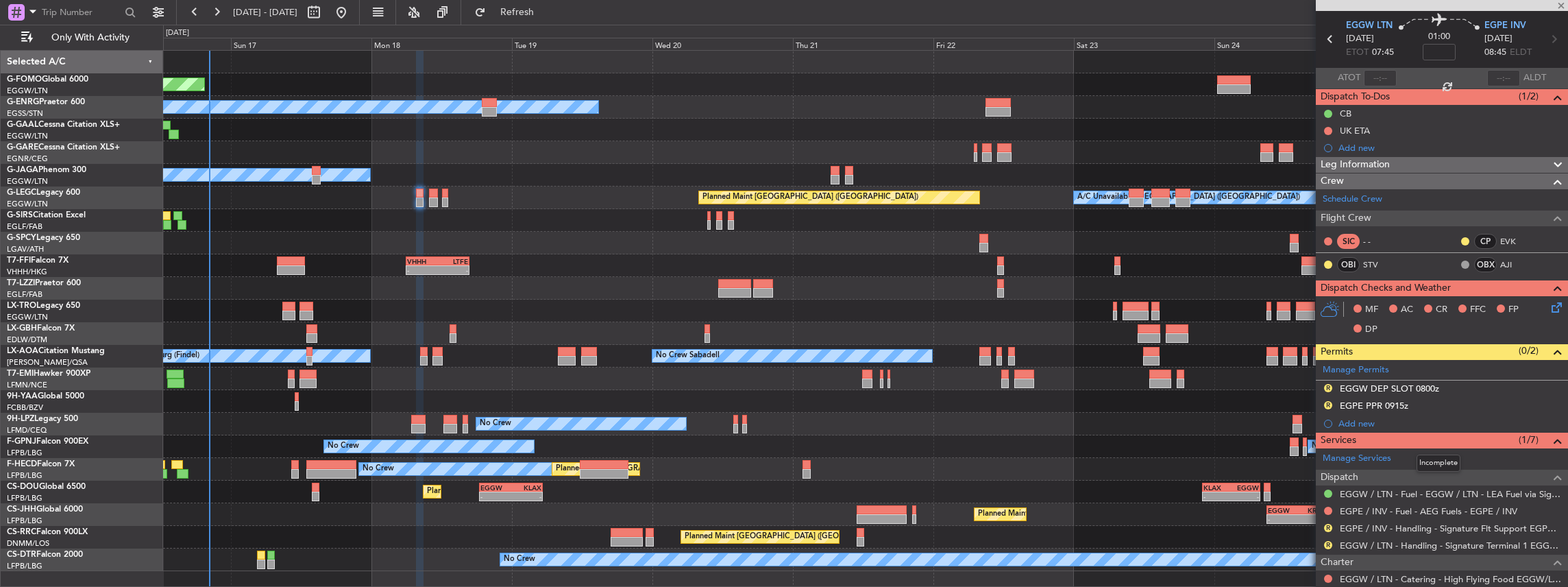
type input "+00:10"
type input "11"
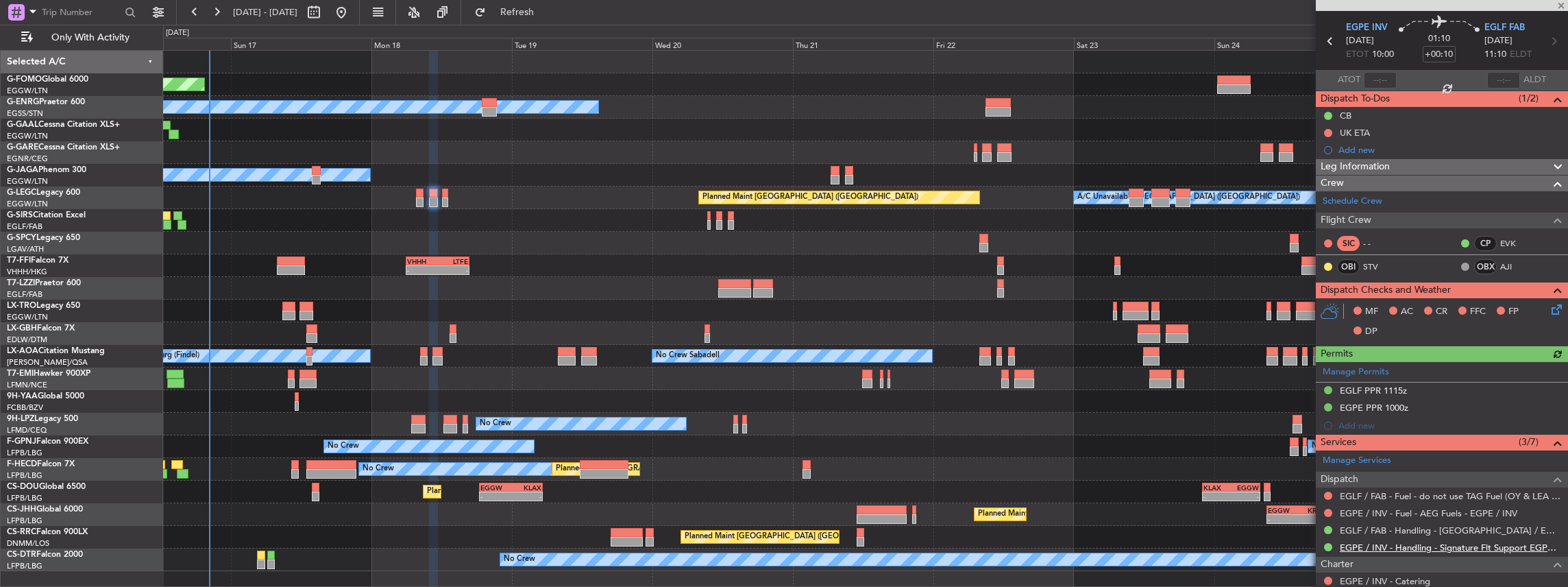
scroll to position [137, 0]
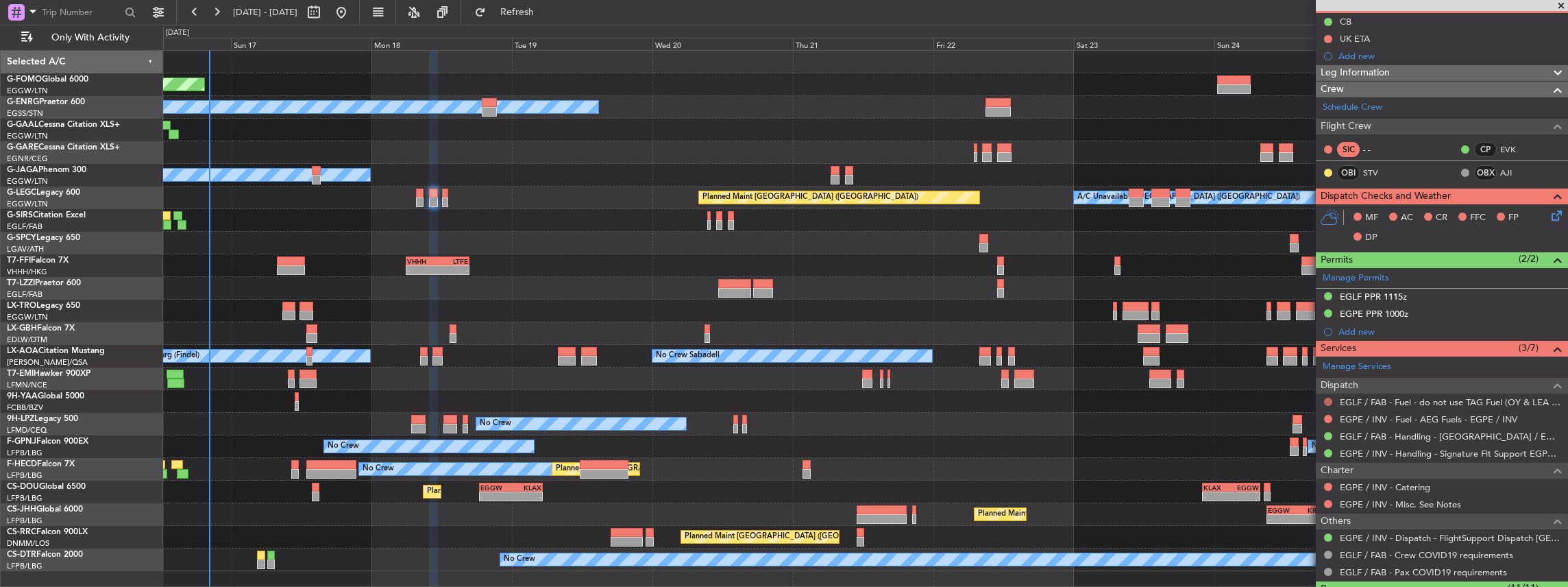
click at [1328, 400] on button at bounding box center [1328, 402] width 8 height 8
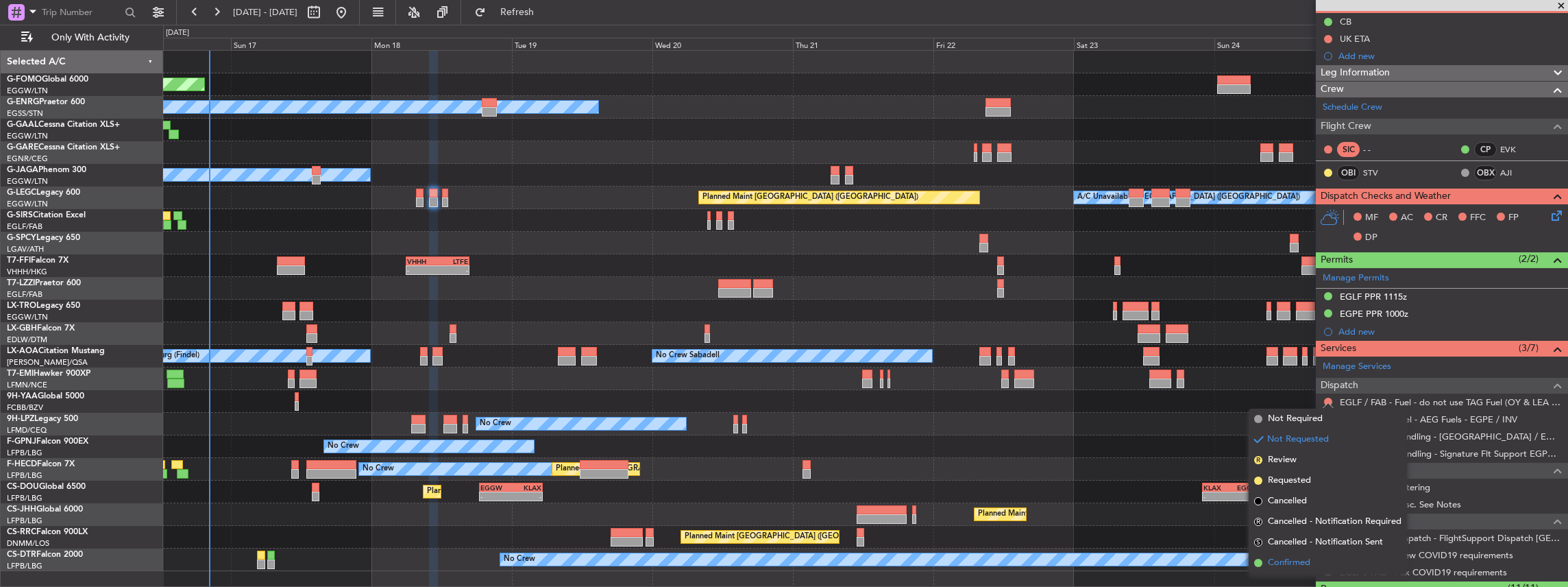
click at [1289, 556] on li "Confirmed" at bounding box center [1328, 563] width 158 height 20
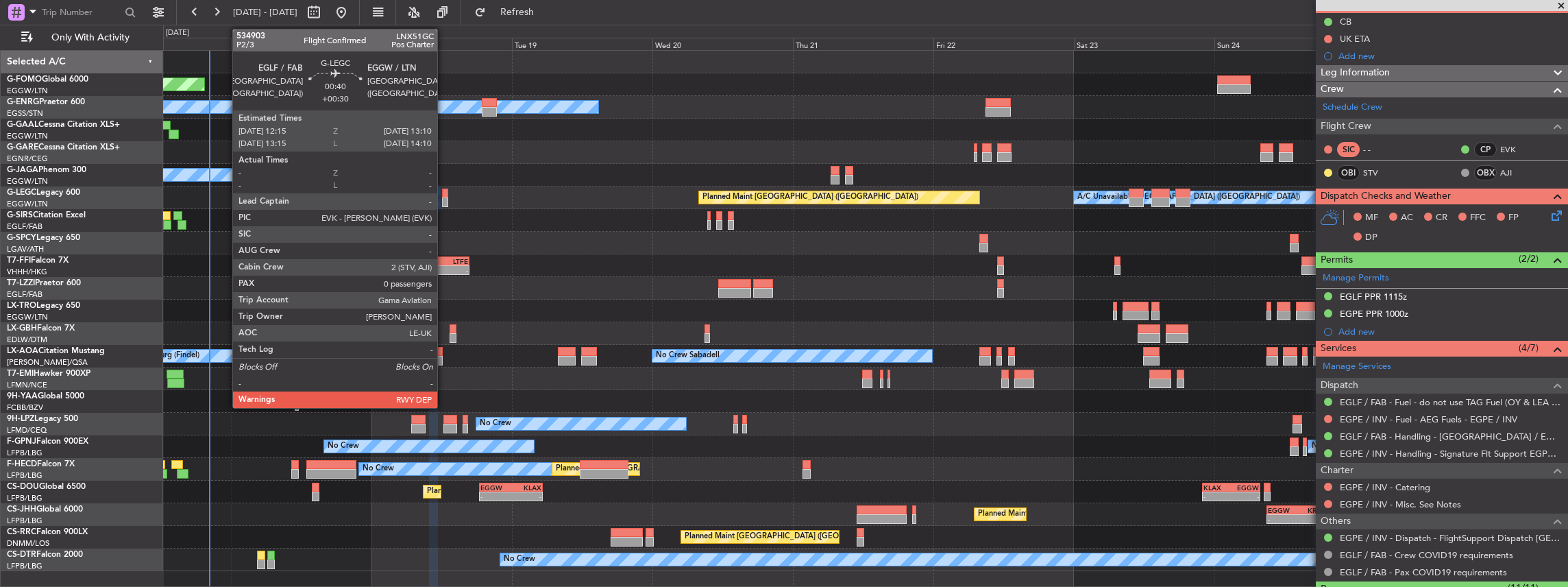
click at [444, 195] on div at bounding box center [445, 194] width 6 height 10
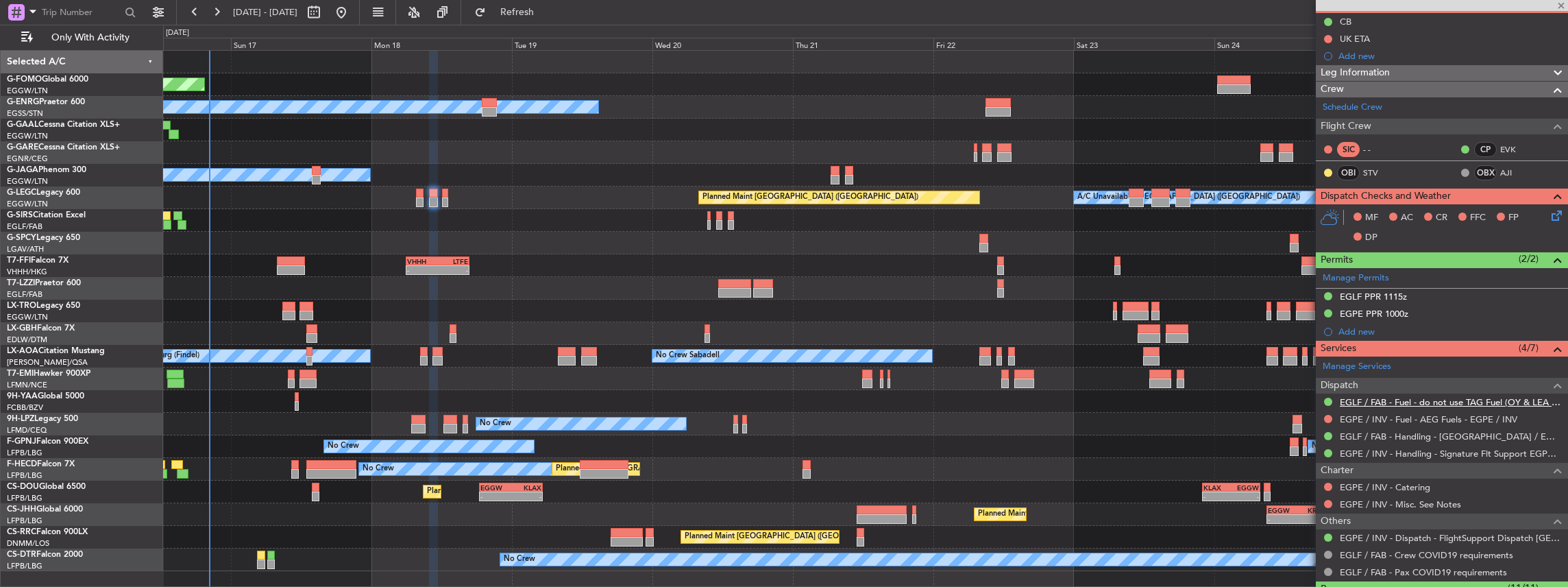
type input "+00:30"
type input "0"
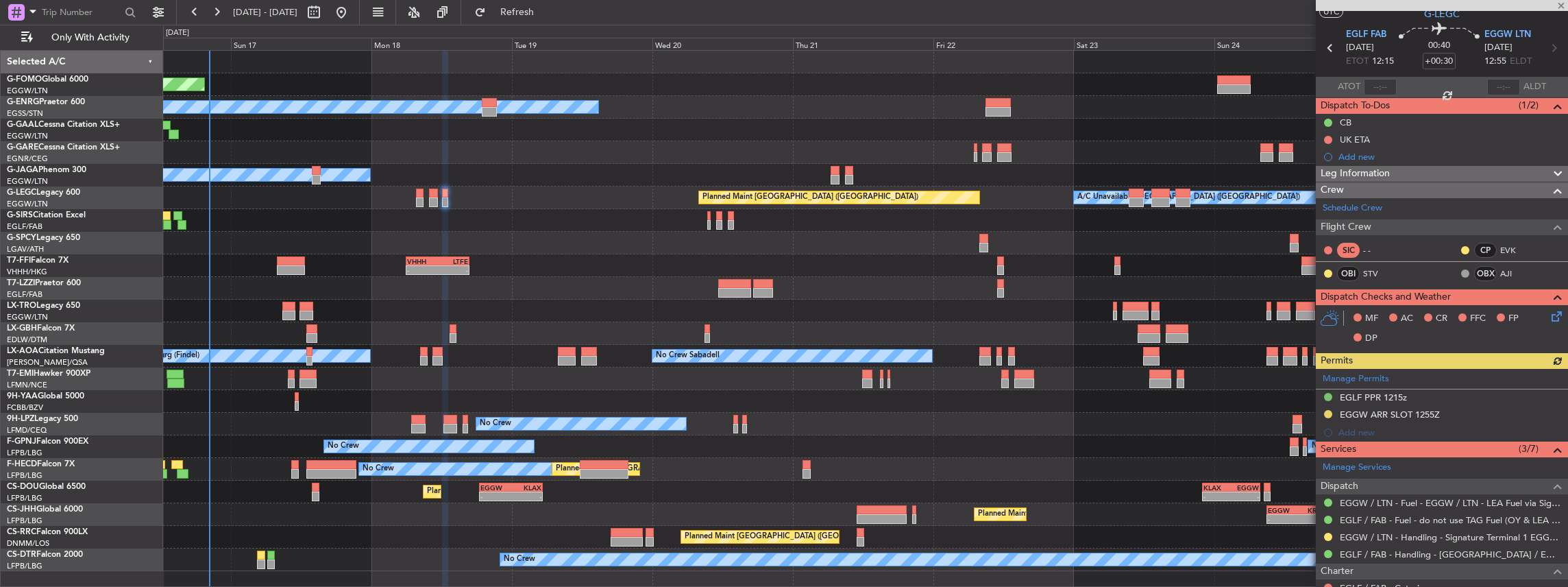
scroll to position [45, 0]
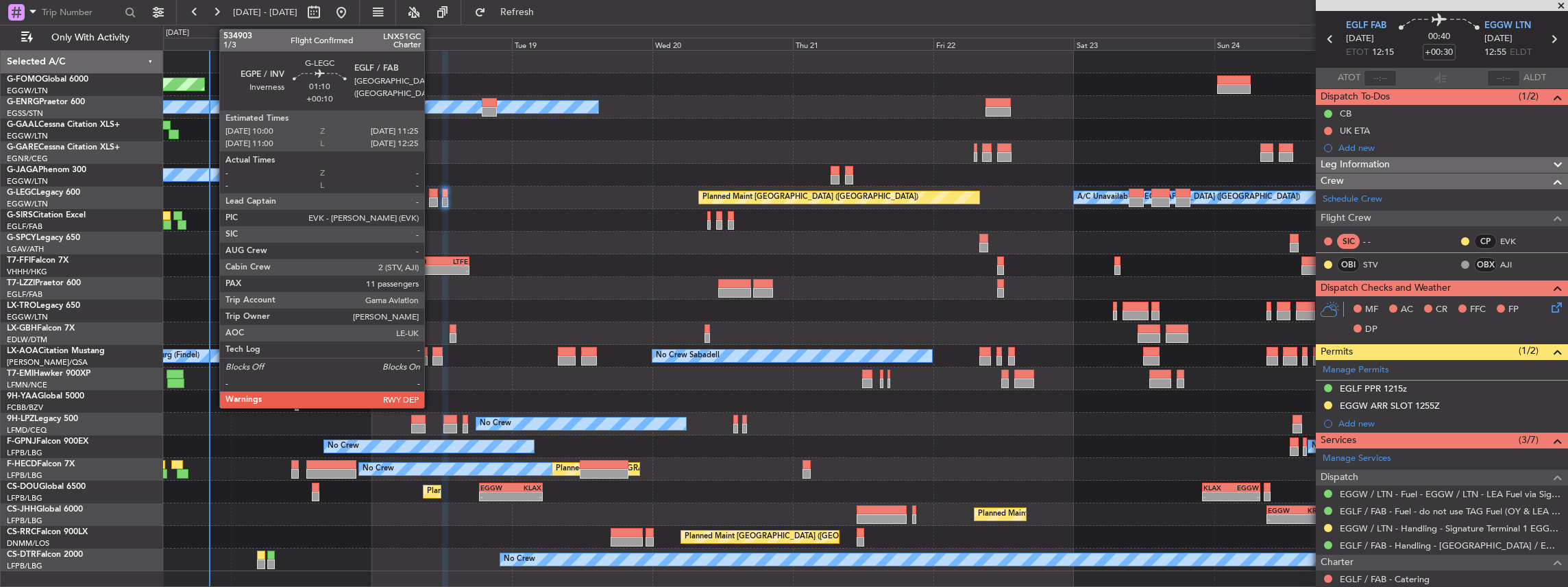
click at [431, 198] on div at bounding box center [433, 203] width 9 height 10
type input "+00:10"
type input "11"
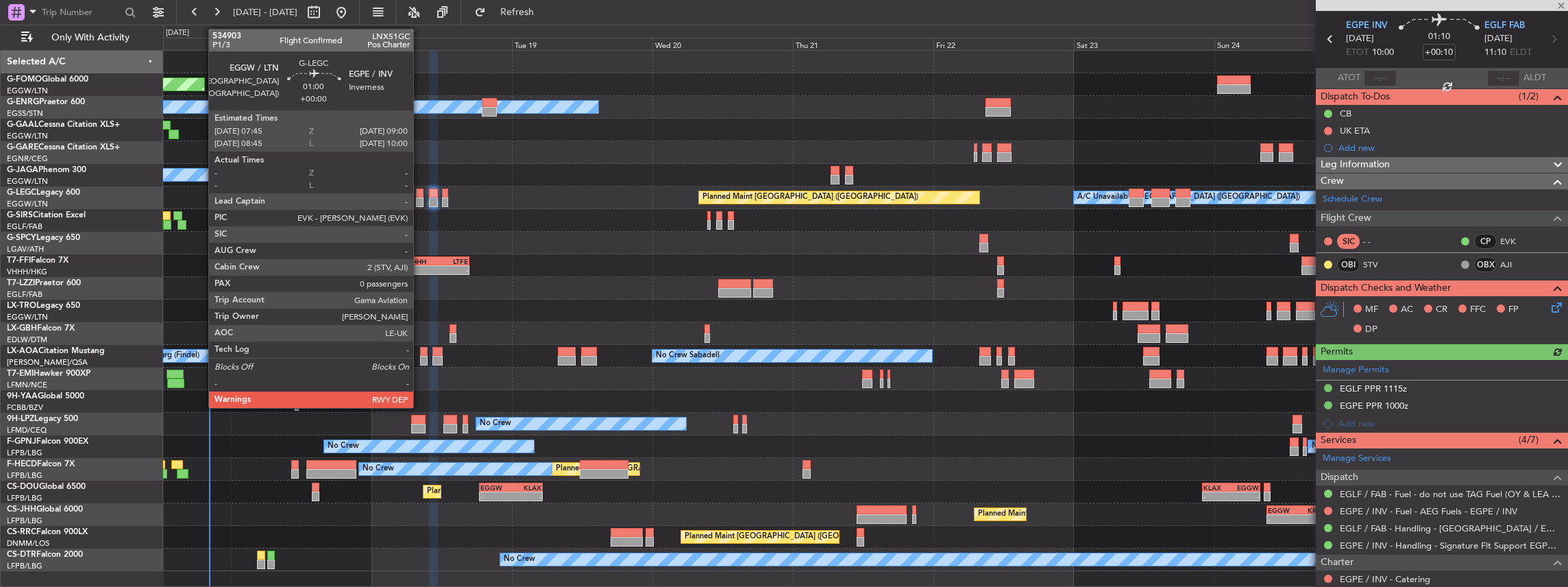
click at [420, 198] on div at bounding box center [420, 203] width 7 height 10
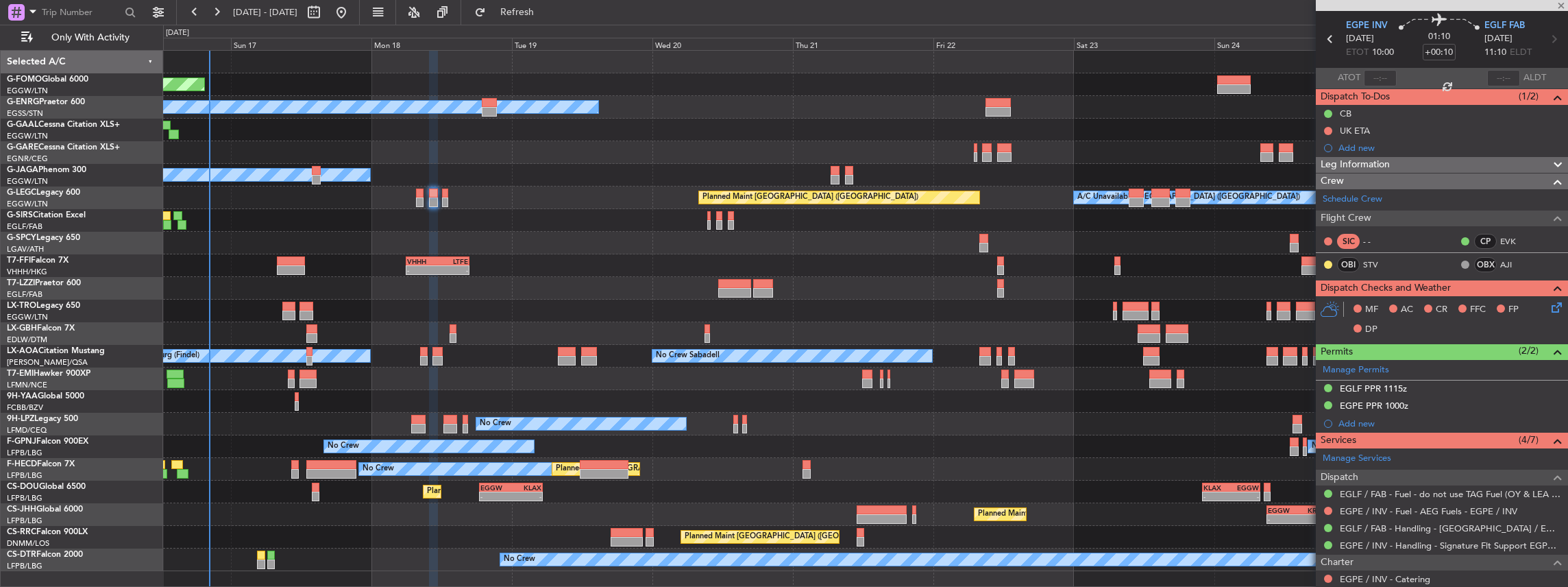
type input "0"
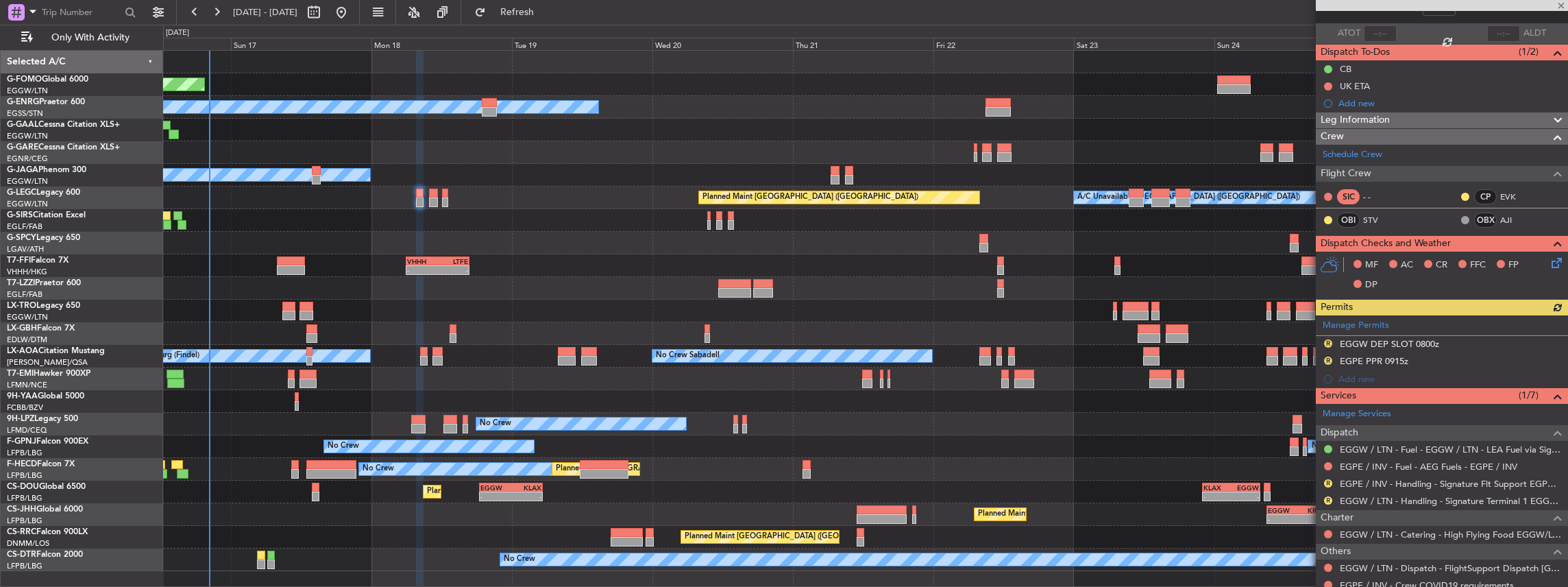
scroll to position [91, 0]
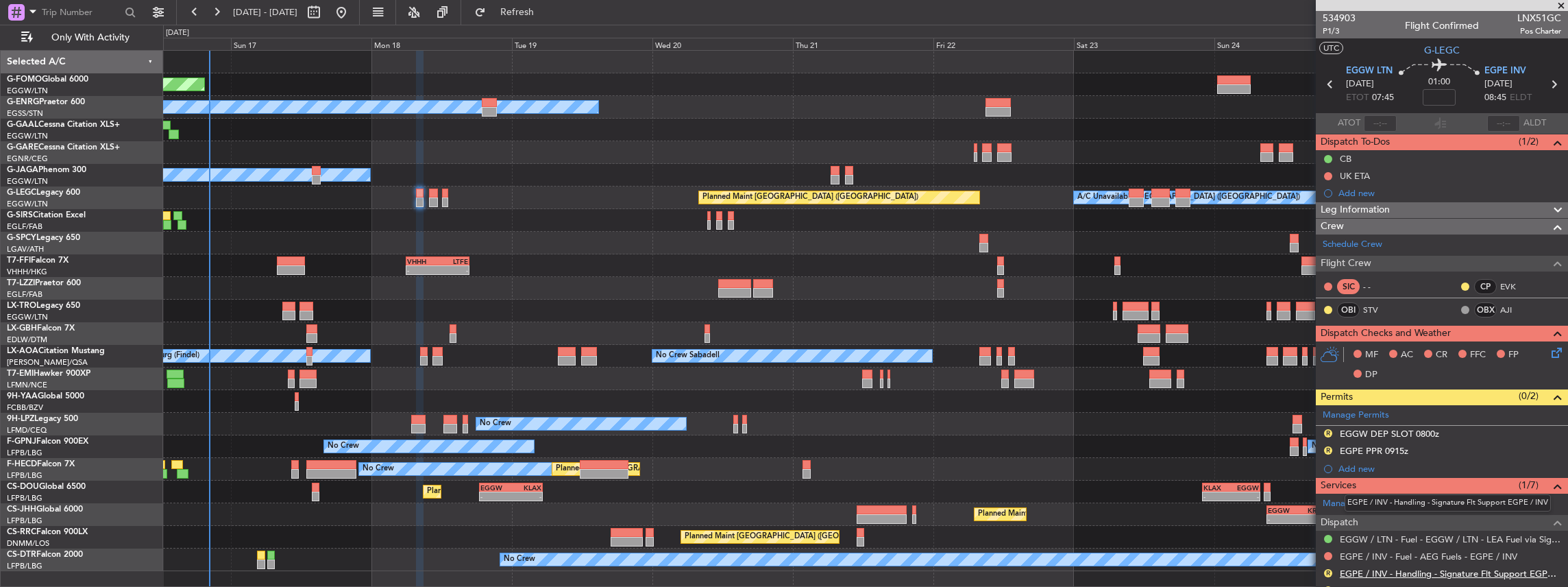
scroll to position [91, 0]
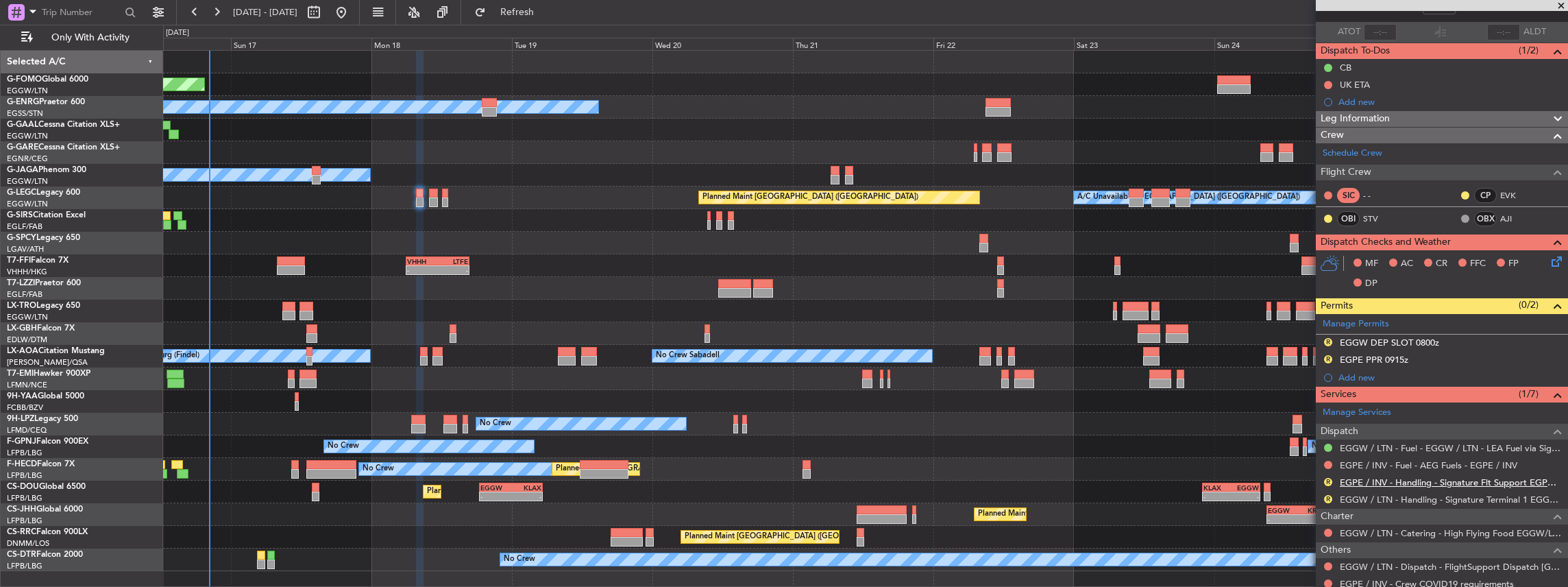
click at [1482, 480] on link "EGPE / INV - Handling - Signature Flt Support EGPE / INV" at bounding box center [1451, 482] width 221 height 11
click at [539, 14] on span "Refresh" at bounding box center [517, 12] width 57 height 10
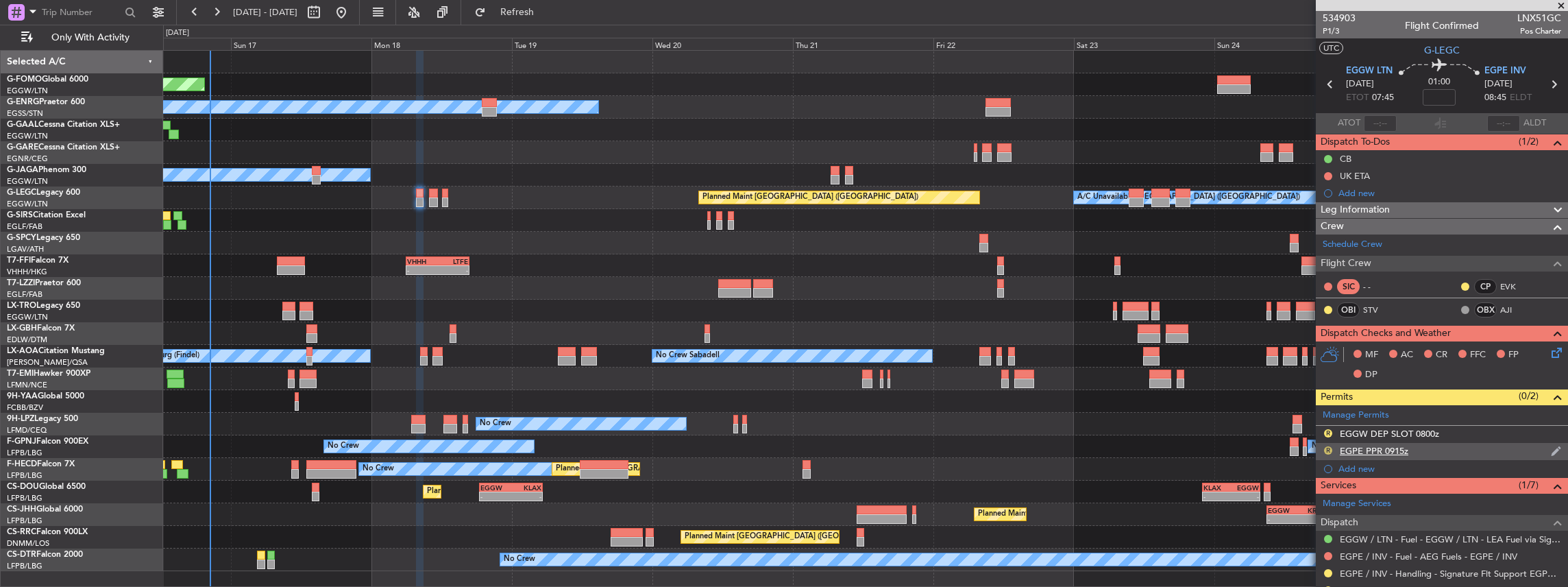
click at [1329, 449] on button "R" at bounding box center [1328, 451] width 8 height 8
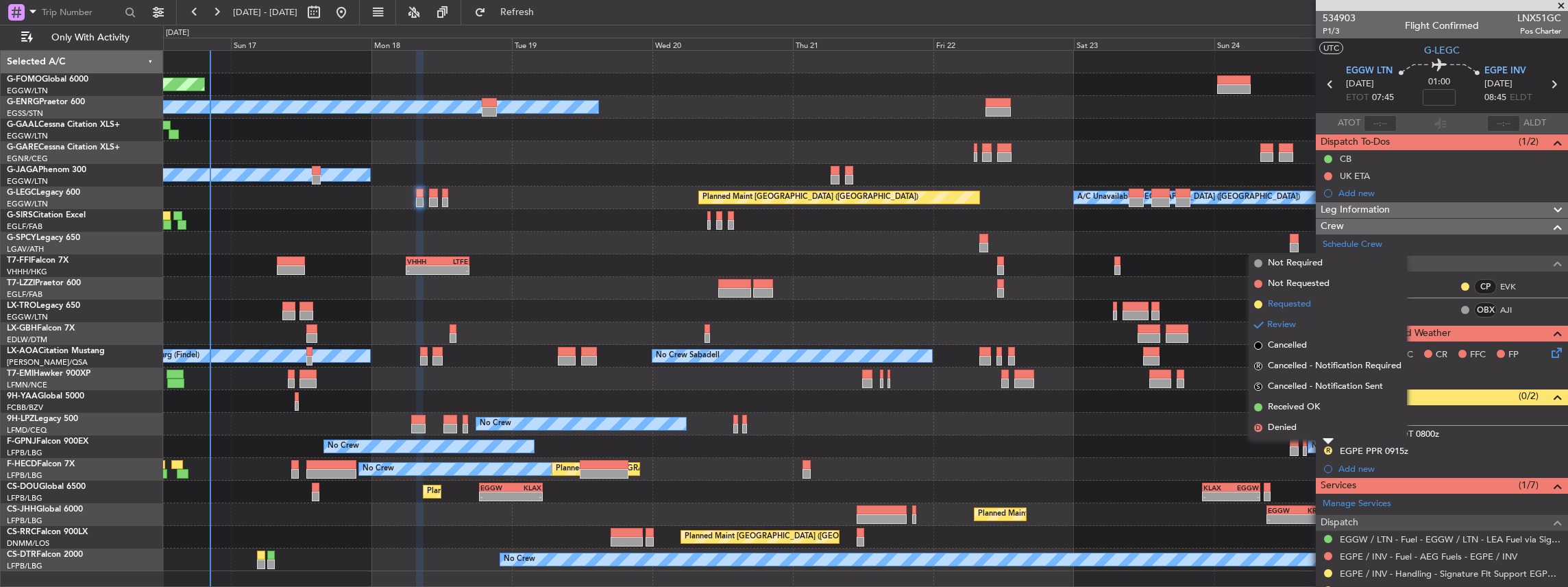
click at [1345, 303] on li "Requested" at bounding box center [1328, 304] width 158 height 20
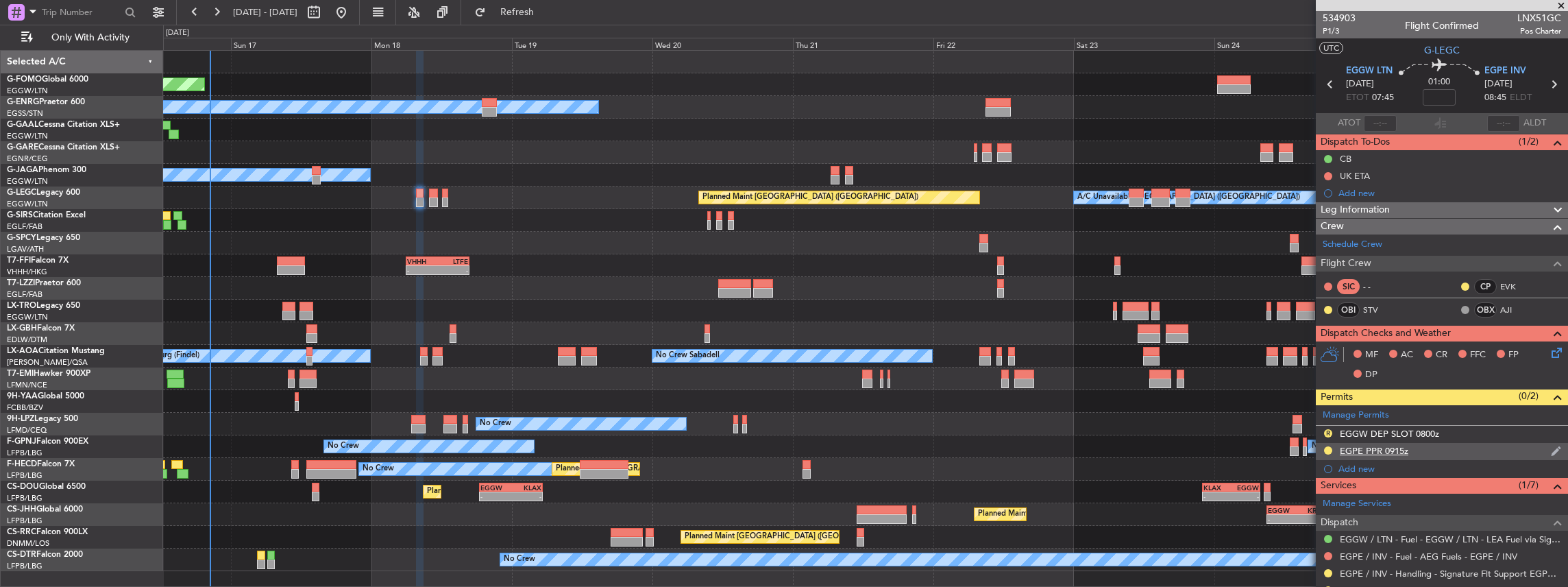
click at [1427, 450] on div "EGPE PPR 0915z" at bounding box center [1442, 451] width 253 height 17
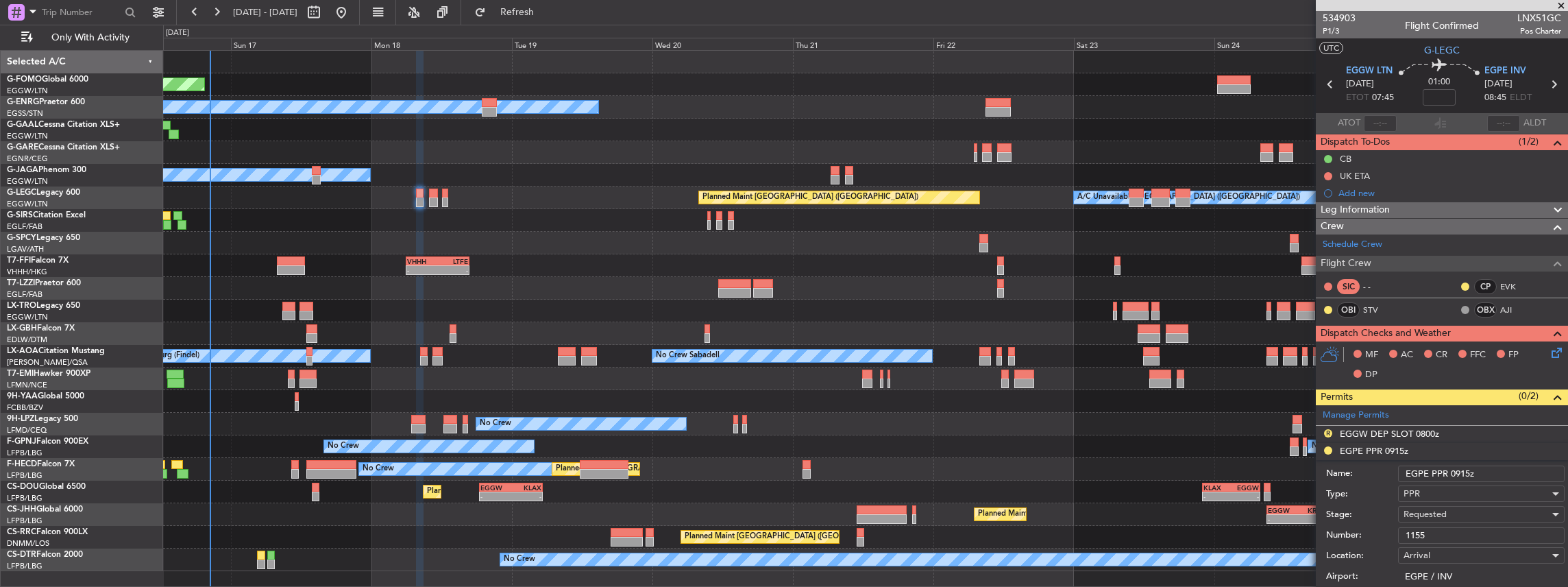
click at [1468, 472] on input "EGPE PPR 0915z" at bounding box center [1482, 474] width 166 height 16
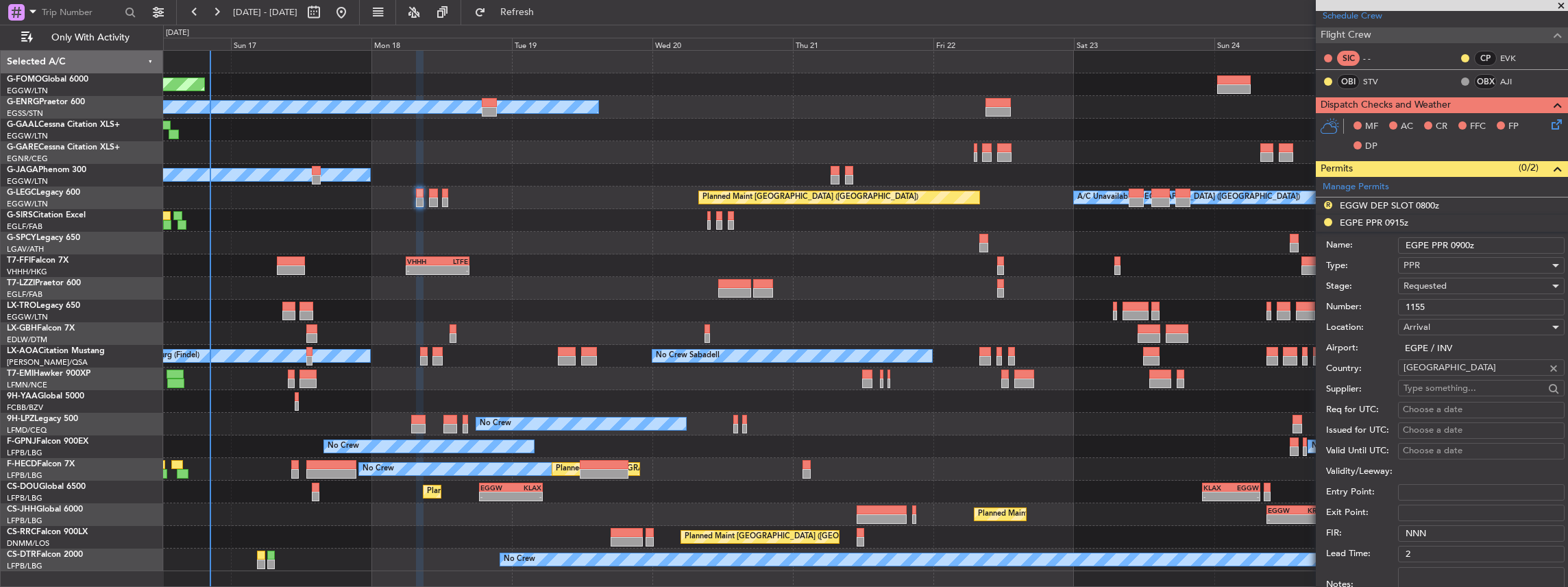
scroll to position [366, 0]
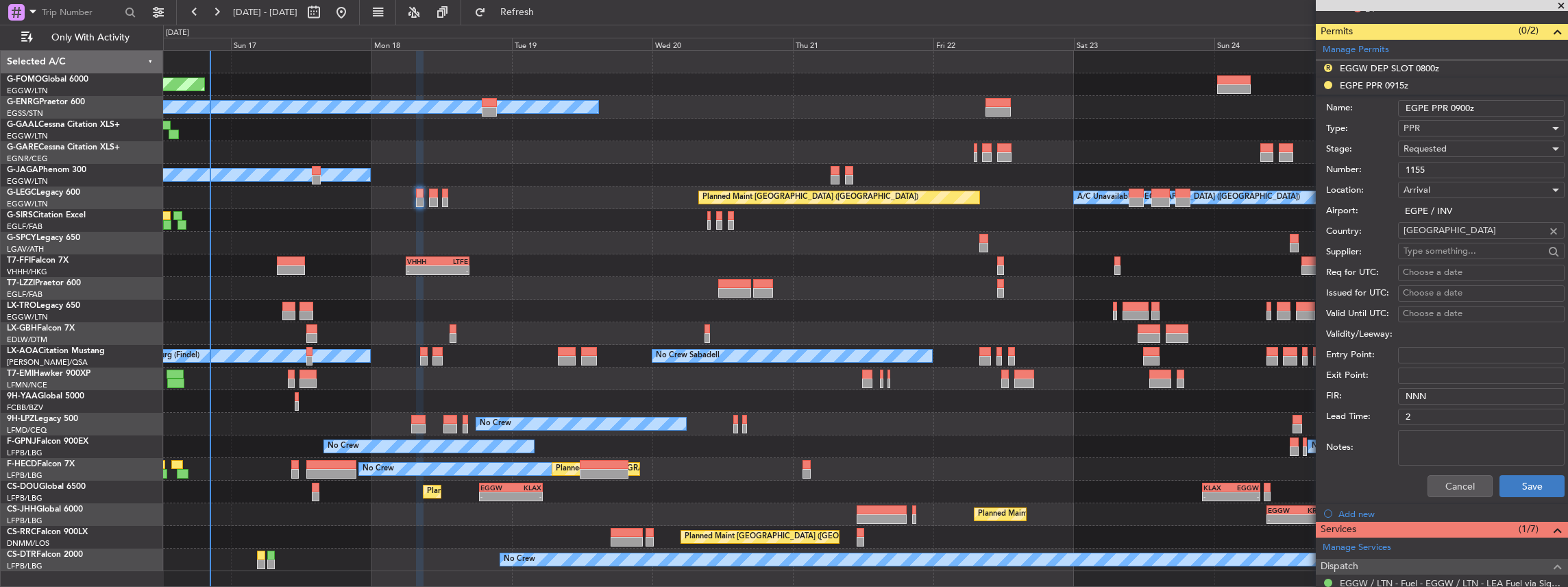
type input "EGPE PPR 0900z"
click at [1532, 485] on button "Save" at bounding box center [1532, 486] width 65 height 22
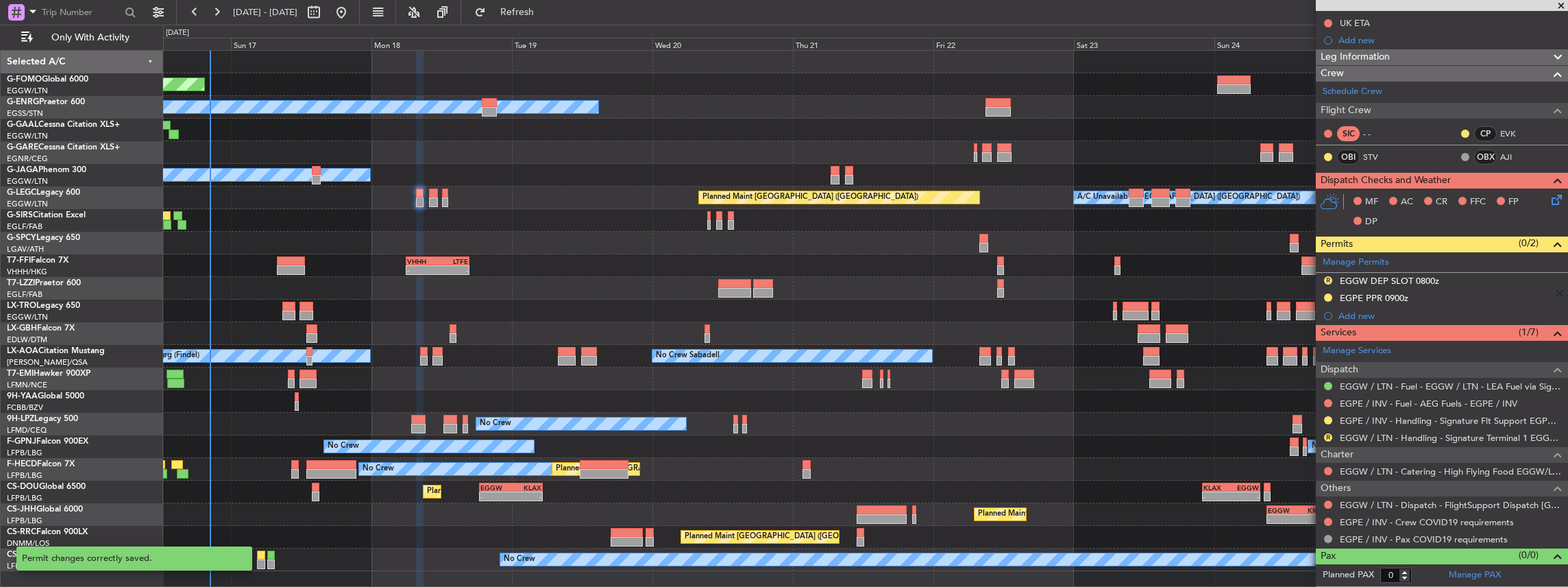
scroll to position [148, 0]
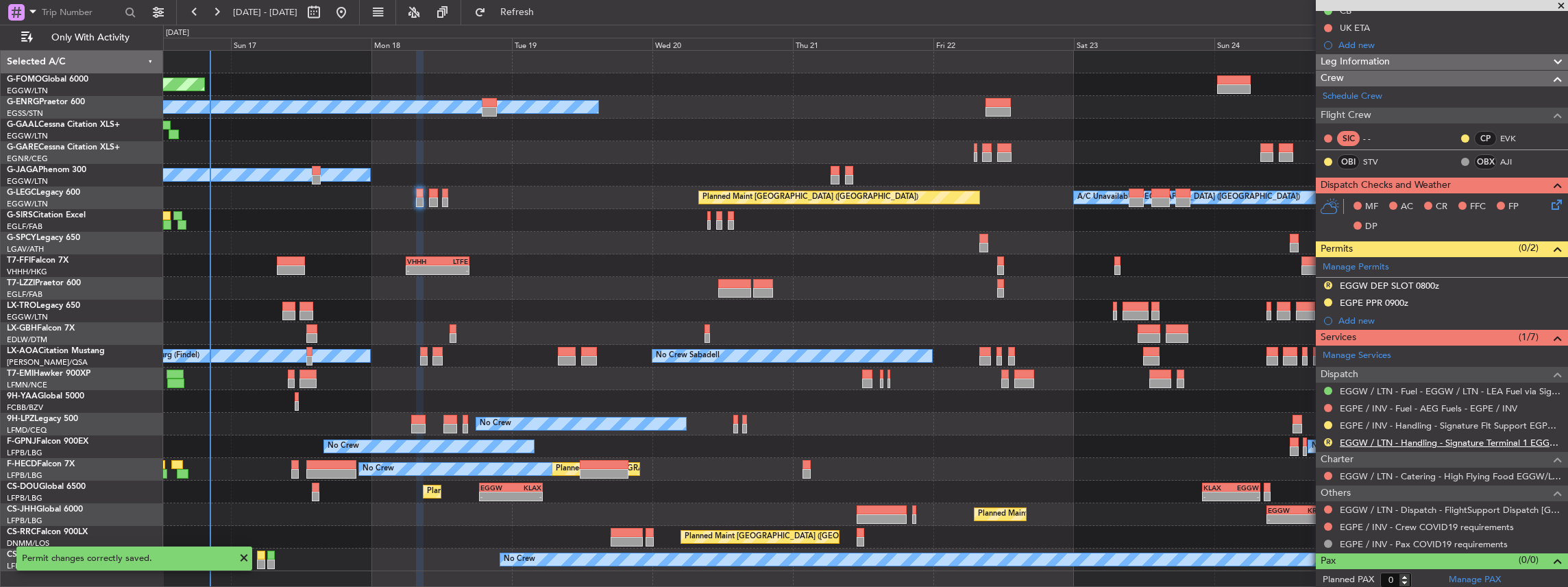
click at [1410, 438] on link "EGGW / LTN - Handling - Signature Terminal 1 EGGW / LTN" at bounding box center [1451, 442] width 221 height 11
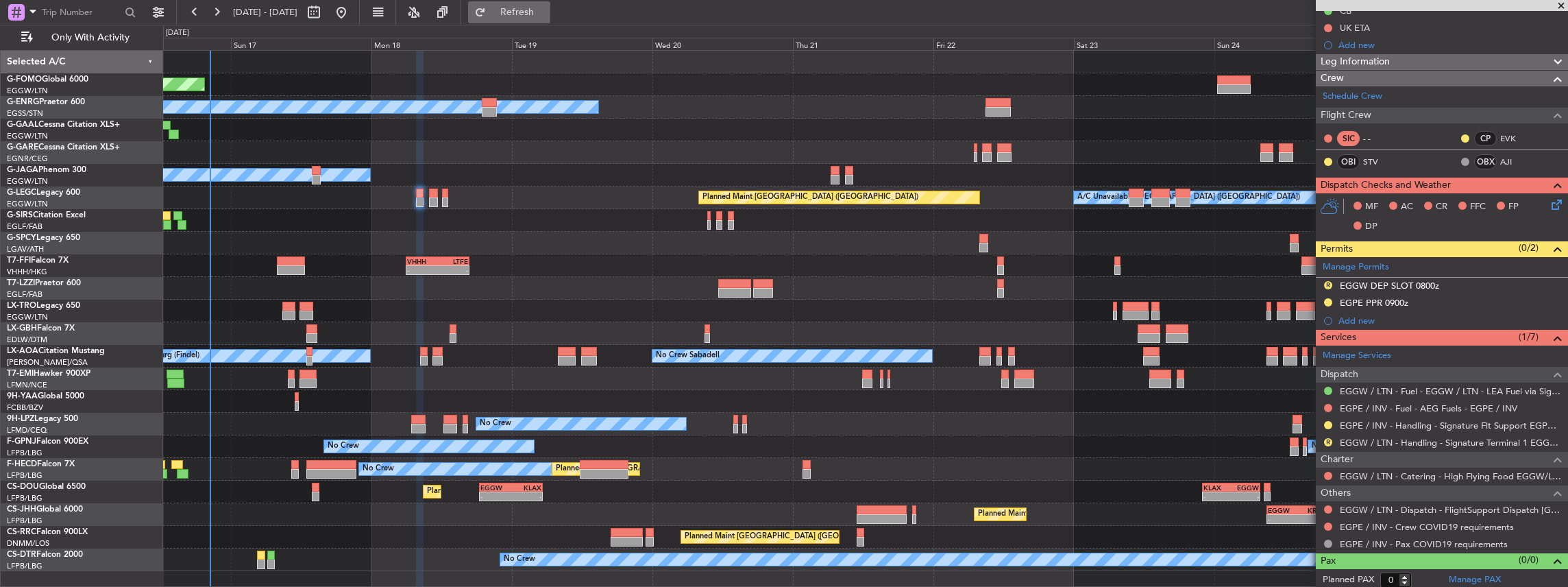
click at [546, 16] on span "Refresh" at bounding box center [517, 12] width 57 height 10
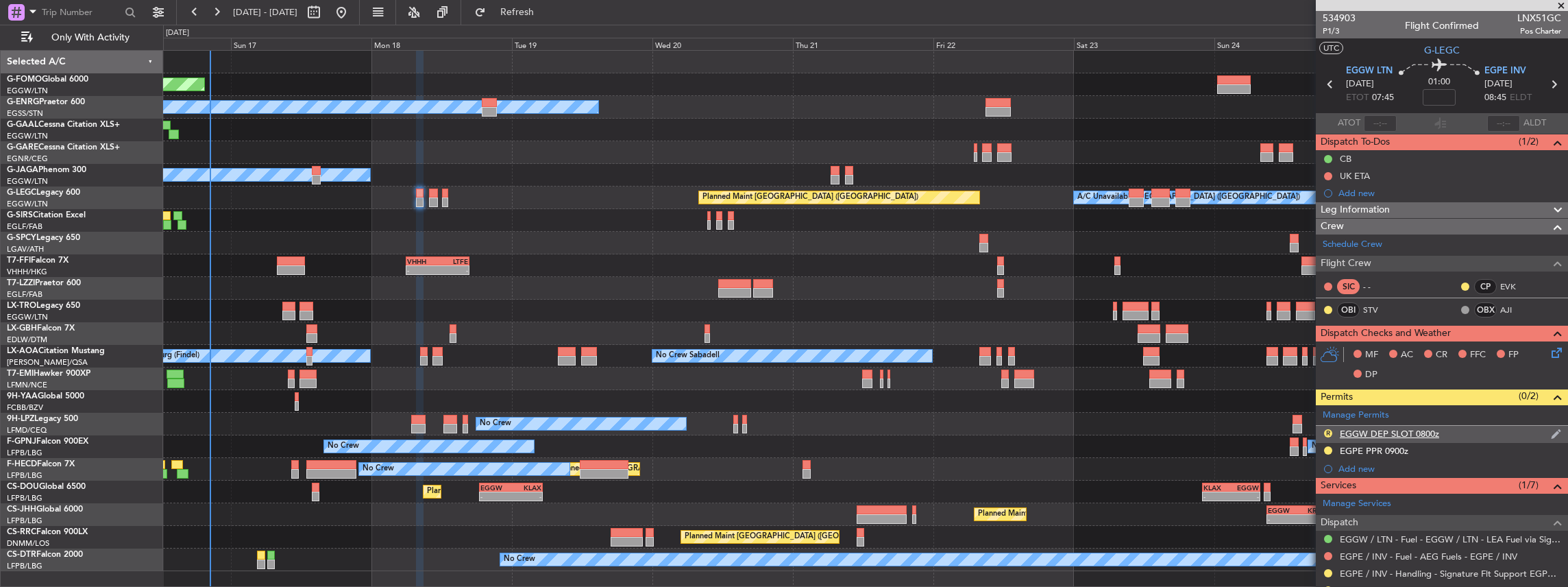
click at [1551, 430] on img at bounding box center [1556, 434] width 10 height 12
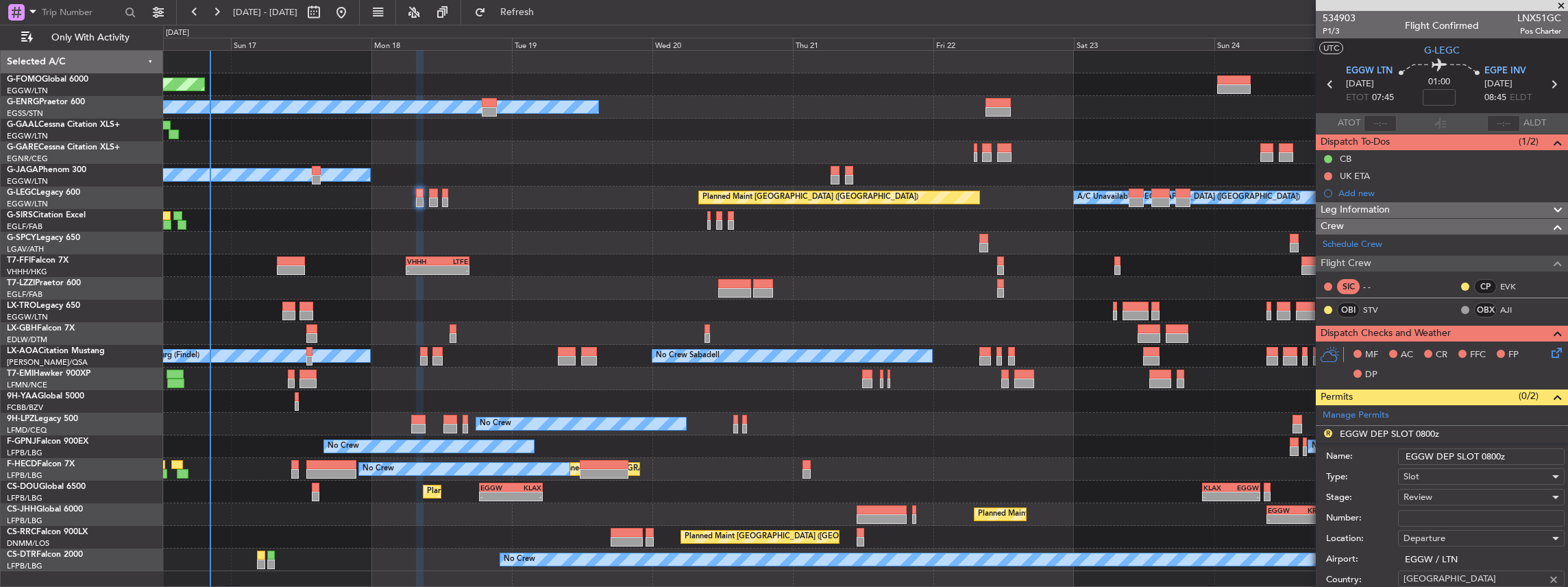
click at [1489, 456] on input "EGGW DEP SLOT 0800z" at bounding box center [1482, 457] width 166 height 16
drag, startPoint x: 1499, startPoint y: 455, endPoint x: 1485, endPoint y: 455, distance: 14.0
click at [1485, 455] on input "EGGW DEP SLOT 0800z" at bounding box center [1482, 457] width 166 height 16
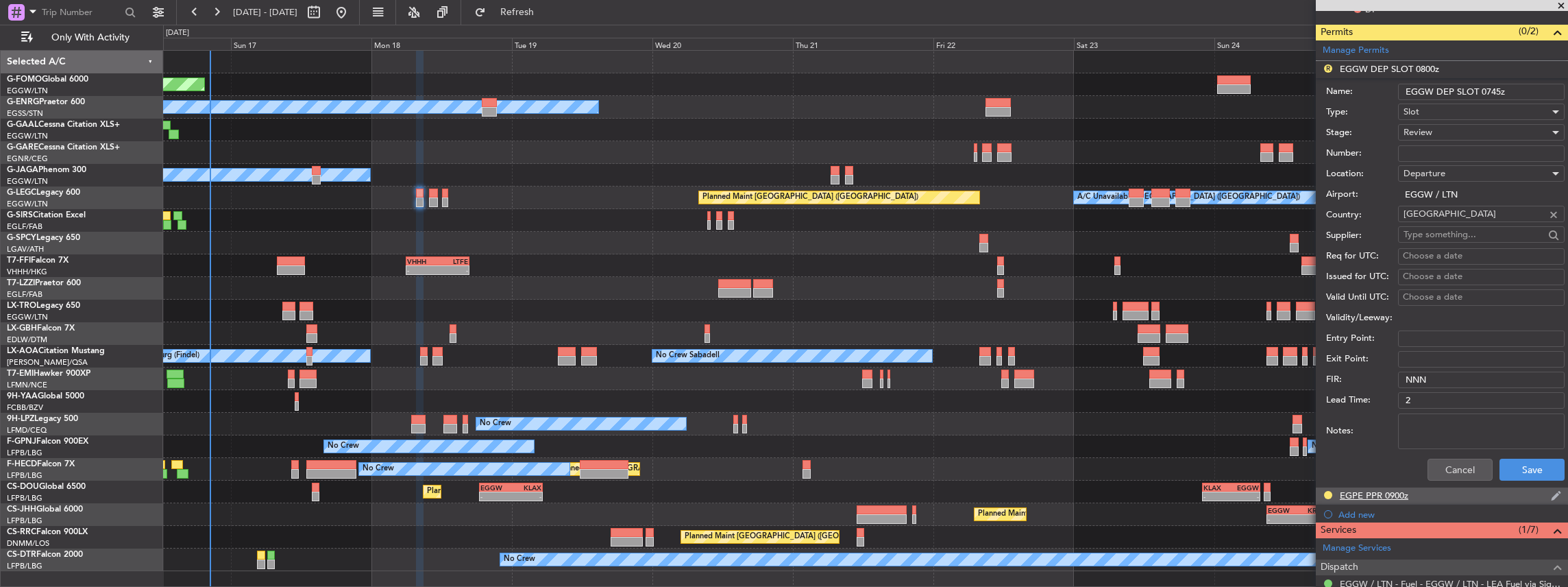
scroll to position [412, 0]
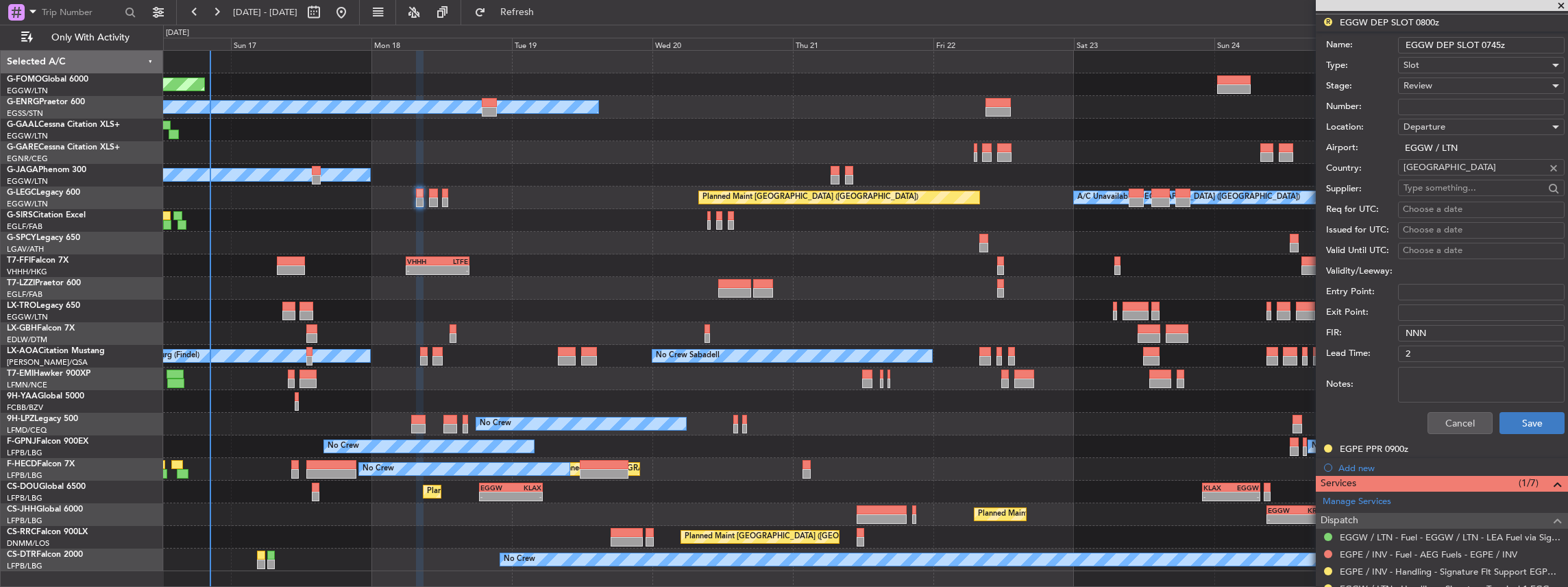
type input "EGGW DEP SLOT 0745z"
click at [1526, 421] on button "Save" at bounding box center [1532, 422] width 65 height 22
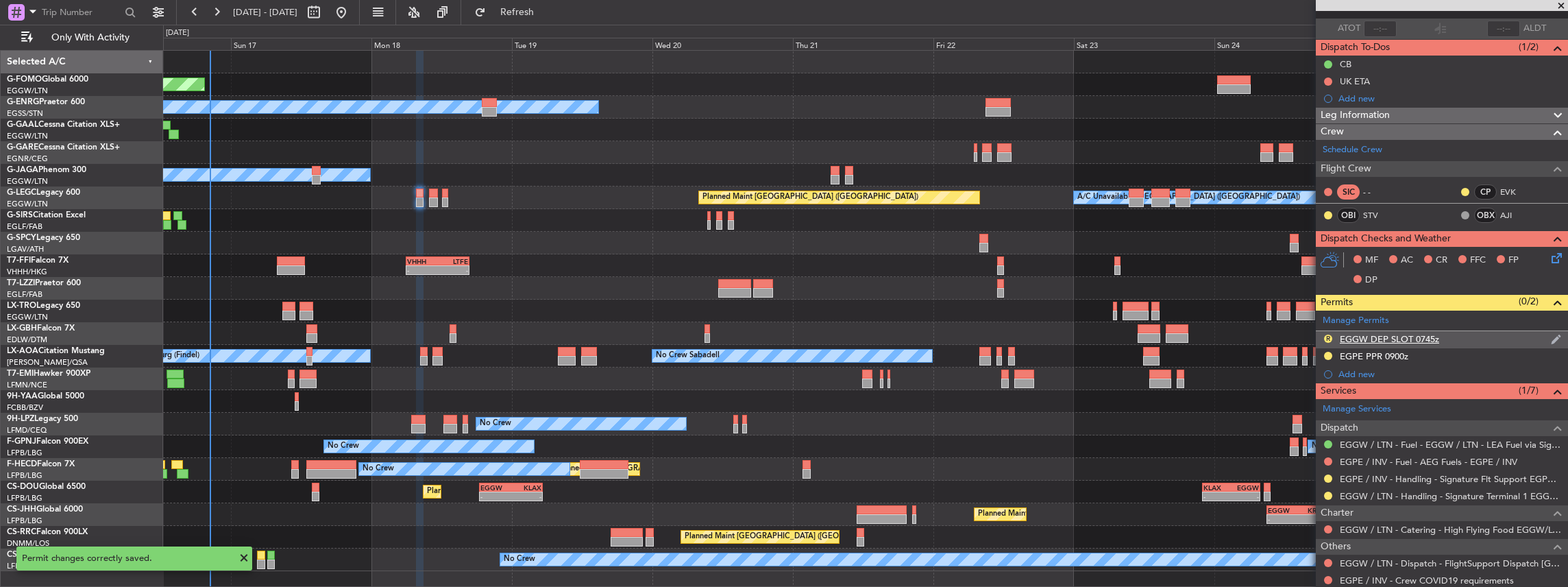
scroll to position [57, 0]
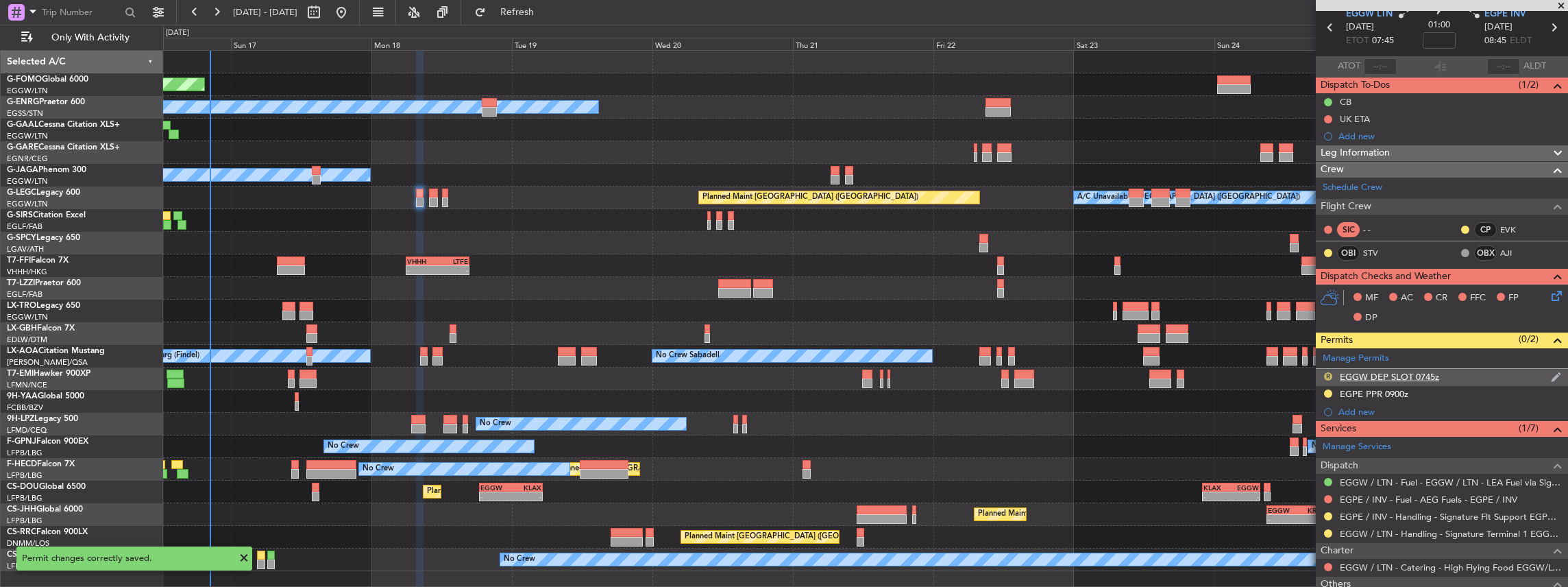
click at [1328, 375] on button "R" at bounding box center [1328, 376] width 8 height 8
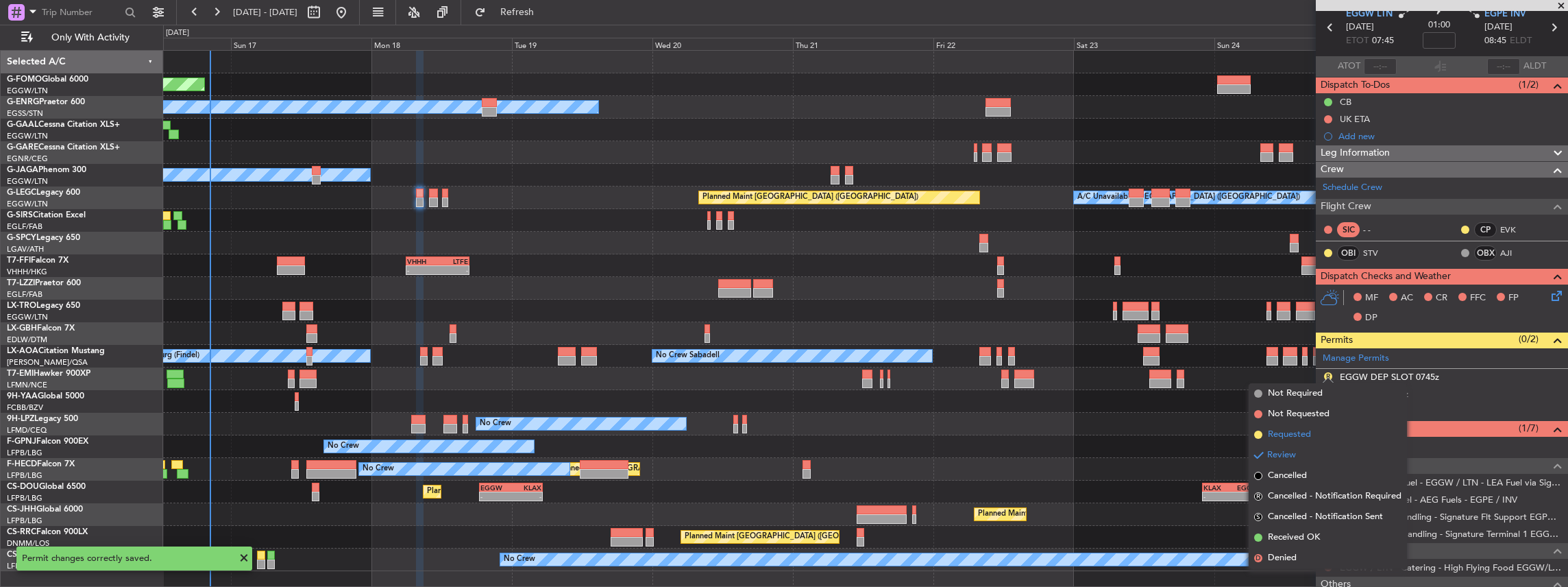
click at [1308, 430] on span "Requested" at bounding box center [1290, 434] width 44 height 14
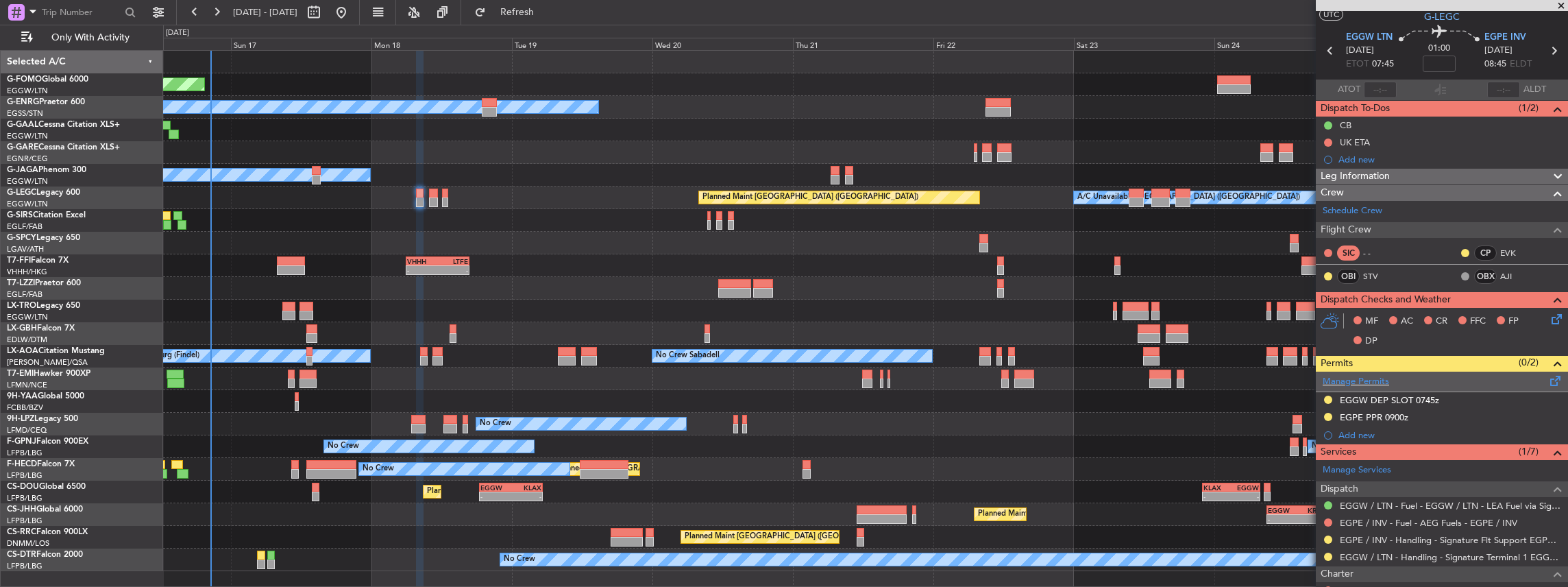
scroll to position [0, 0]
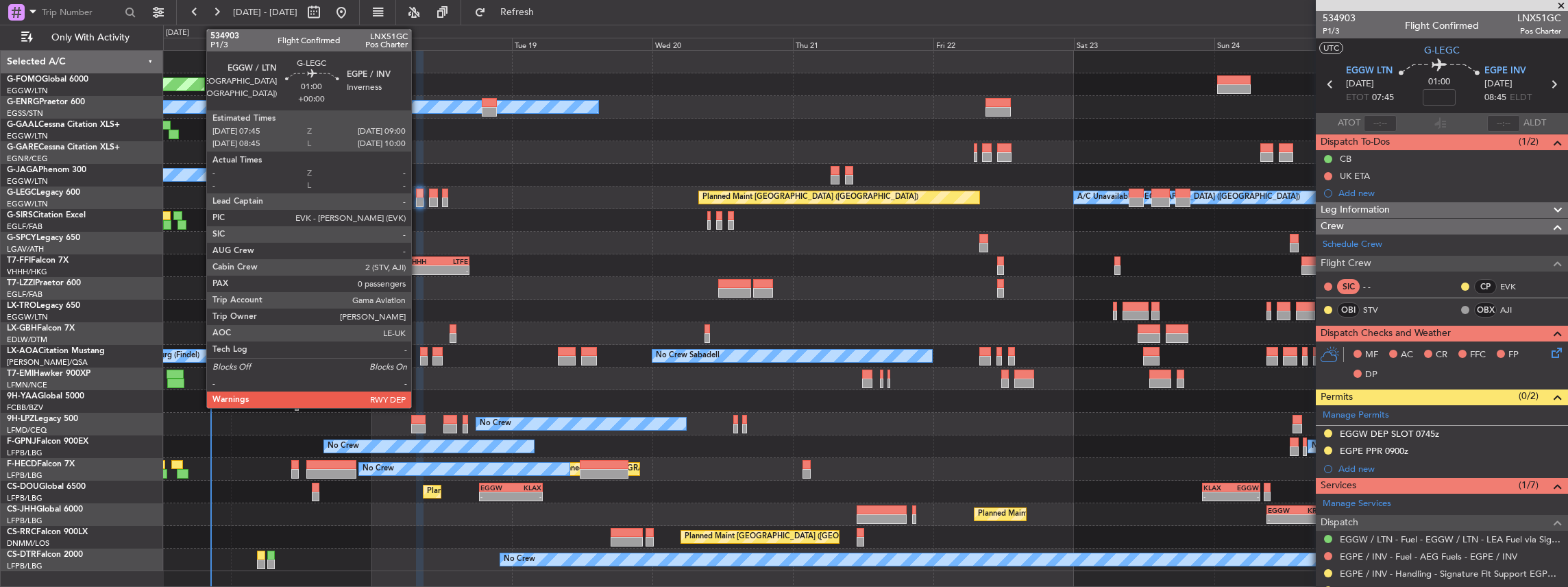
click at [418, 205] on div at bounding box center [420, 203] width 7 height 10
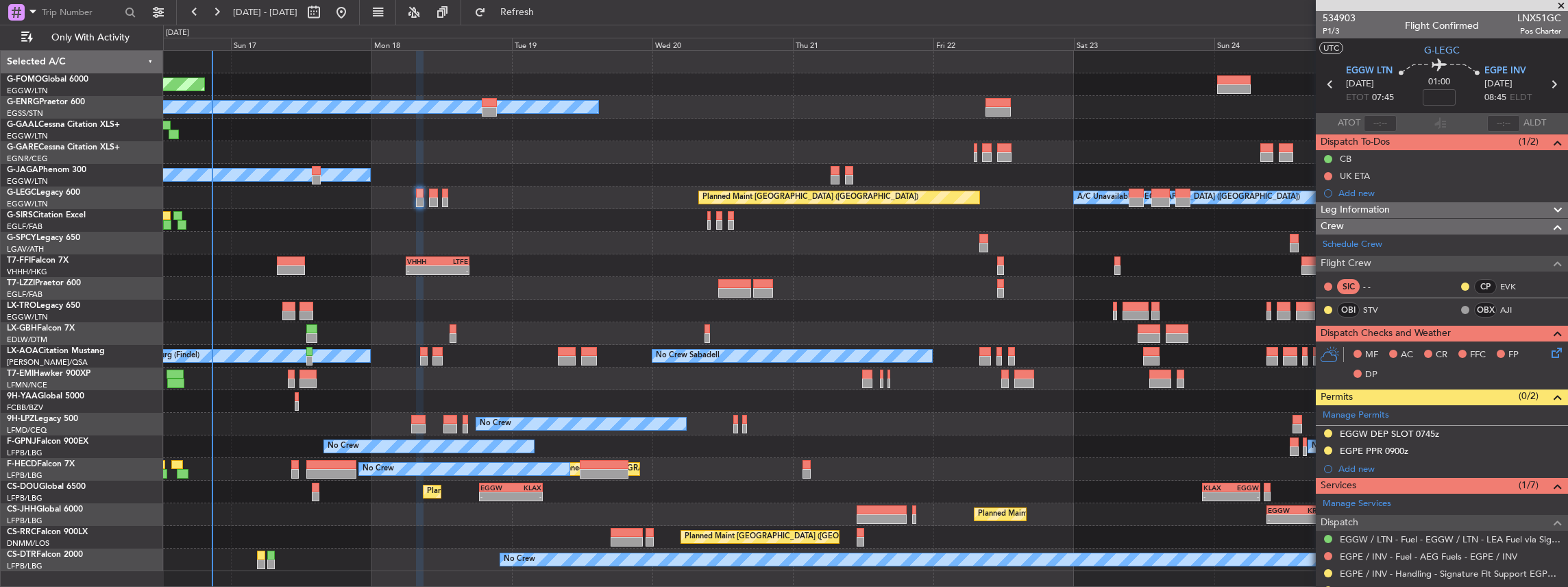
click at [1549, 354] on icon at bounding box center [1555, 350] width 11 height 11
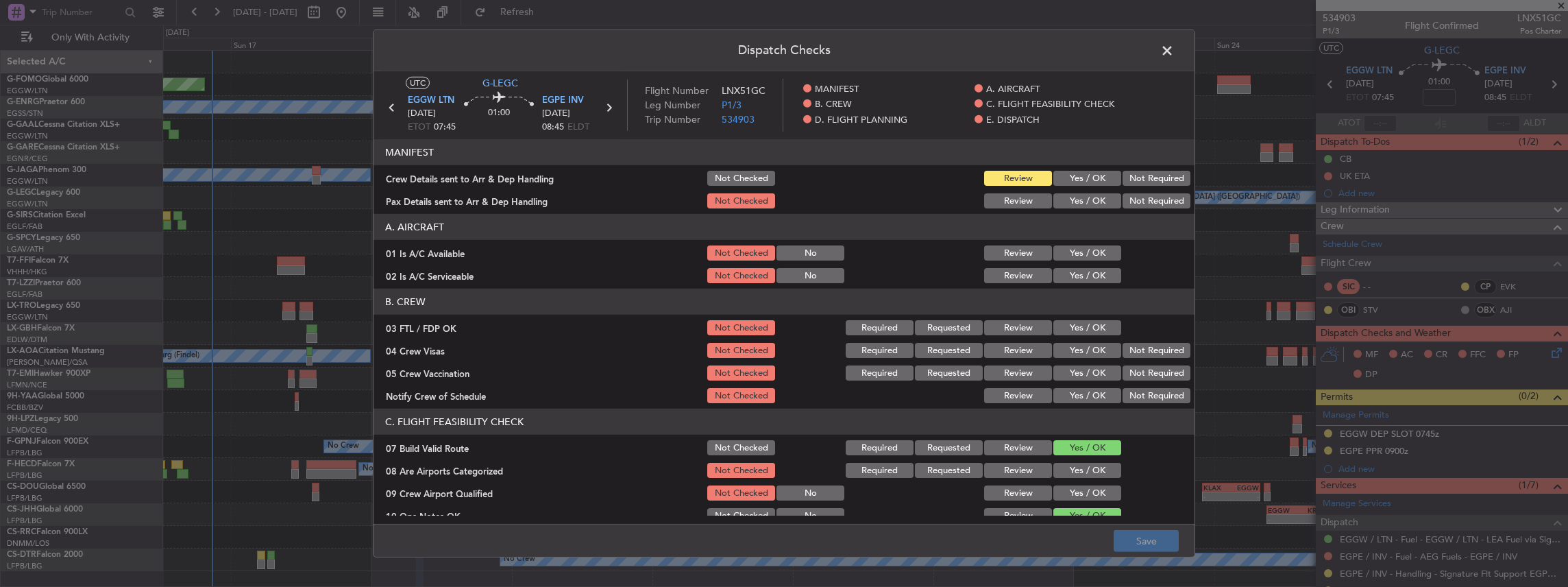
click at [1065, 170] on button "Yes / OK" at bounding box center [1088, 178] width 68 height 15
click at [1071, 203] on button "Yes / OK" at bounding box center [1088, 201] width 68 height 15
click at [1138, 539] on button "Save" at bounding box center [1146, 541] width 65 height 22
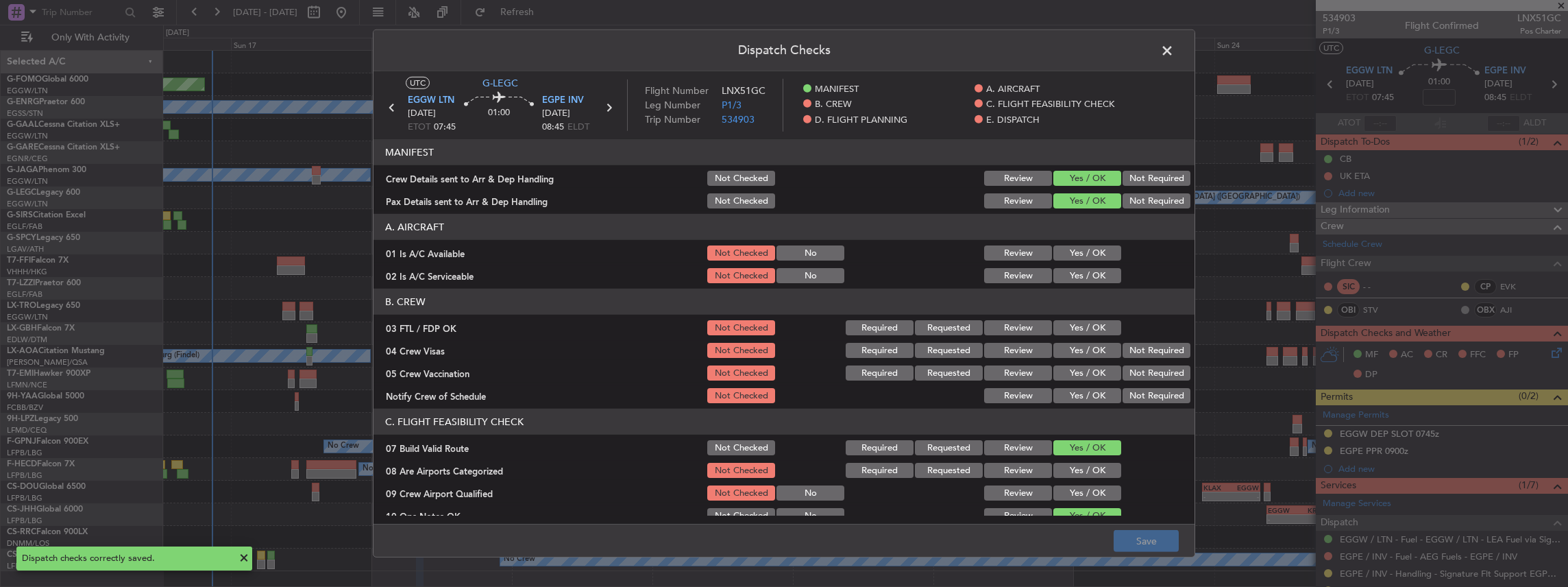
click at [1174, 52] on span at bounding box center [1174, 54] width 0 height 27
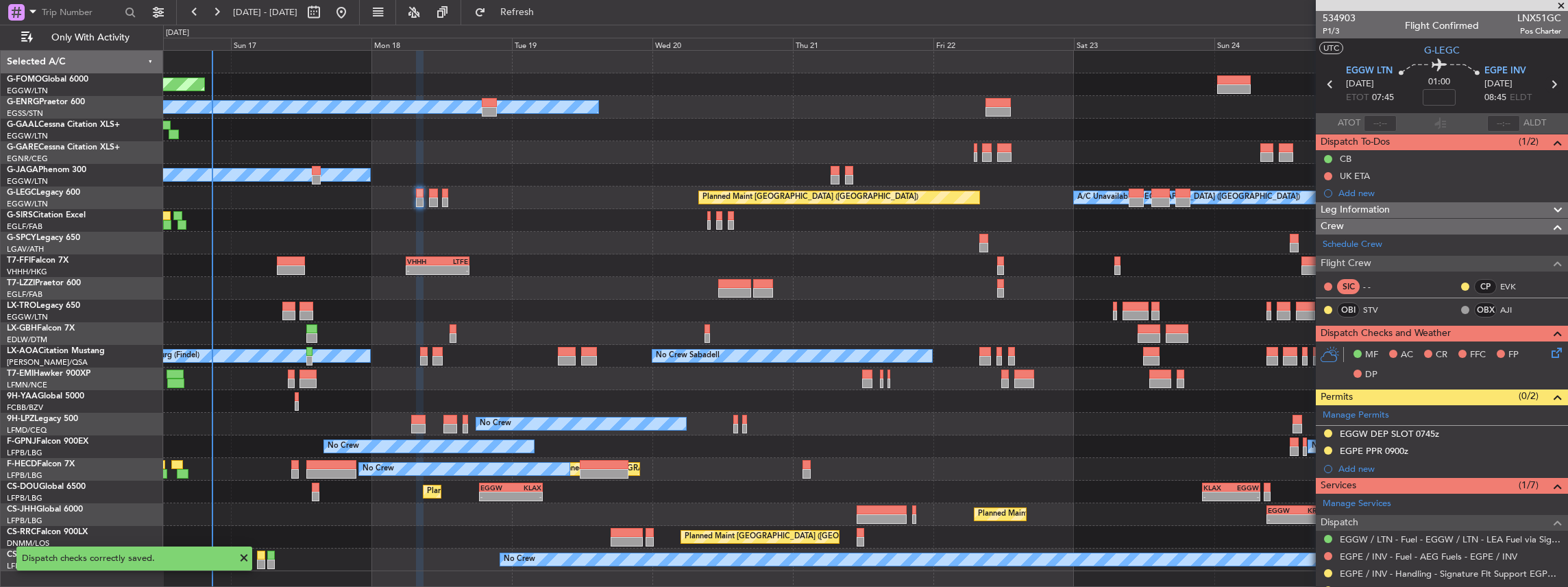
click at [1550, 82] on icon at bounding box center [1554, 84] width 18 height 18
type input "+00:10"
type input "11"
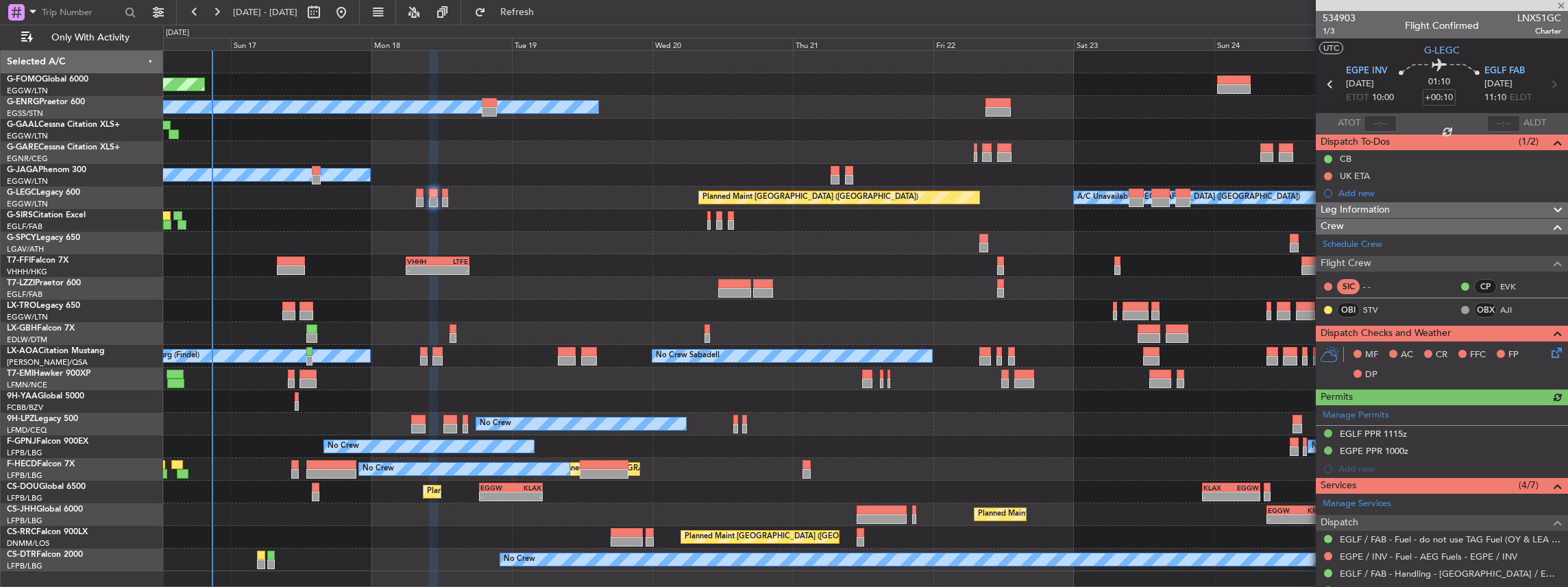
click at [1549, 351] on icon at bounding box center [1555, 350] width 11 height 11
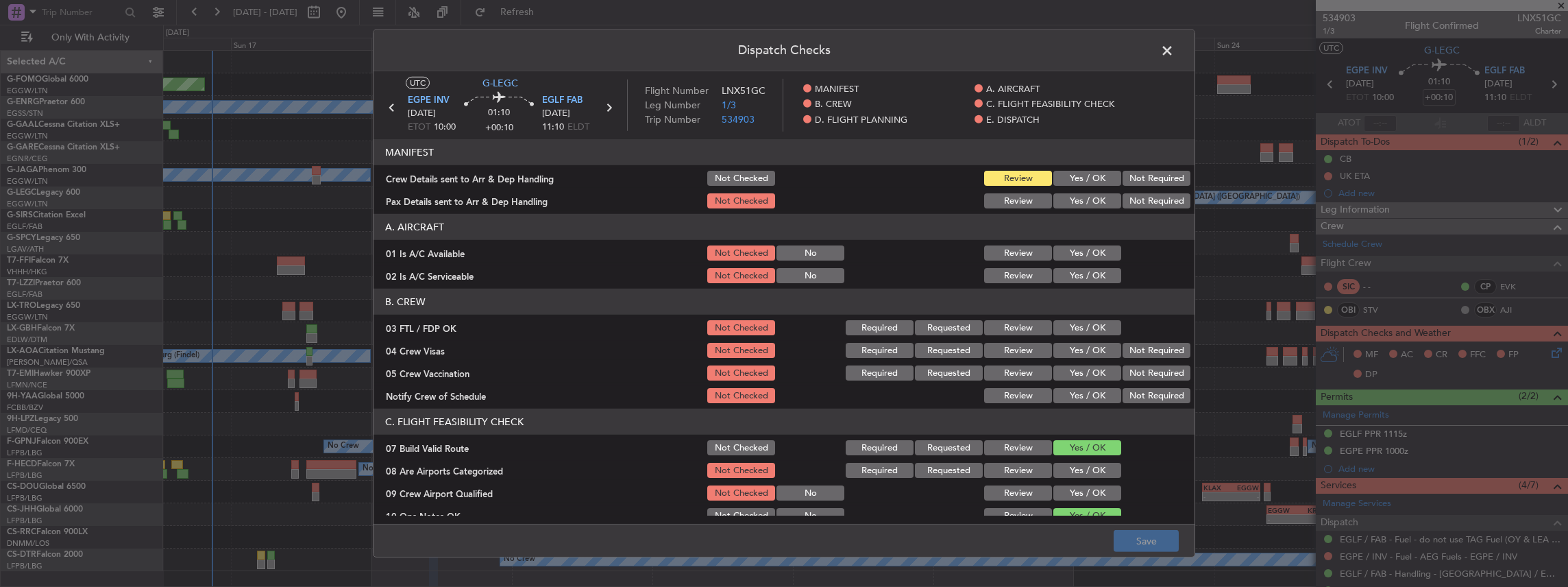
click at [1087, 175] on button "Yes / OK" at bounding box center [1088, 178] width 68 height 15
click at [1077, 202] on button "Yes / OK" at bounding box center [1088, 201] width 68 height 15
click at [1137, 537] on button "Save" at bounding box center [1146, 541] width 65 height 22
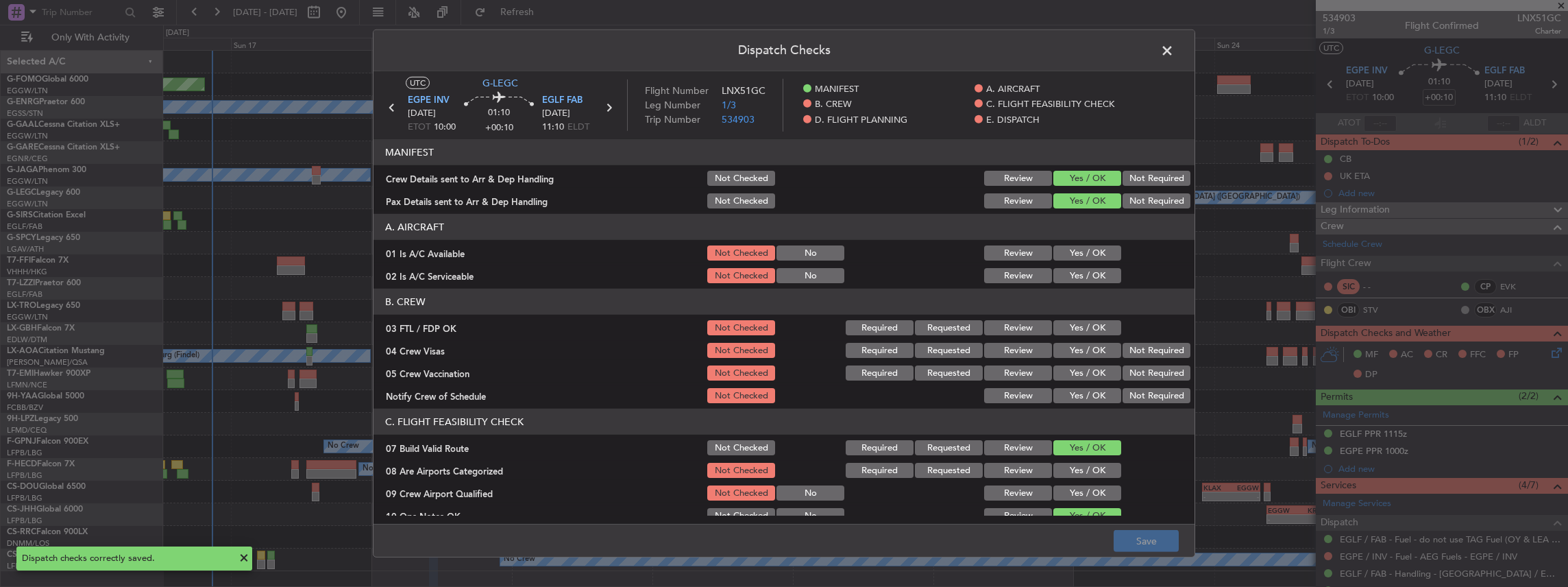
click at [1174, 49] on span at bounding box center [1174, 54] width 0 height 27
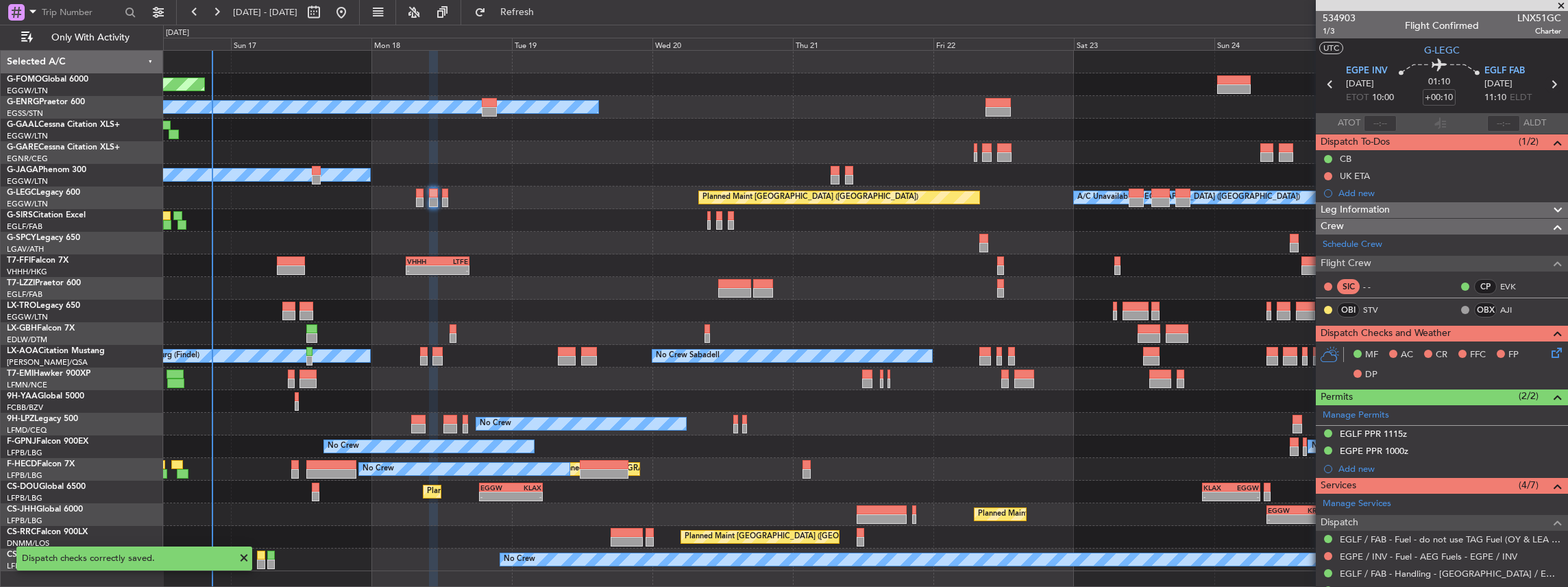
click at [1552, 84] on icon at bounding box center [1554, 84] width 18 height 18
type input "+00:30"
type input "0"
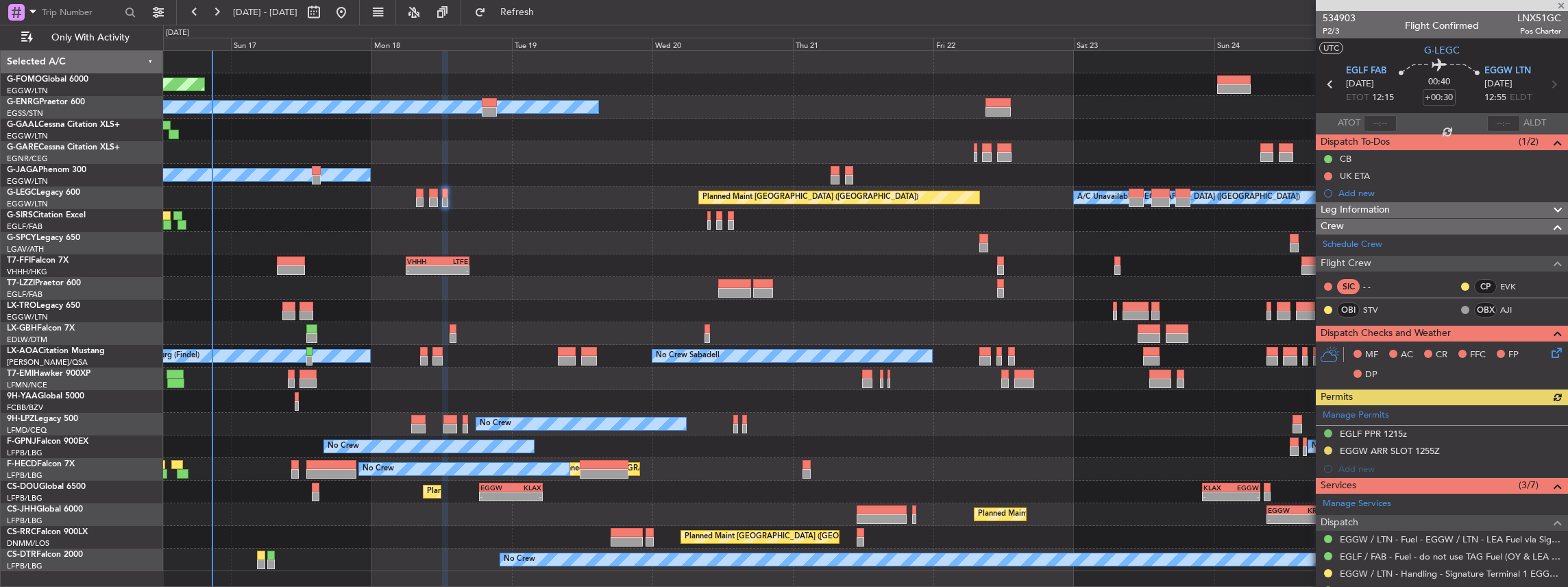
click at [1549, 353] on icon at bounding box center [1555, 350] width 11 height 11
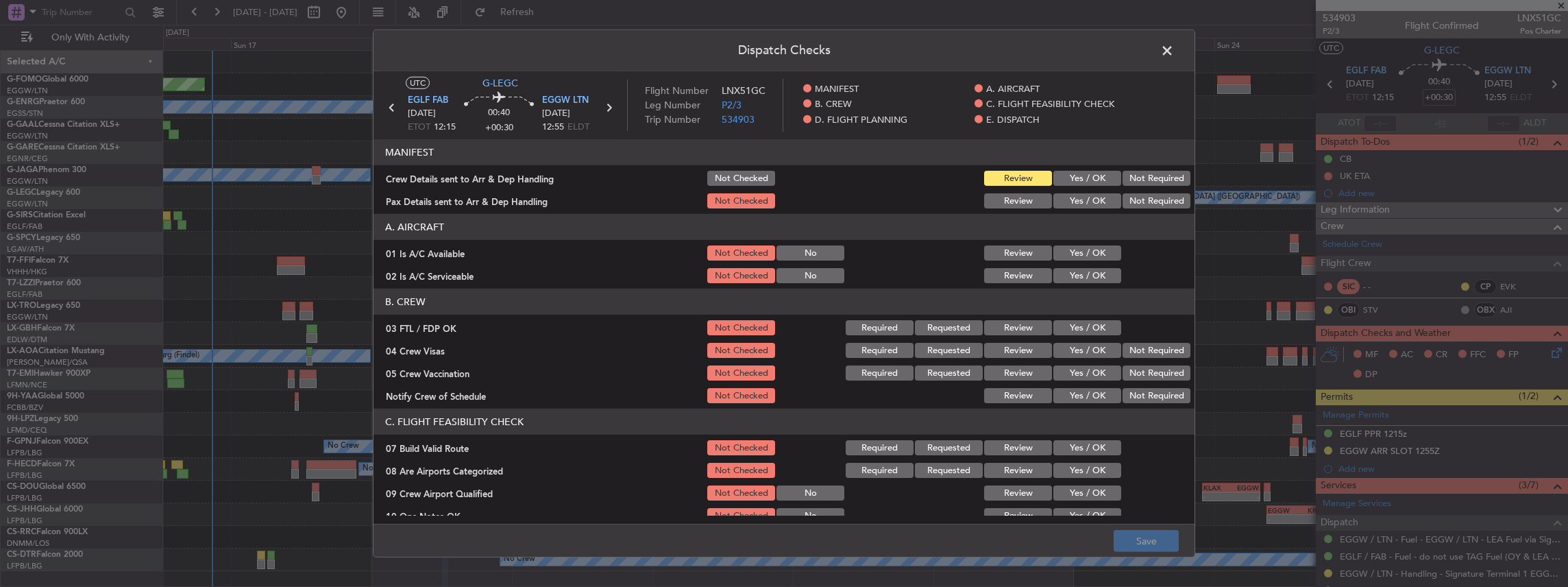
click at [1081, 176] on button "Yes / OK" at bounding box center [1088, 178] width 68 height 15
click at [1072, 206] on button "Yes / OK" at bounding box center [1088, 201] width 68 height 15
click at [1140, 541] on button "Save" at bounding box center [1146, 541] width 65 height 22
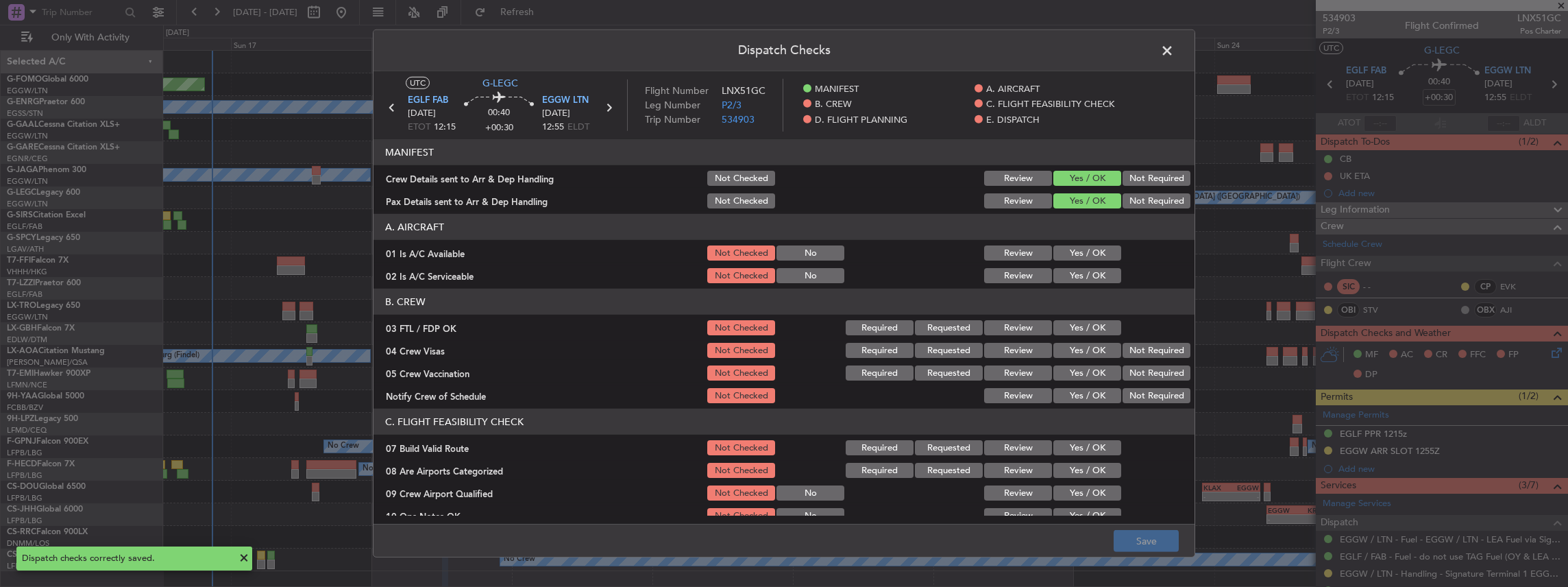
click at [1174, 52] on span at bounding box center [1174, 54] width 0 height 27
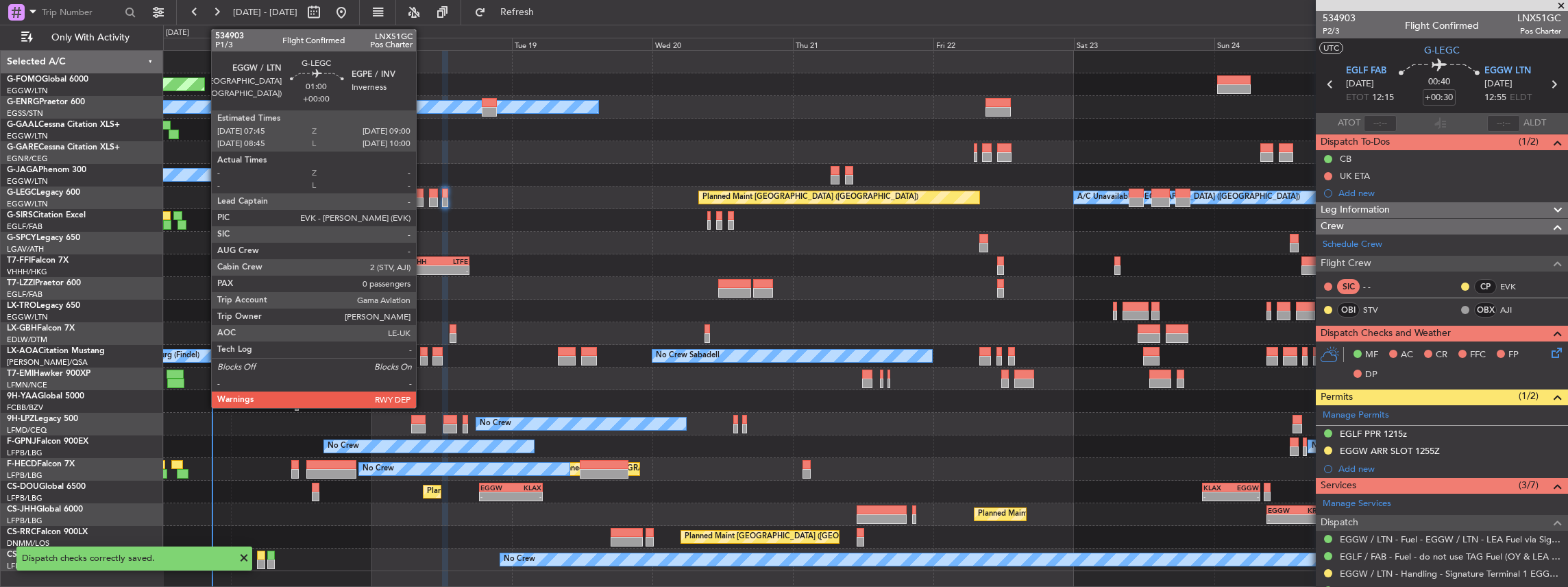
click at [422, 198] on div at bounding box center [420, 203] width 7 height 10
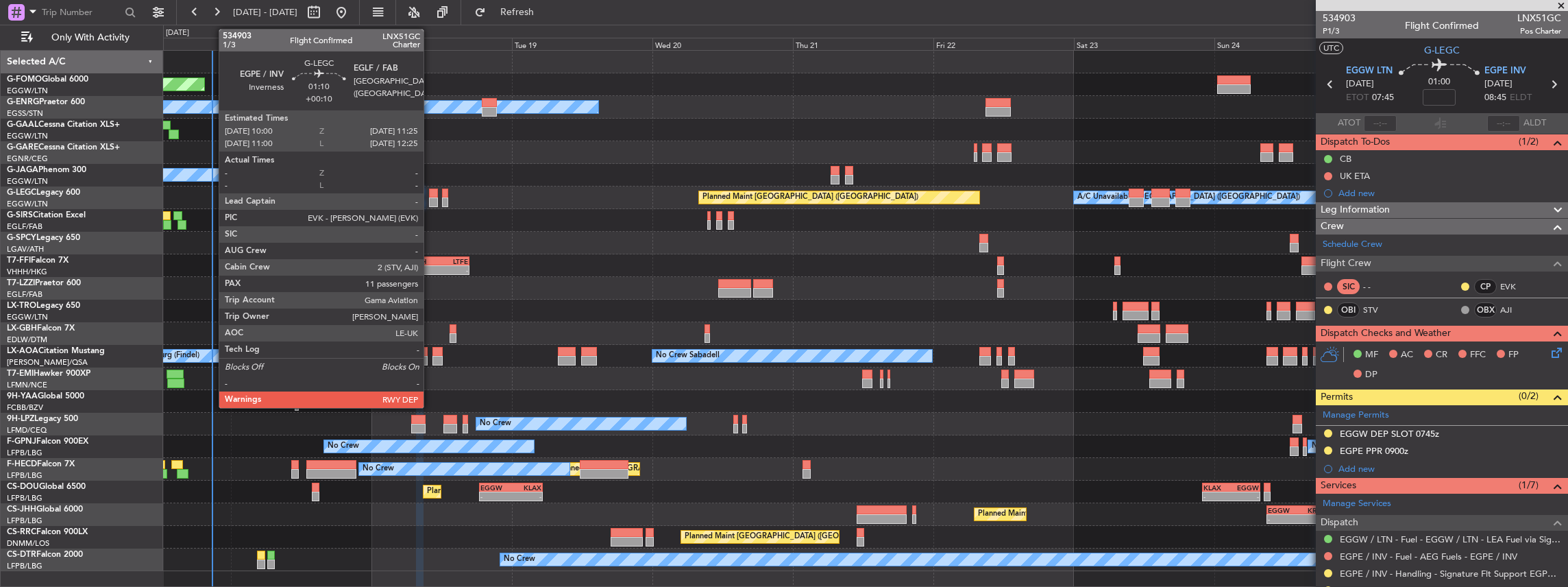
click at [430, 196] on div at bounding box center [433, 194] width 9 height 10
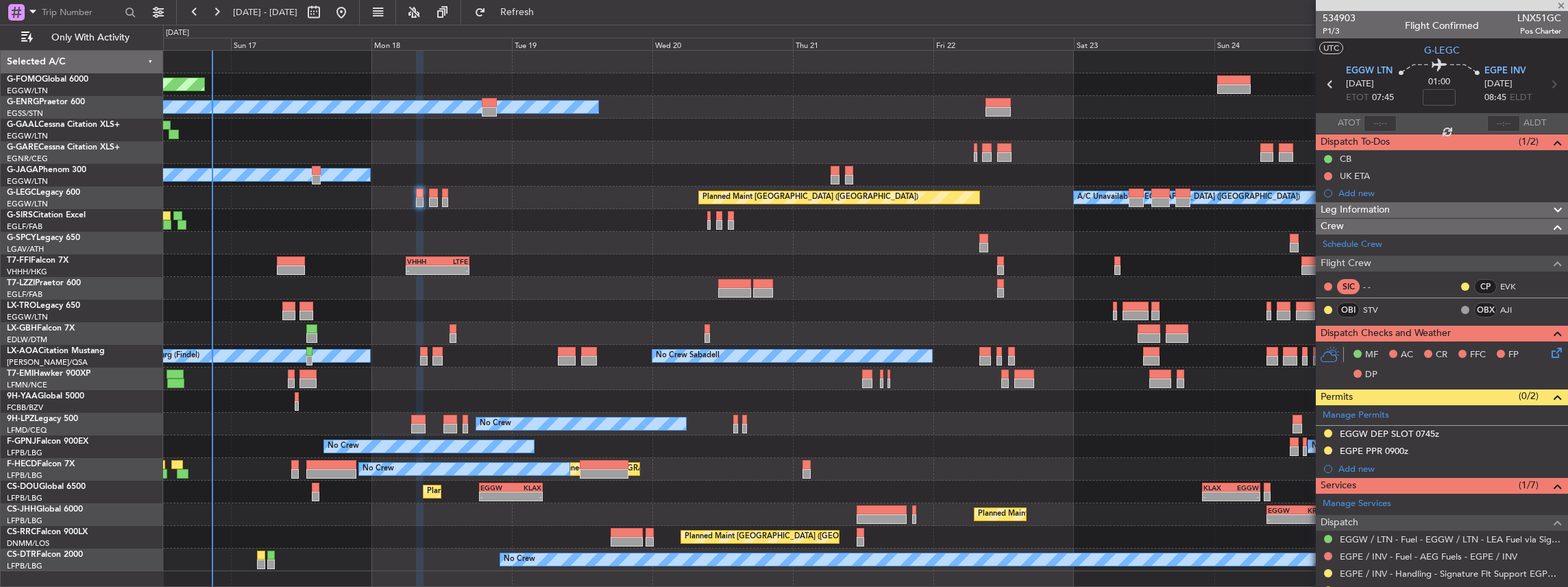
type input "+00:10"
type input "11"
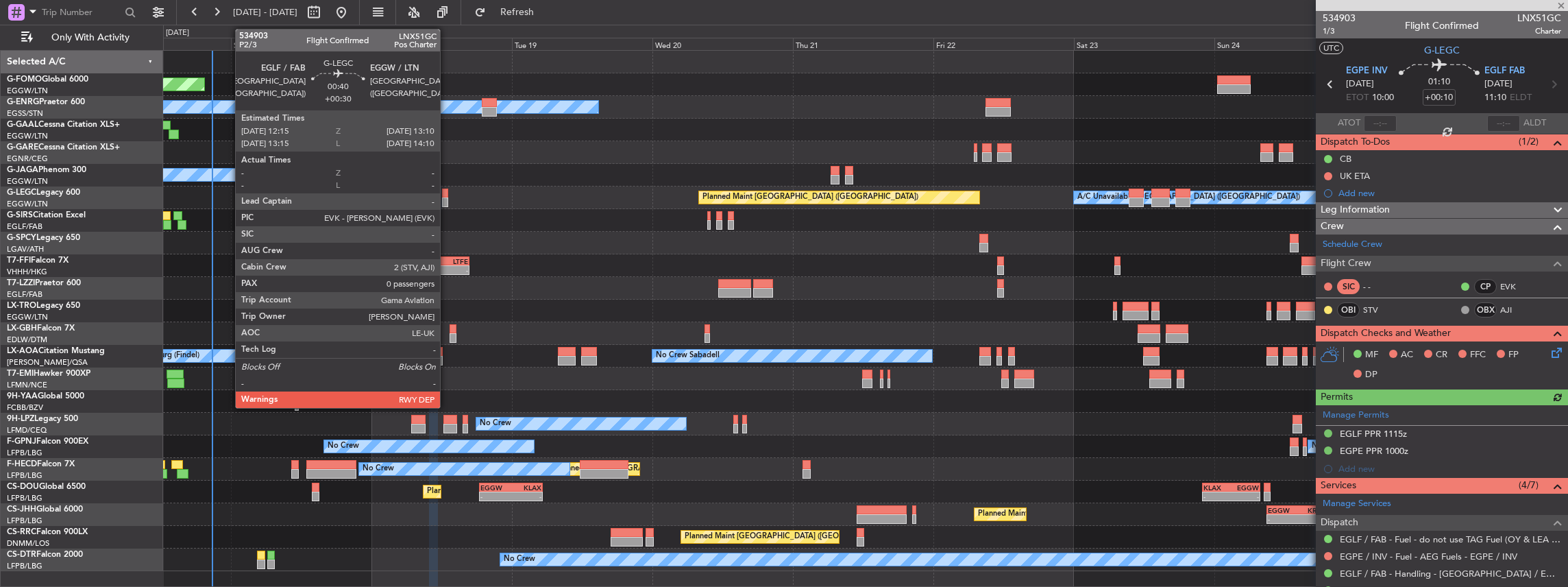
click at [447, 199] on div at bounding box center [445, 203] width 6 height 10
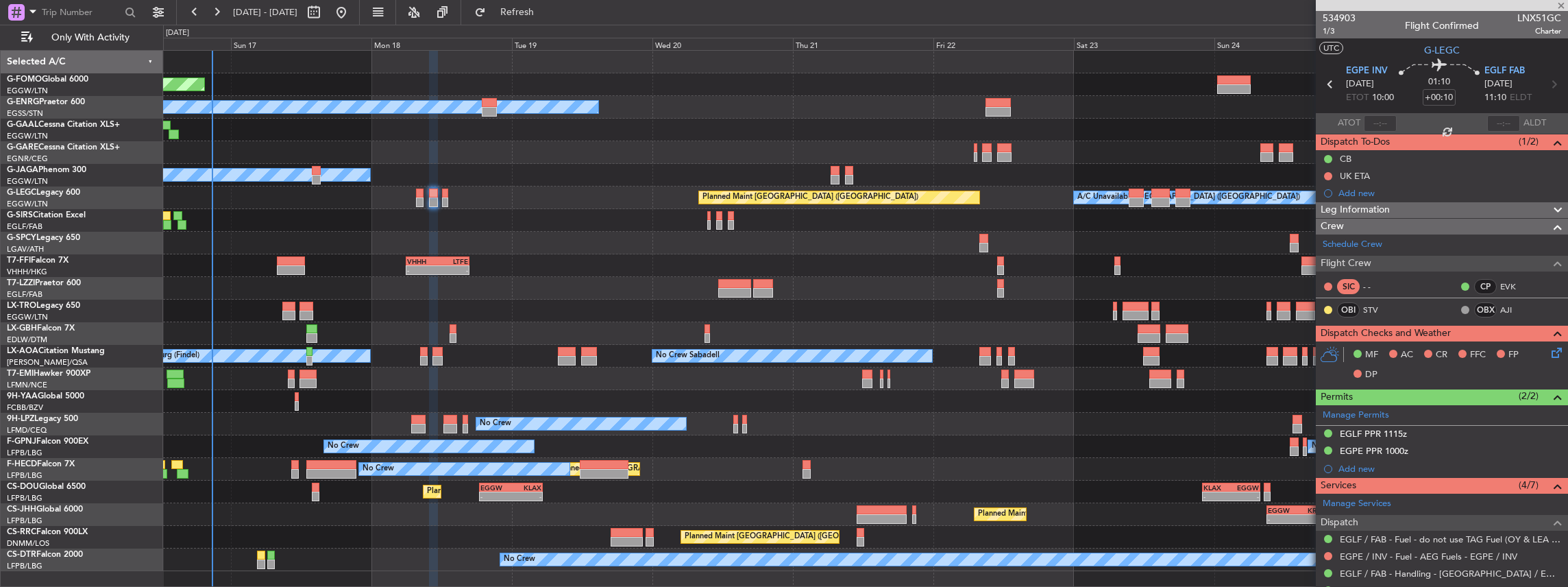
type input "+00:30"
type input "0"
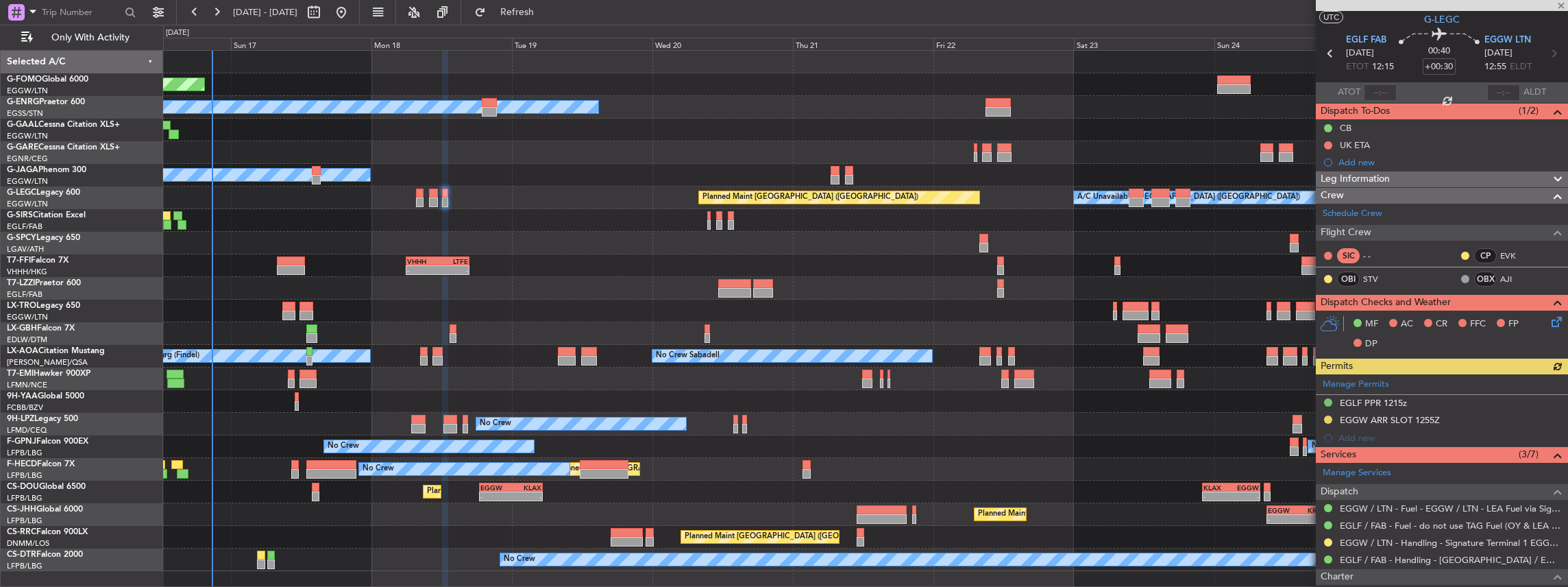
scroll to position [45, 0]
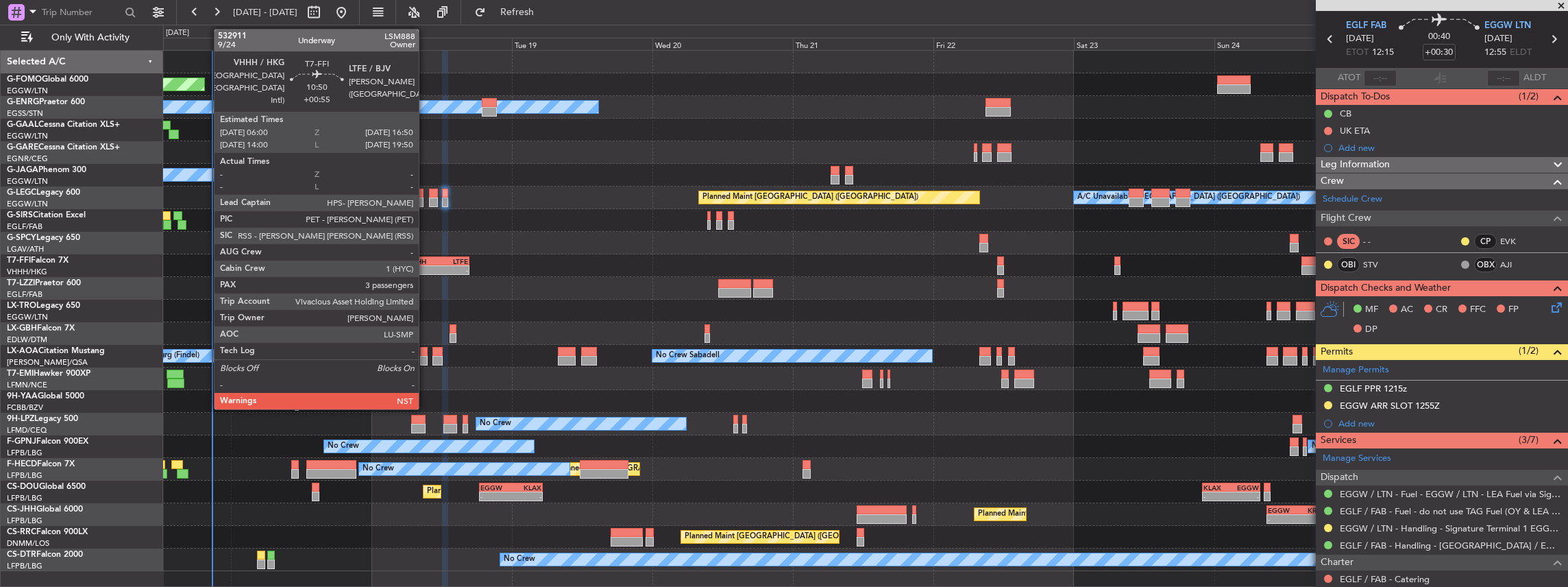
click at [425, 262] on div "VHHH" at bounding box center [423, 262] width 31 height 8
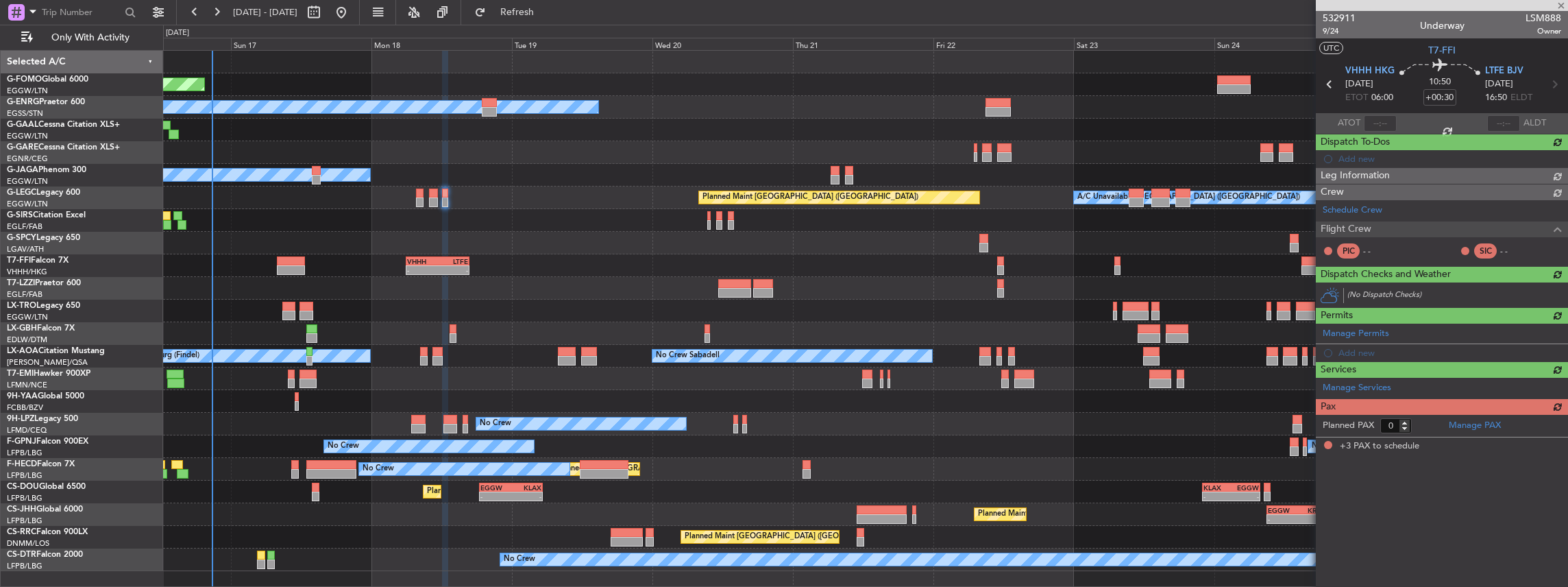
type input "+00:55"
type input "3"
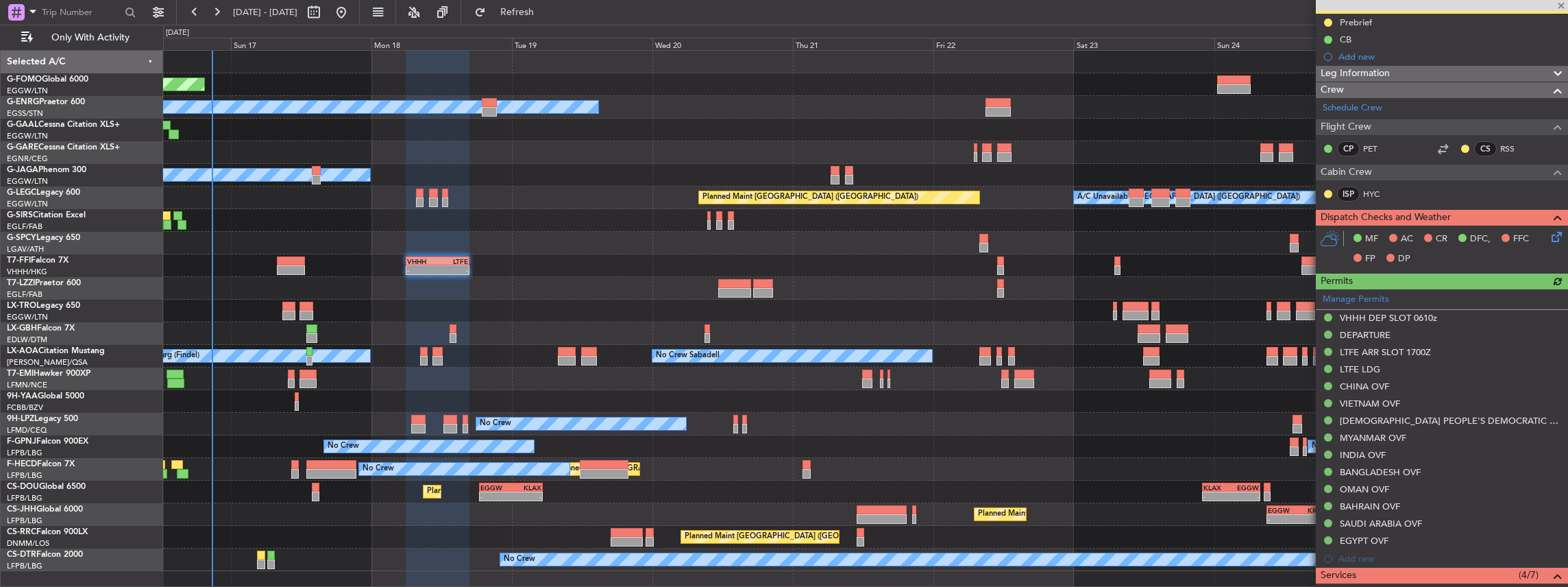
scroll to position [137, 0]
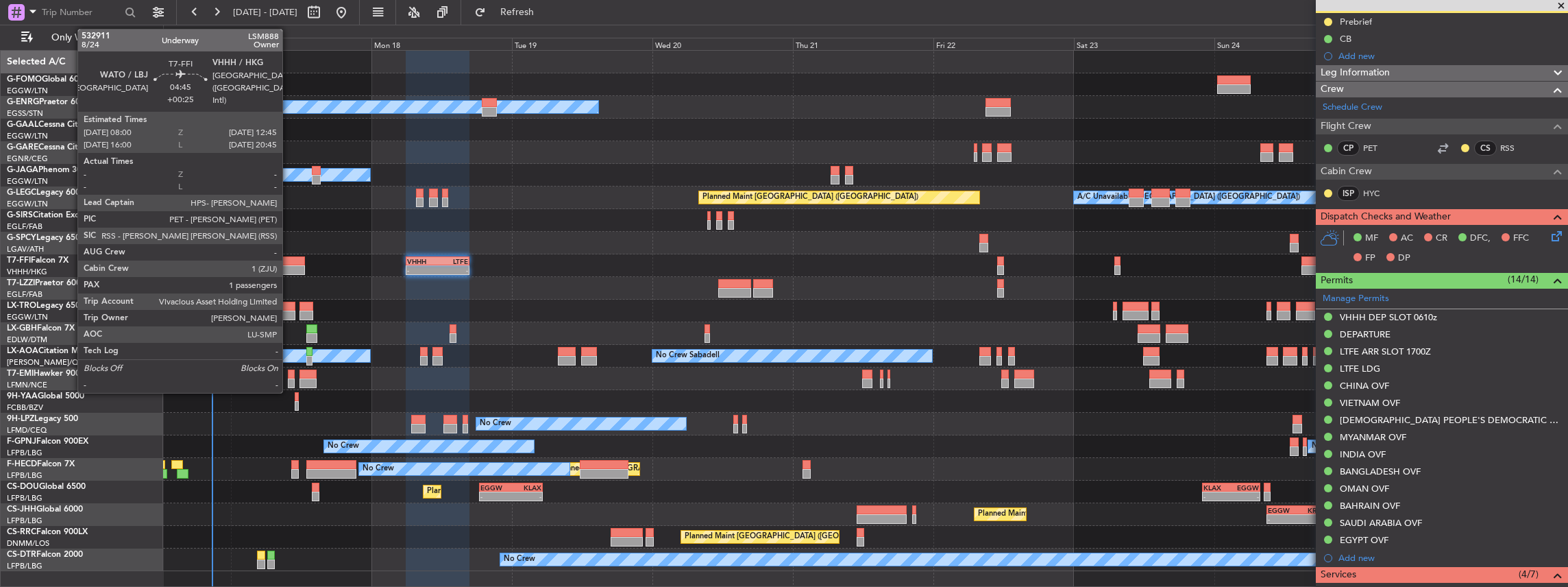
click at [289, 263] on div at bounding box center [291, 262] width 28 height 10
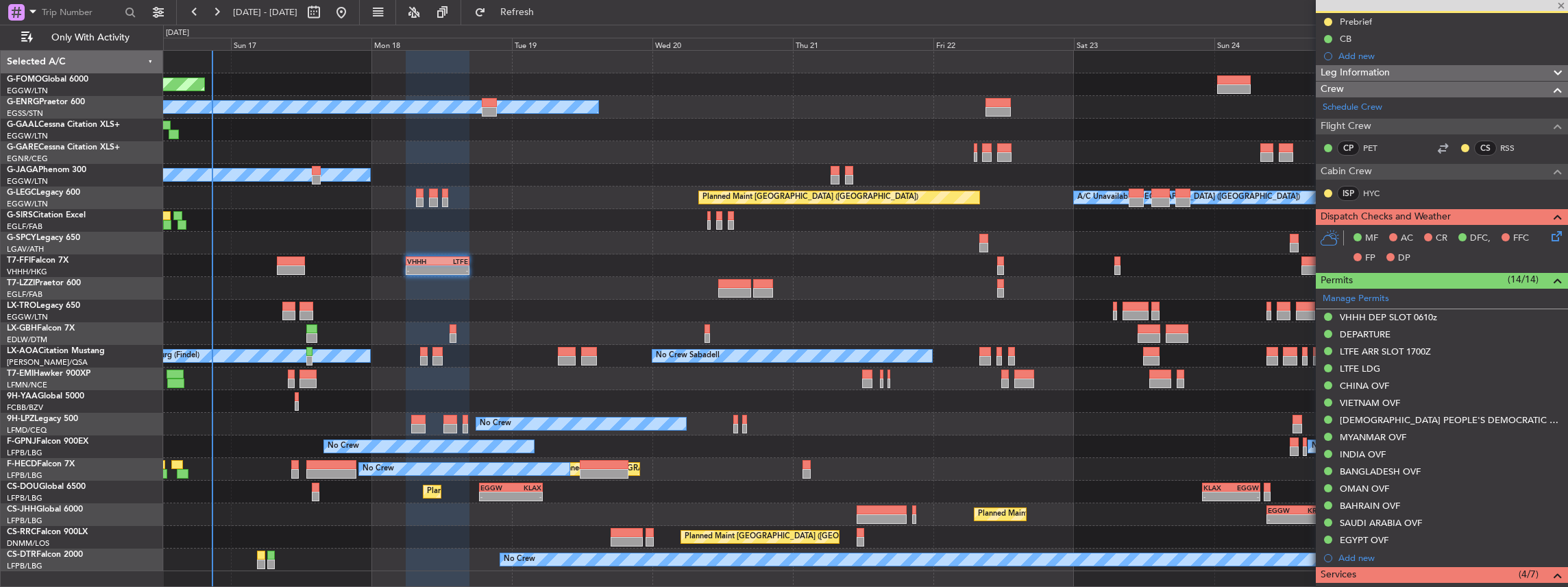
type input "+00:25"
type input "1"
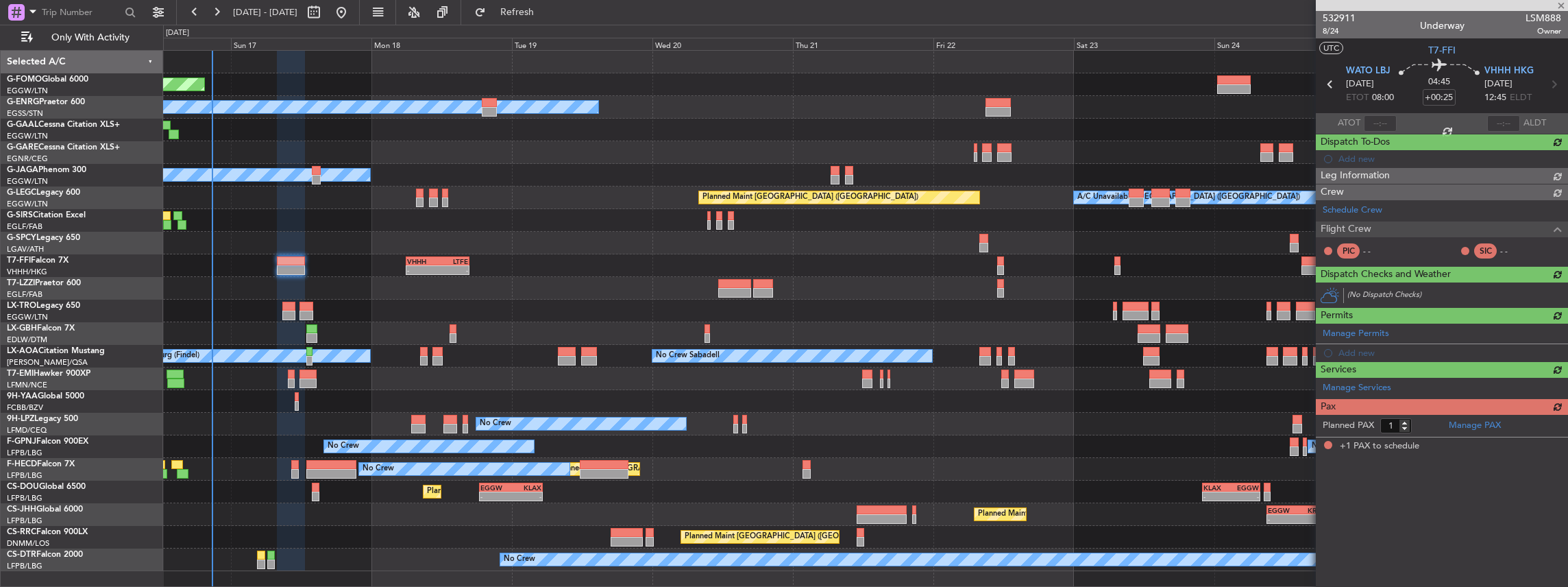
scroll to position [0, 0]
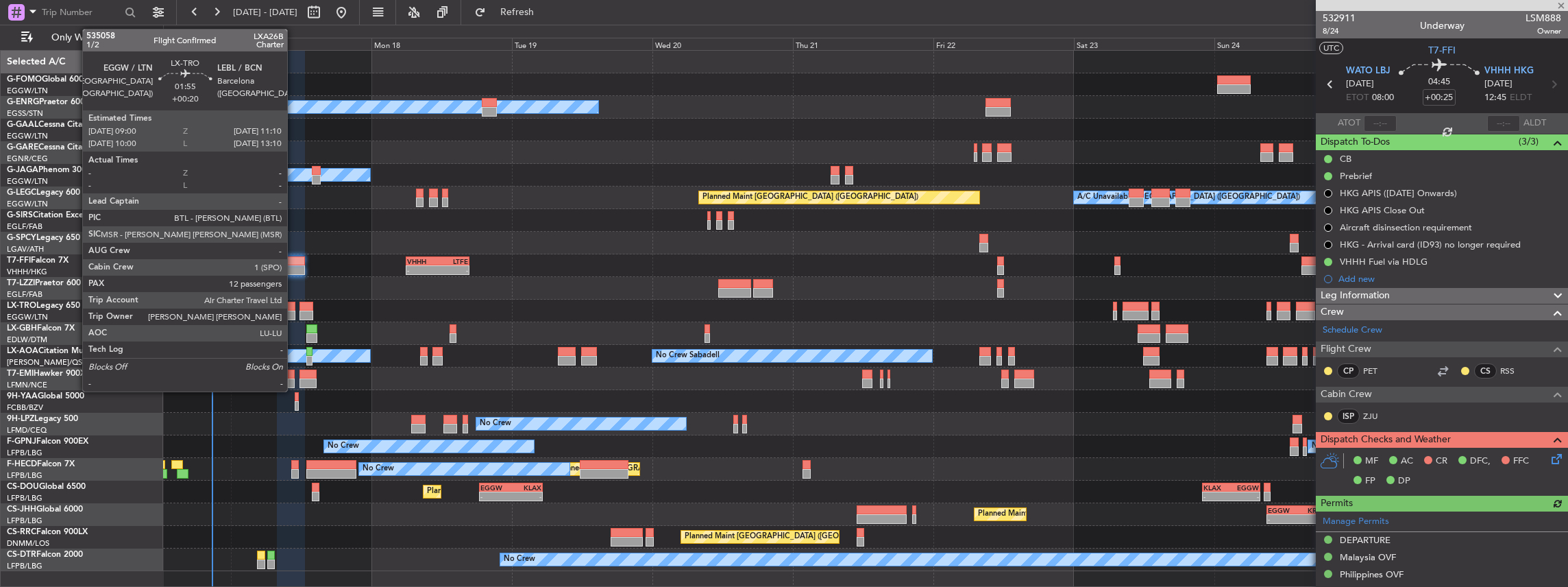
click at [294, 308] on div at bounding box center [289, 307] width 13 height 10
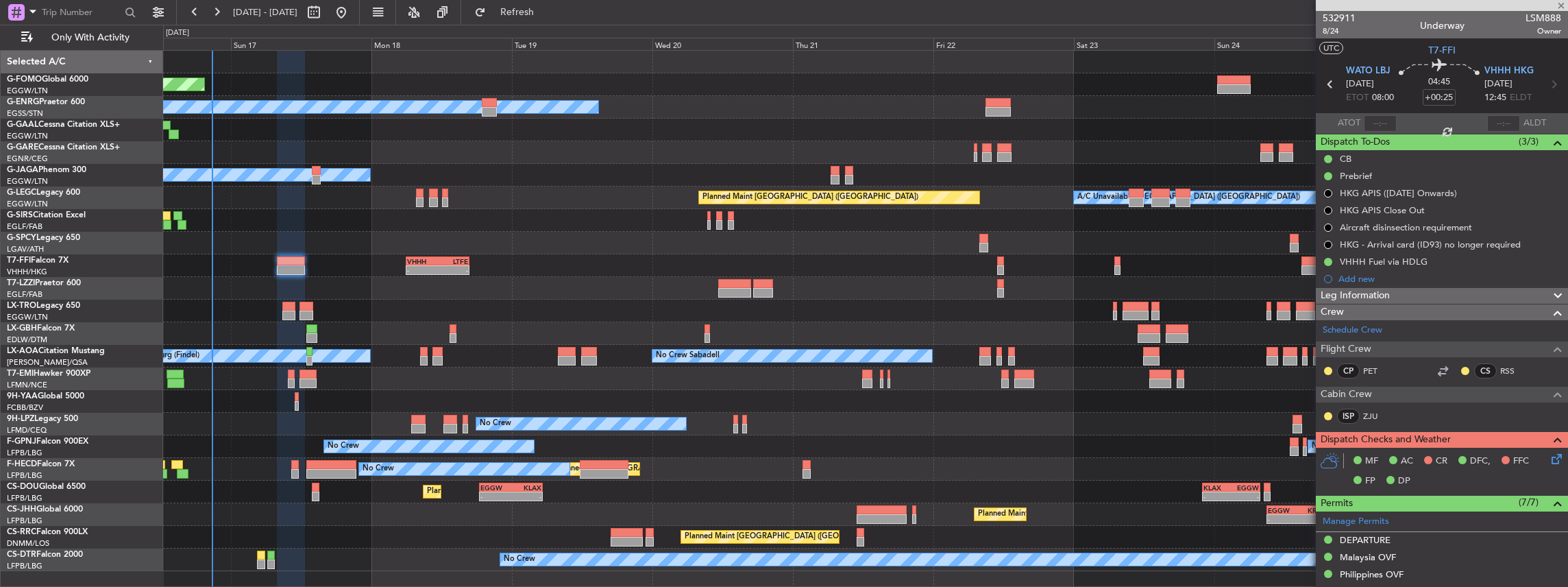
type input "+00:20"
type input "12"
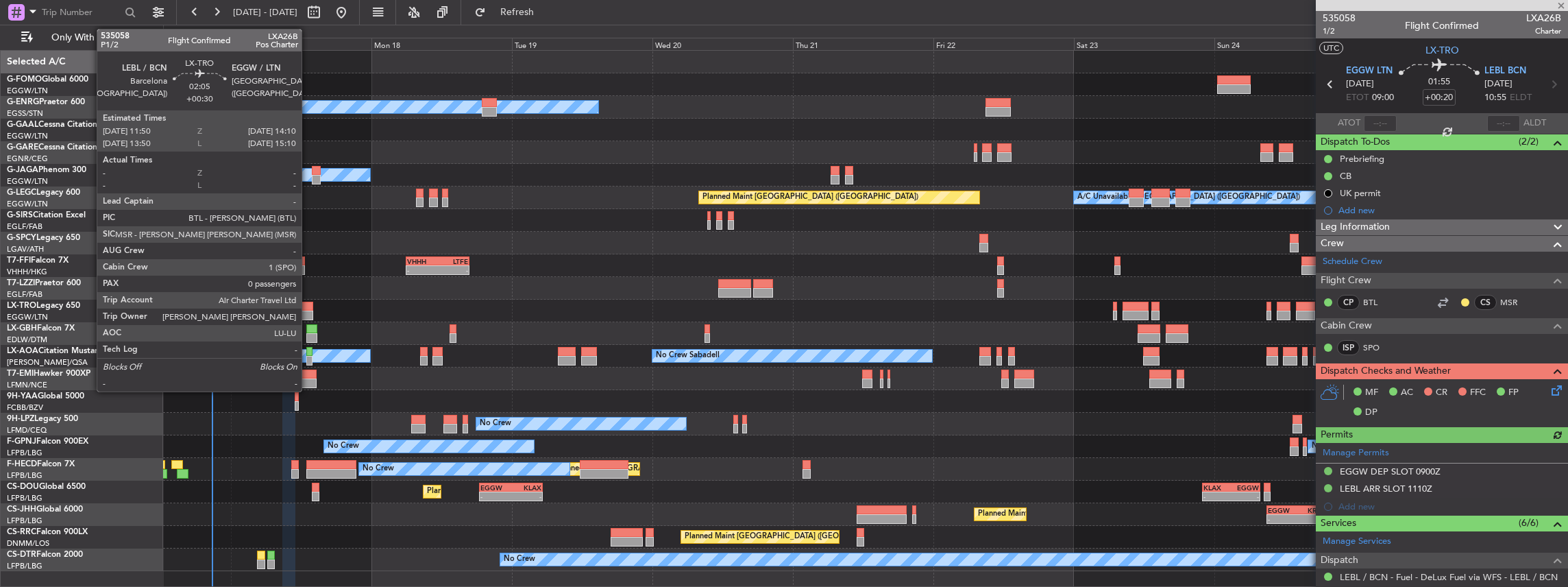
click at [308, 312] on div at bounding box center [306, 316] width 14 height 10
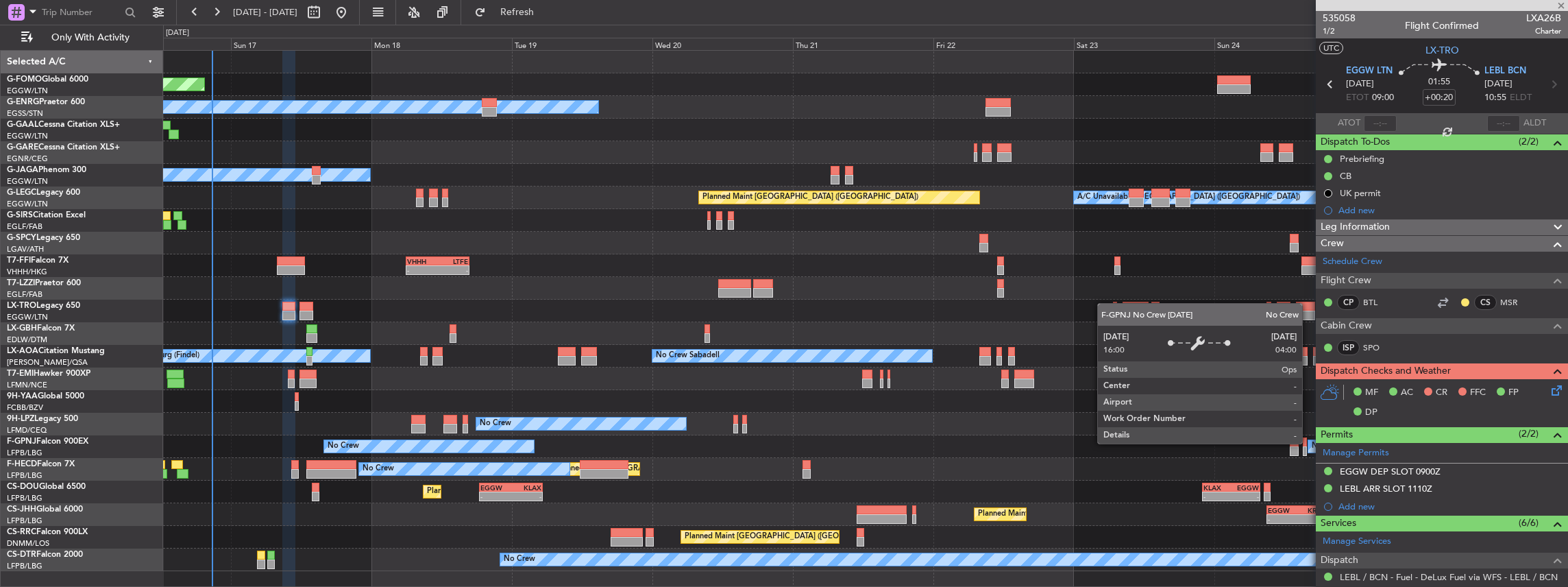
type input "+00:30"
type input "0"
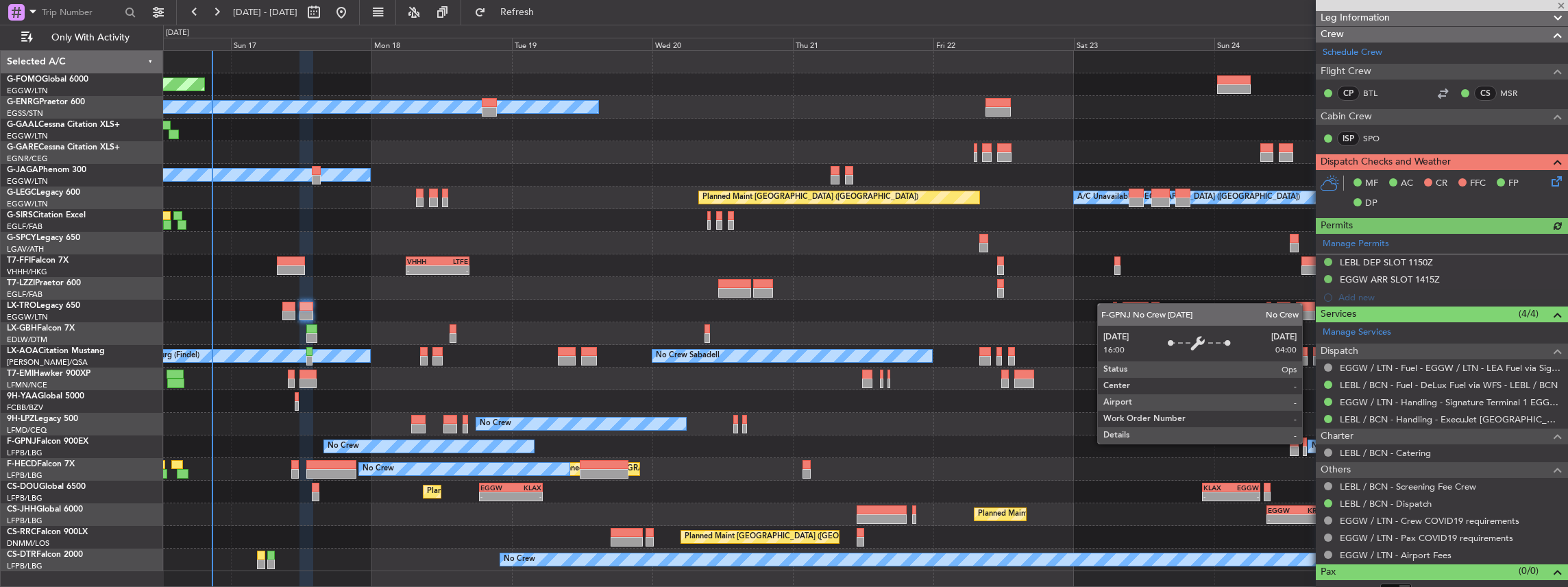
scroll to position [229, 0]
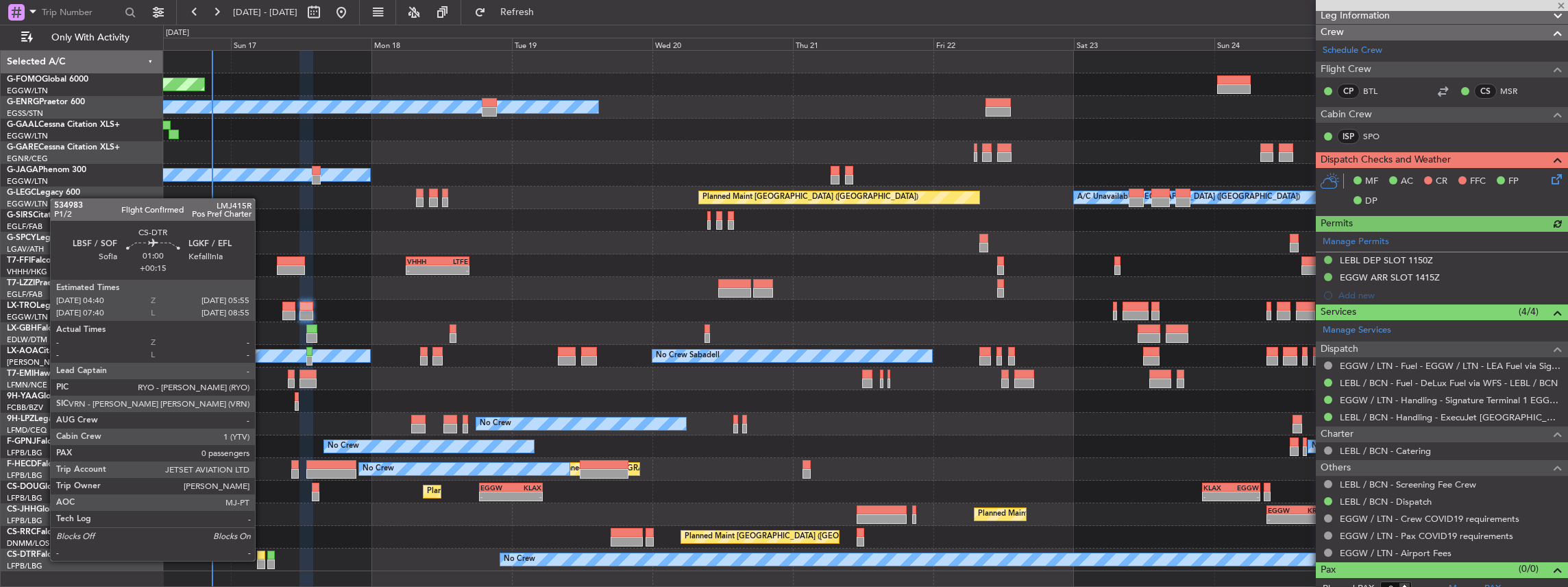
click at [261, 560] on div at bounding box center [261, 564] width 7 height 10
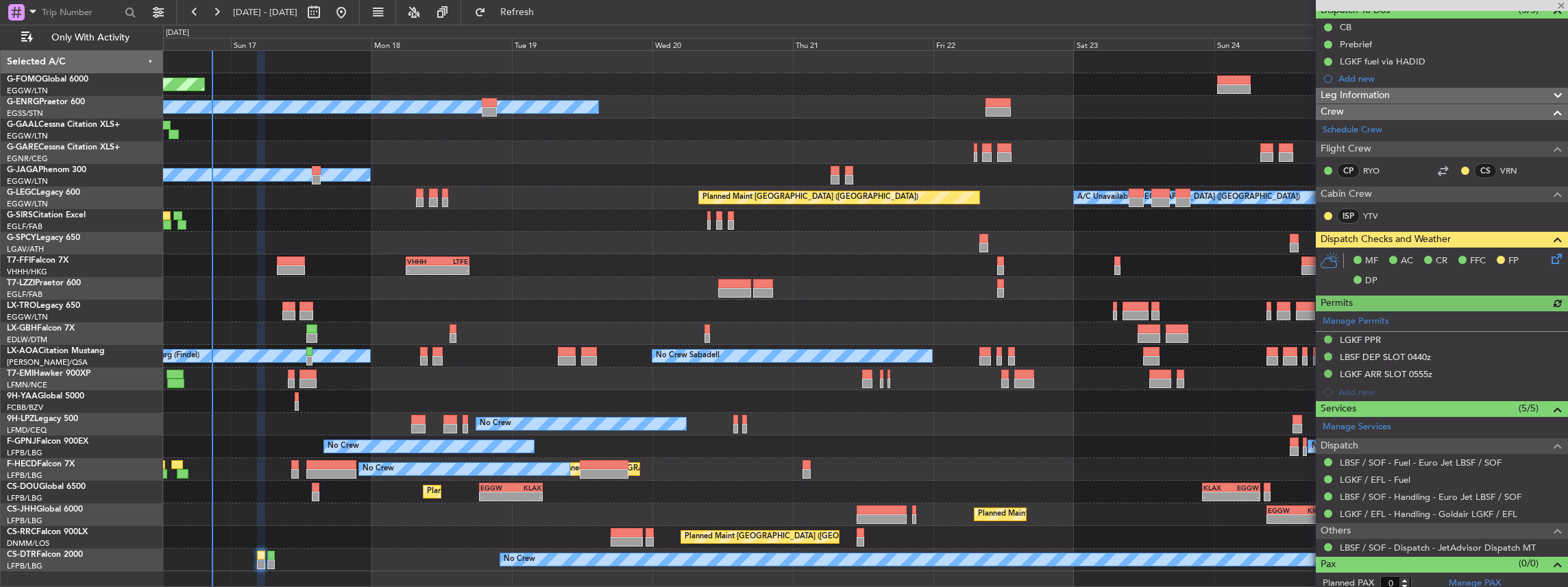
scroll to position [136, 0]
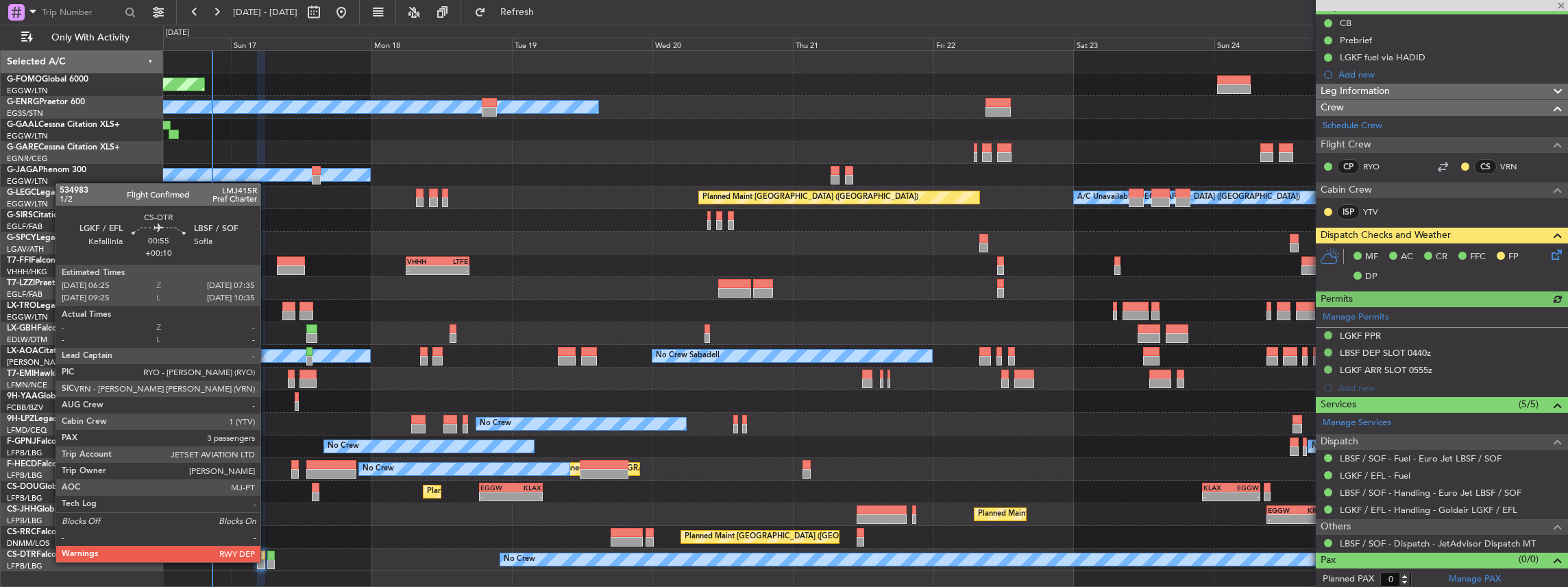
click at [267, 561] on div at bounding box center [270, 564] width 6 height 10
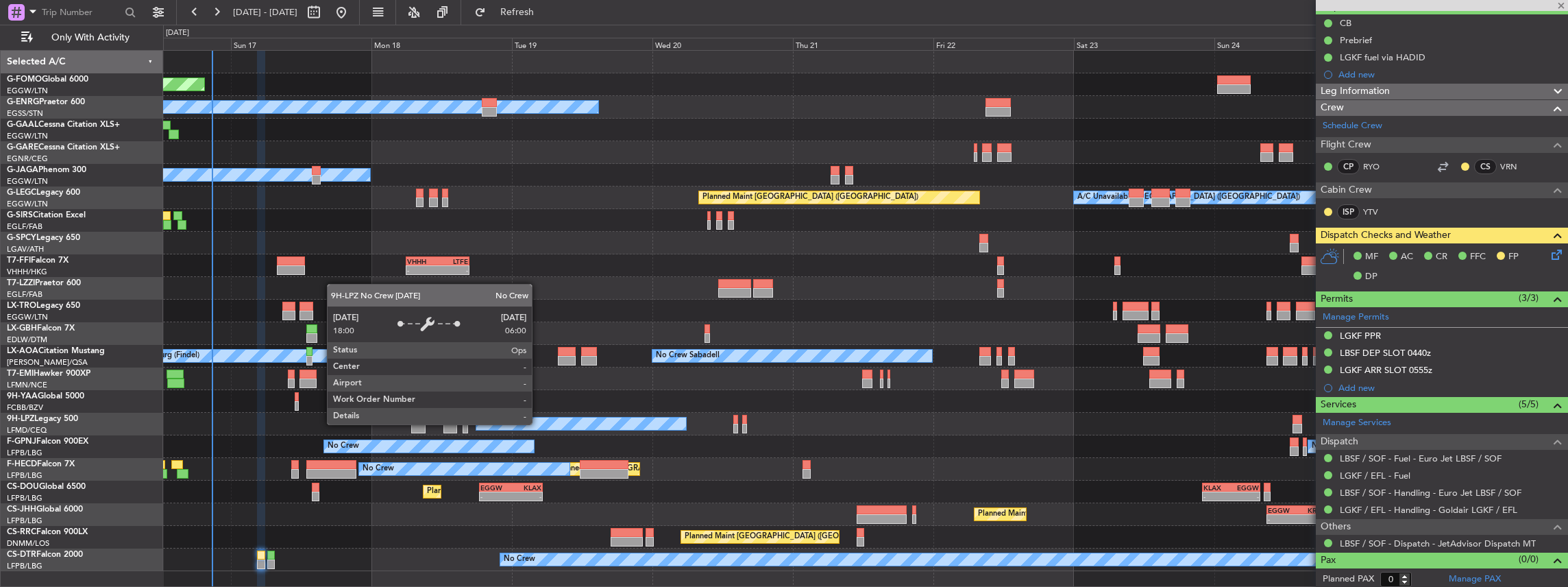
type input "+00:10"
type input "3"
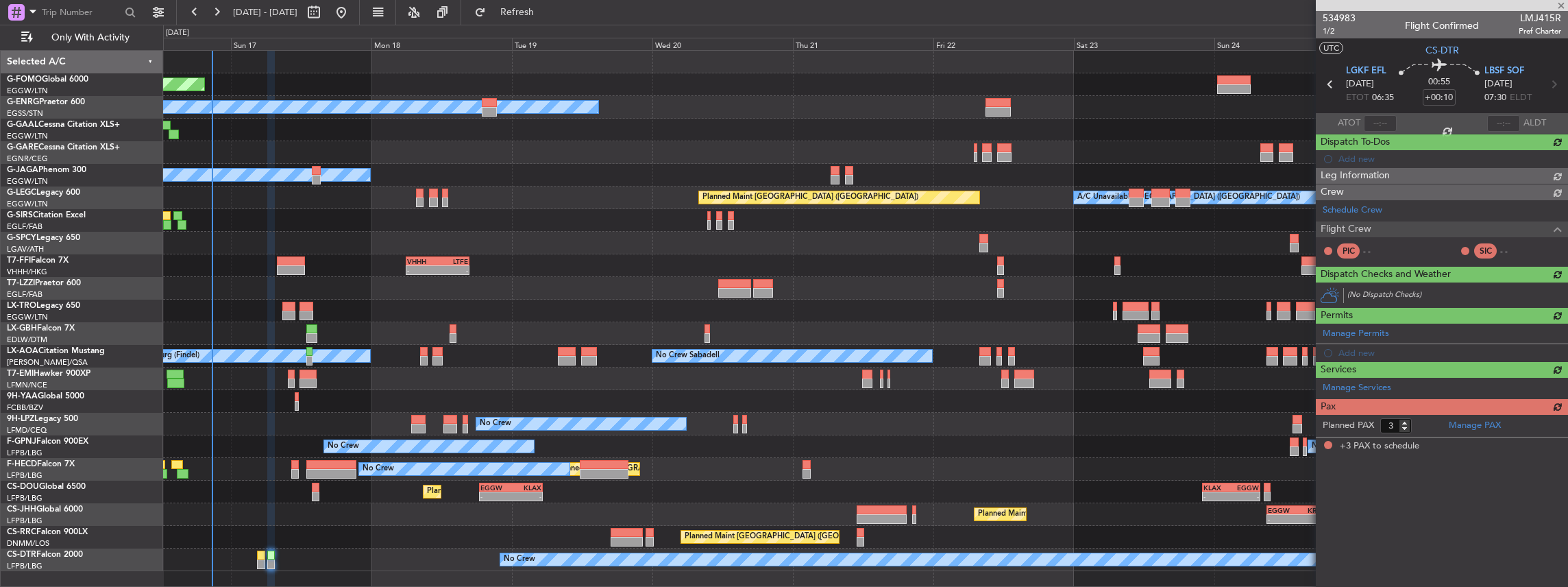
scroll to position [0, 0]
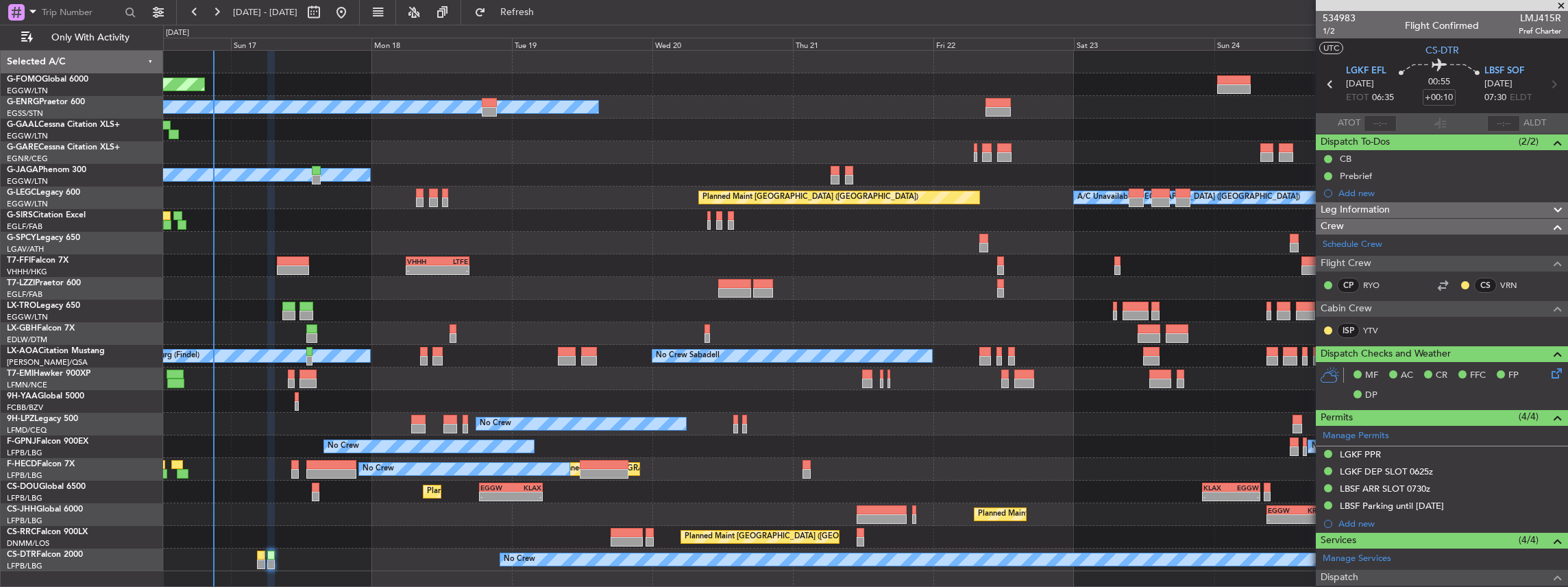
click at [754, 345] on div "No Crew Sabadell No Crew Sabadell No Crew Luxembourg (Findel)" at bounding box center [865, 356] width 1405 height 23
